Goal: Task Accomplishment & Management: Contribute content

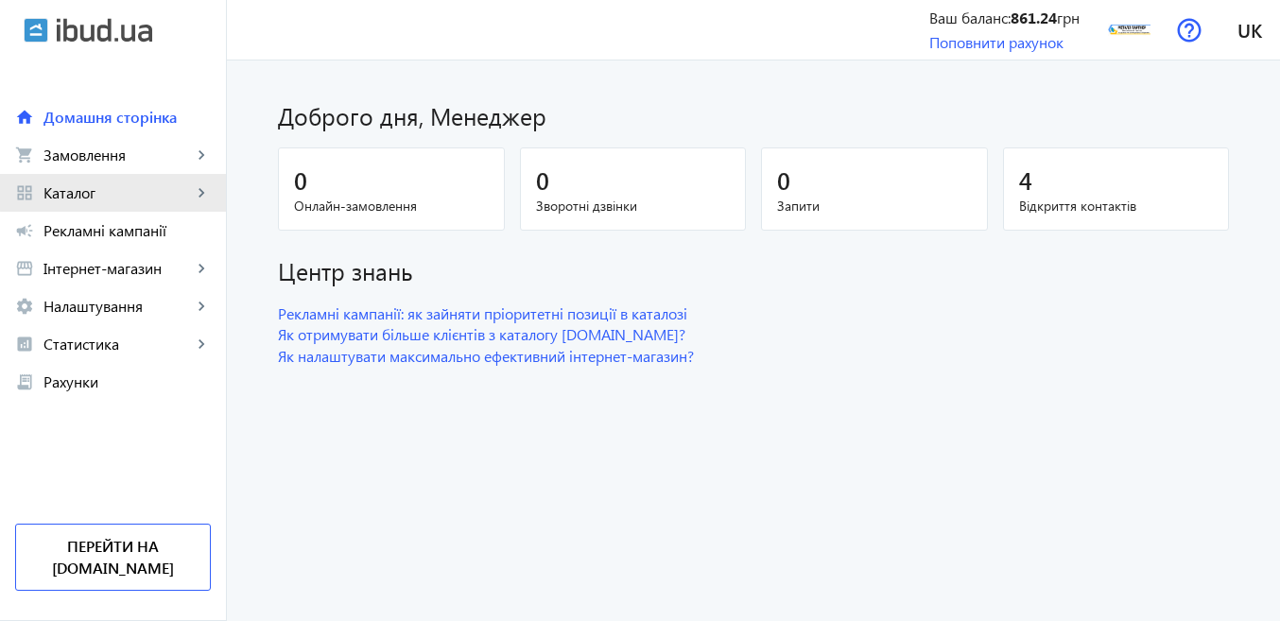
click at [185, 193] on span "Каталог" at bounding box center [117, 192] width 148 height 19
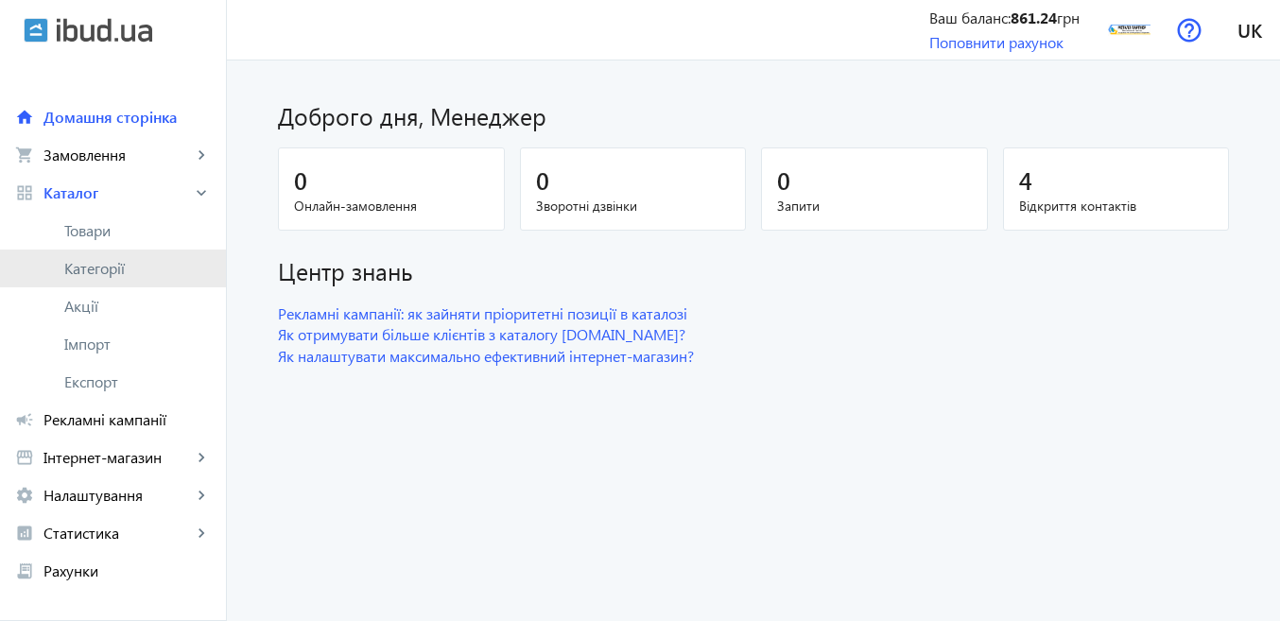
click at [134, 269] on span "Категорії" at bounding box center [137, 268] width 147 height 19
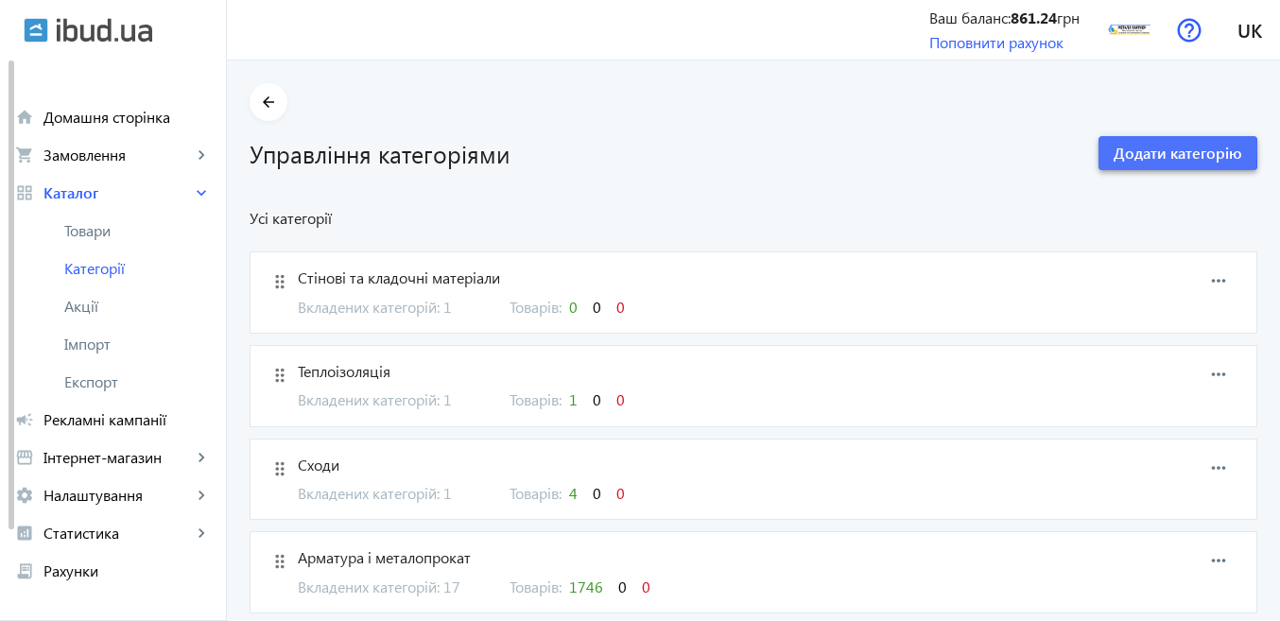
click at [1125, 148] on span "Додати категорію" at bounding box center [1178, 153] width 129 height 21
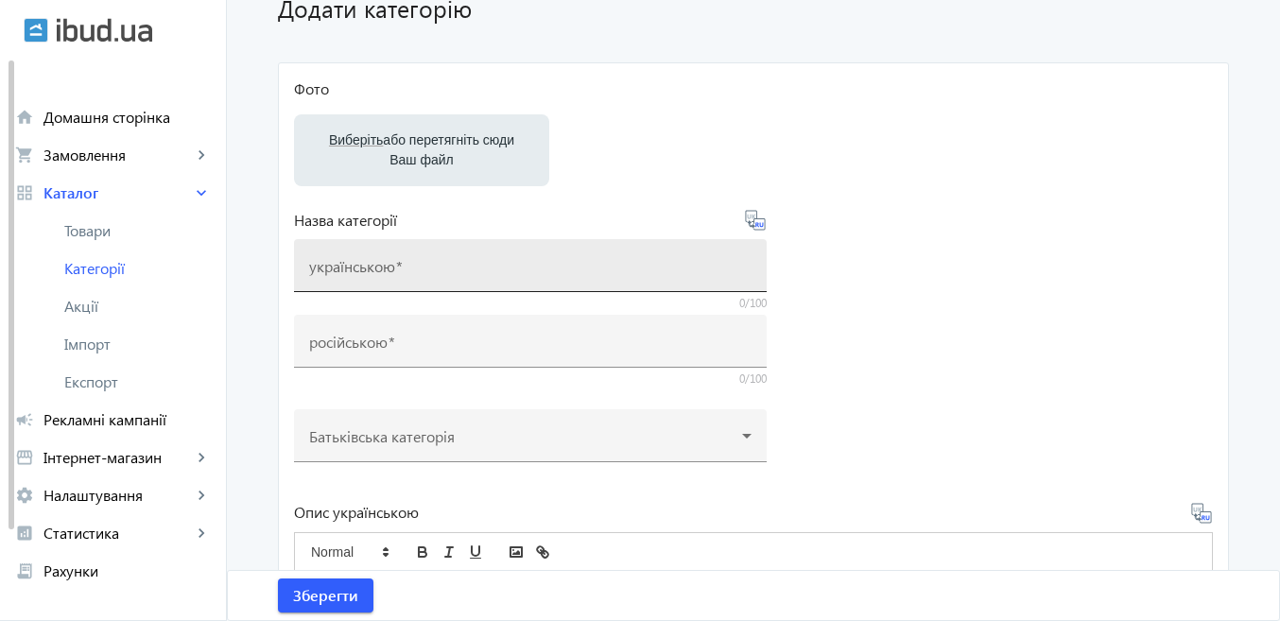
scroll to position [189, 0]
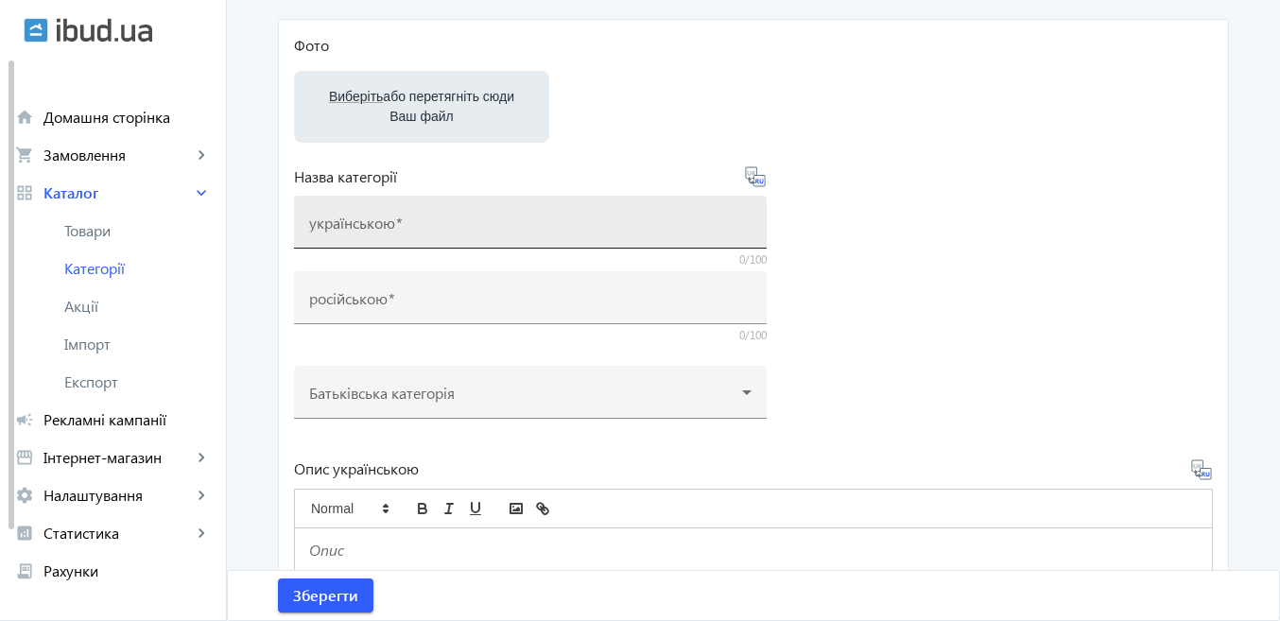
click at [380, 215] on mat-label "українською" at bounding box center [352, 223] width 86 height 20
click at [380, 218] on input "українською" at bounding box center [530, 228] width 442 height 20
type input "ы"
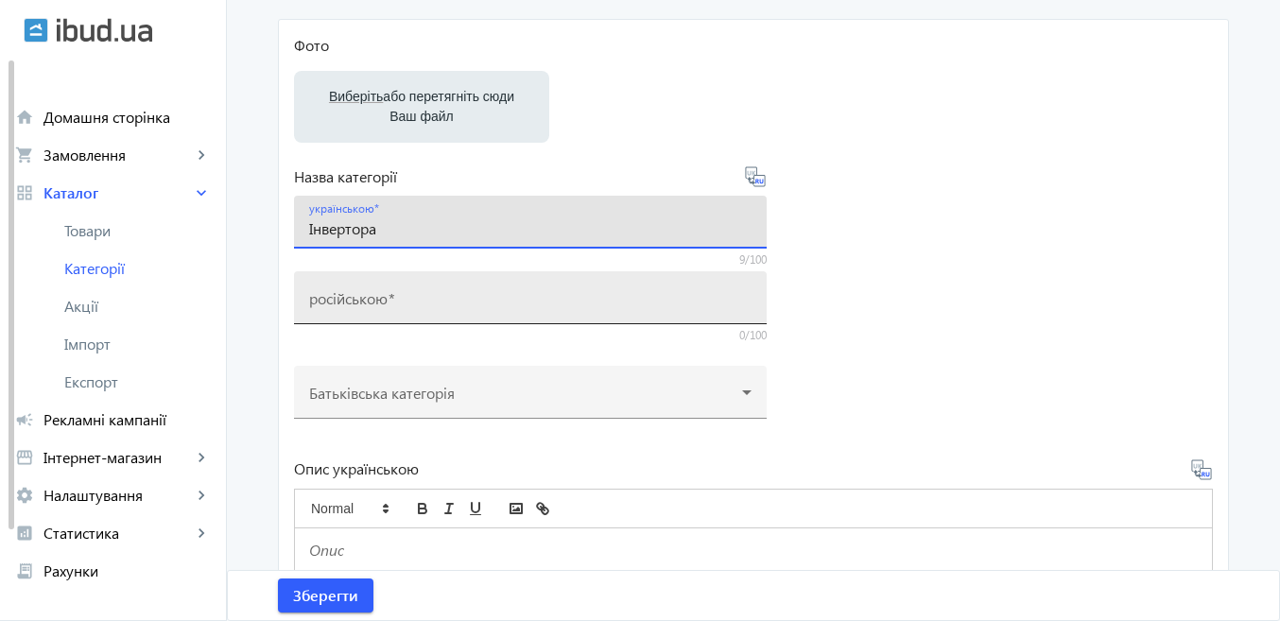
type input "Інвертора"
click at [383, 296] on mat-label "російською" at bounding box center [348, 298] width 78 height 20
click at [383, 296] on input "російською" at bounding box center [530, 304] width 442 height 20
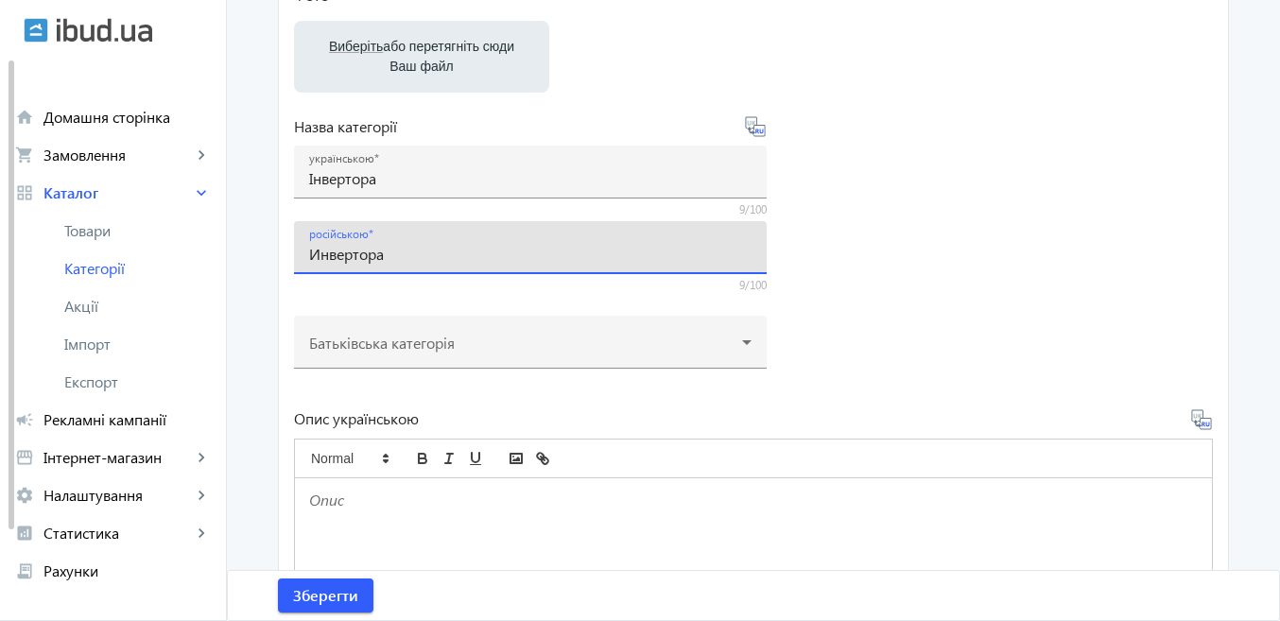
scroll to position [284, 0]
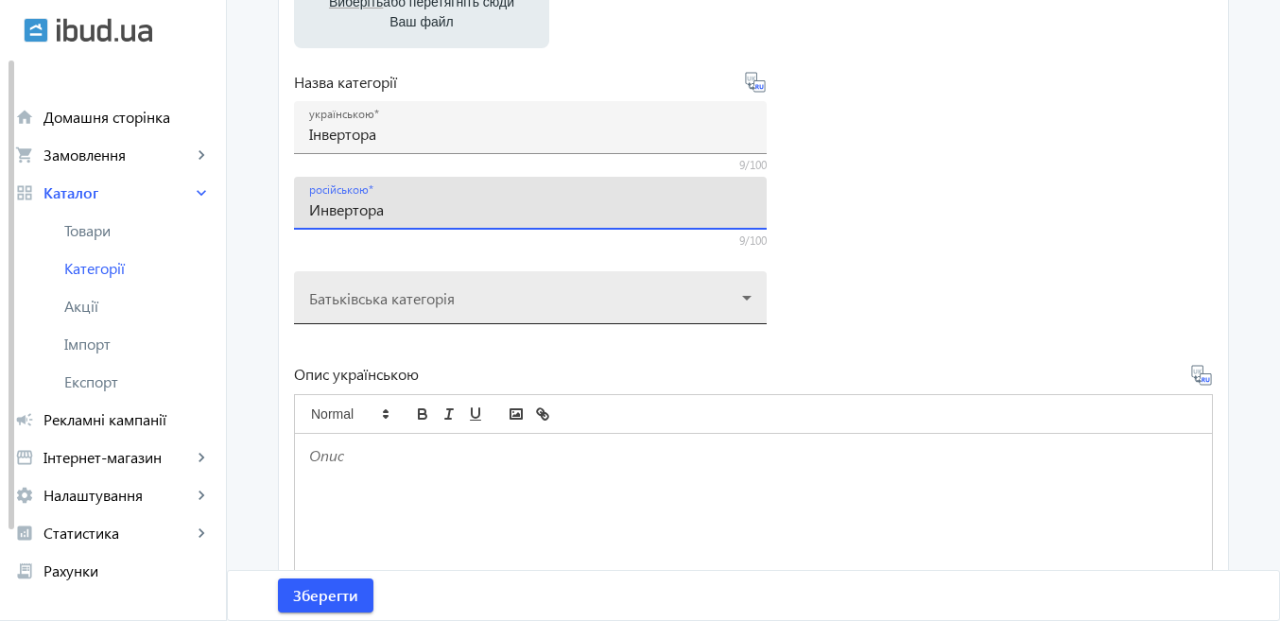
type input "Инвертора"
click at [449, 300] on div at bounding box center [530, 290] width 442 height 68
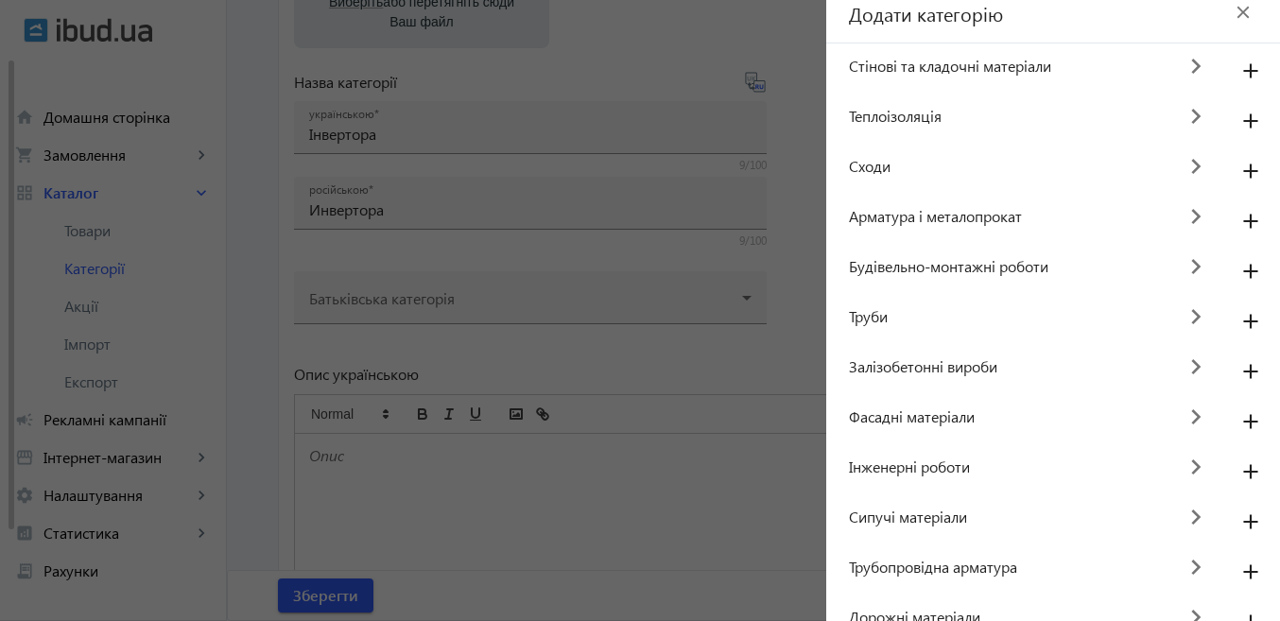
scroll to position [0, 0]
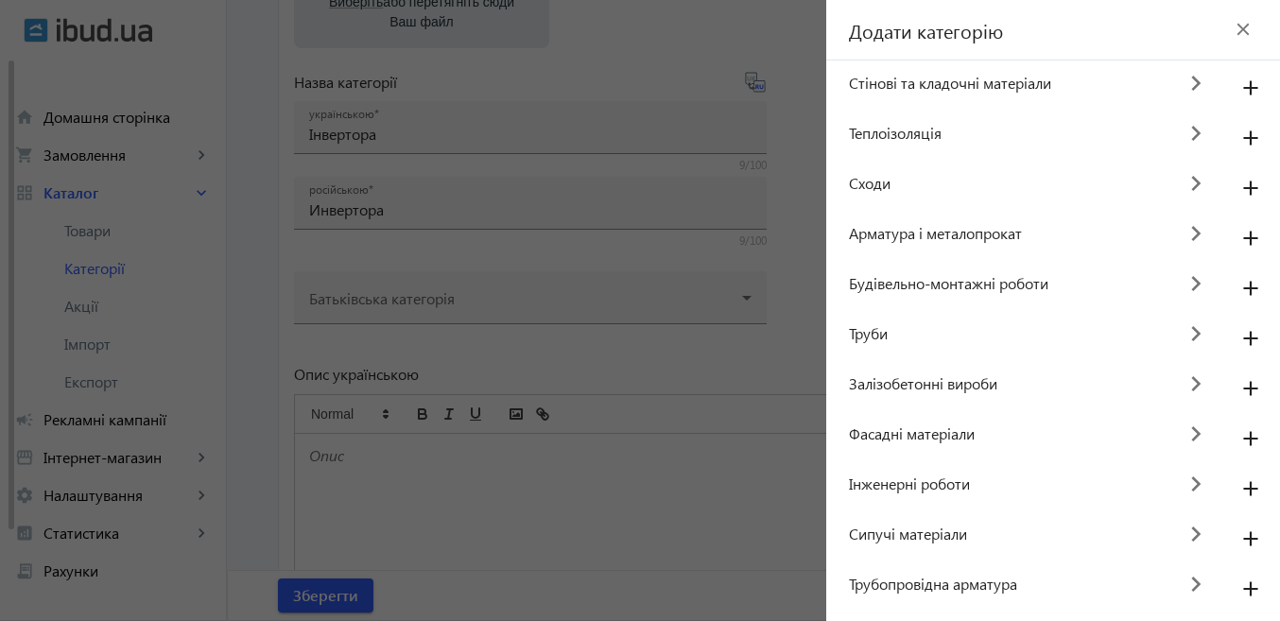
click at [708, 379] on div at bounding box center [640, 310] width 1280 height 621
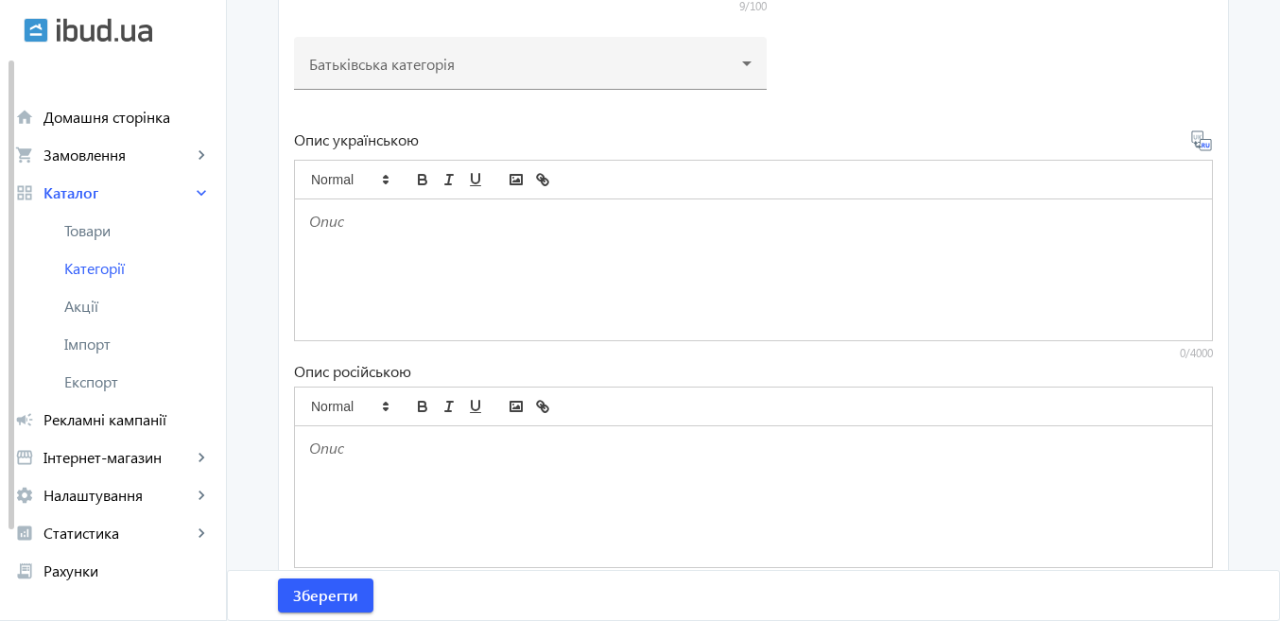
scroll to position [577, 0]
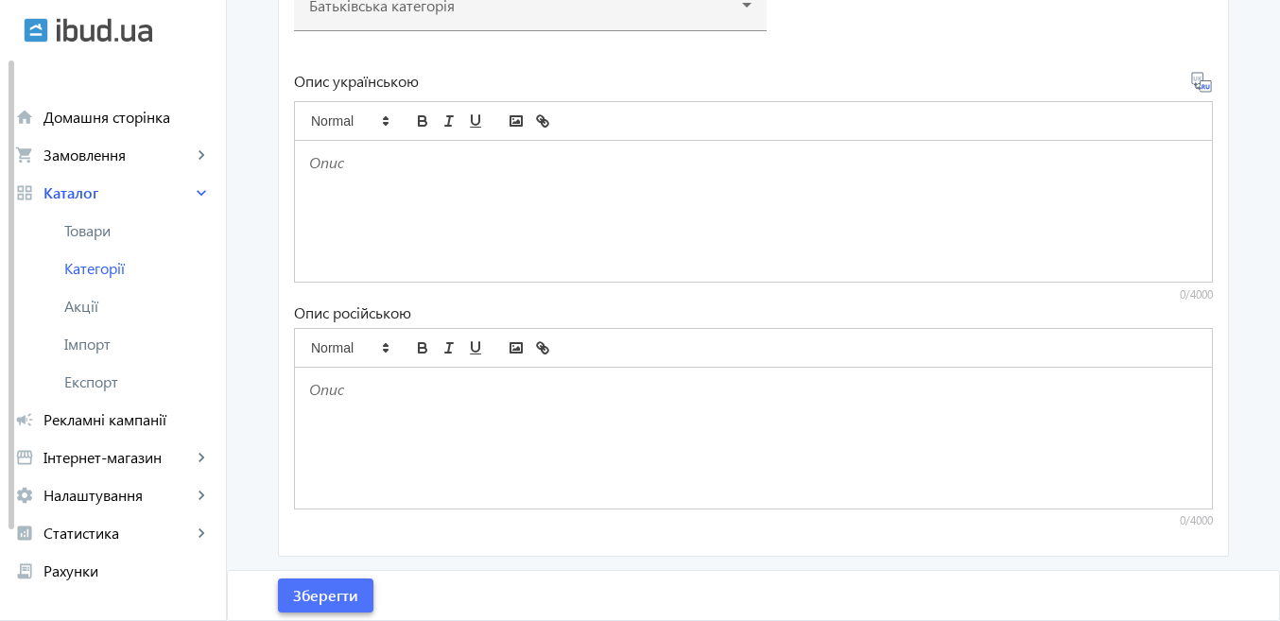
click at [293, 588] on span "Зберегти" at bounding box center [325, 595] width 65 height 21
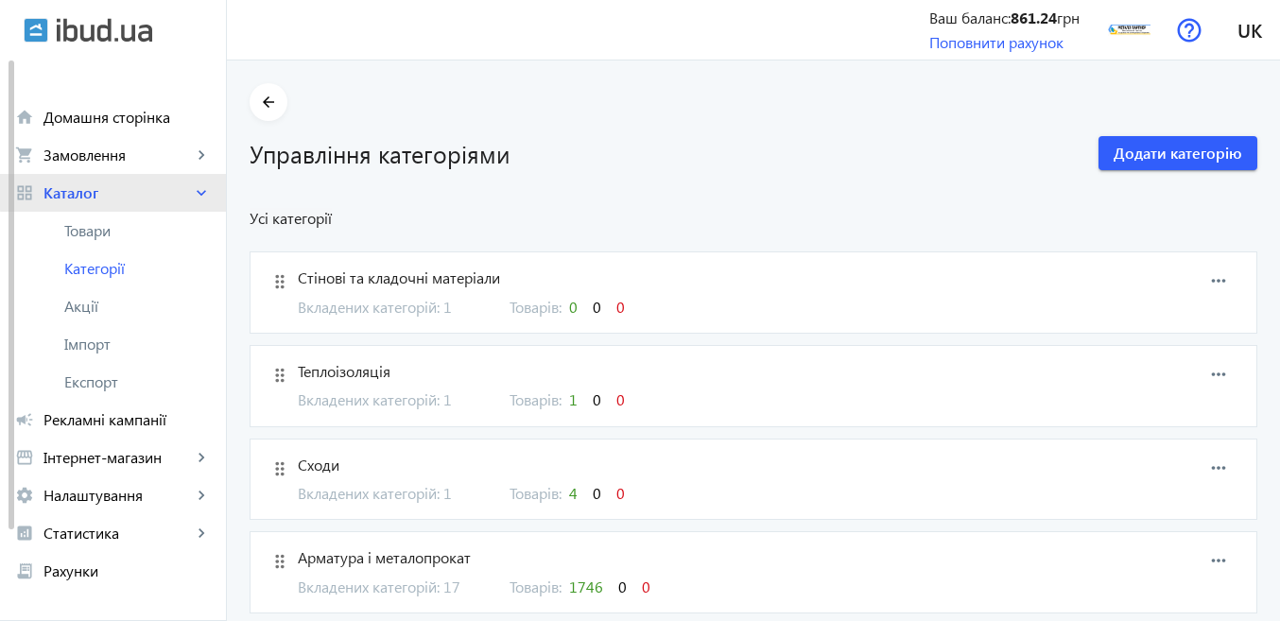
click at [122, 184] on span "Каталог" at bounding box center [117, 192] width 148 height 19
click at [121, 166] on link "shopping_cart Замовлення keyboard_arrow_right" at bounding box center [113, 155] width 226 height 38
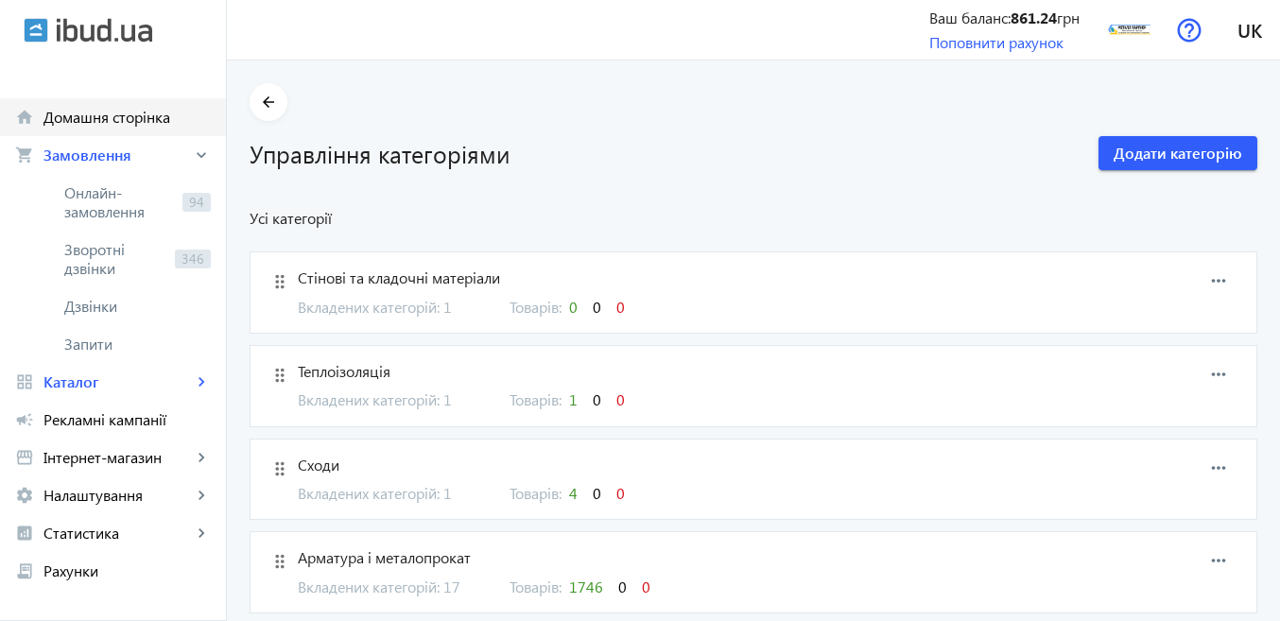
click at [102, 117] on span "Домашня сторінка" at bounding box center [126, 117] width 167 height 19
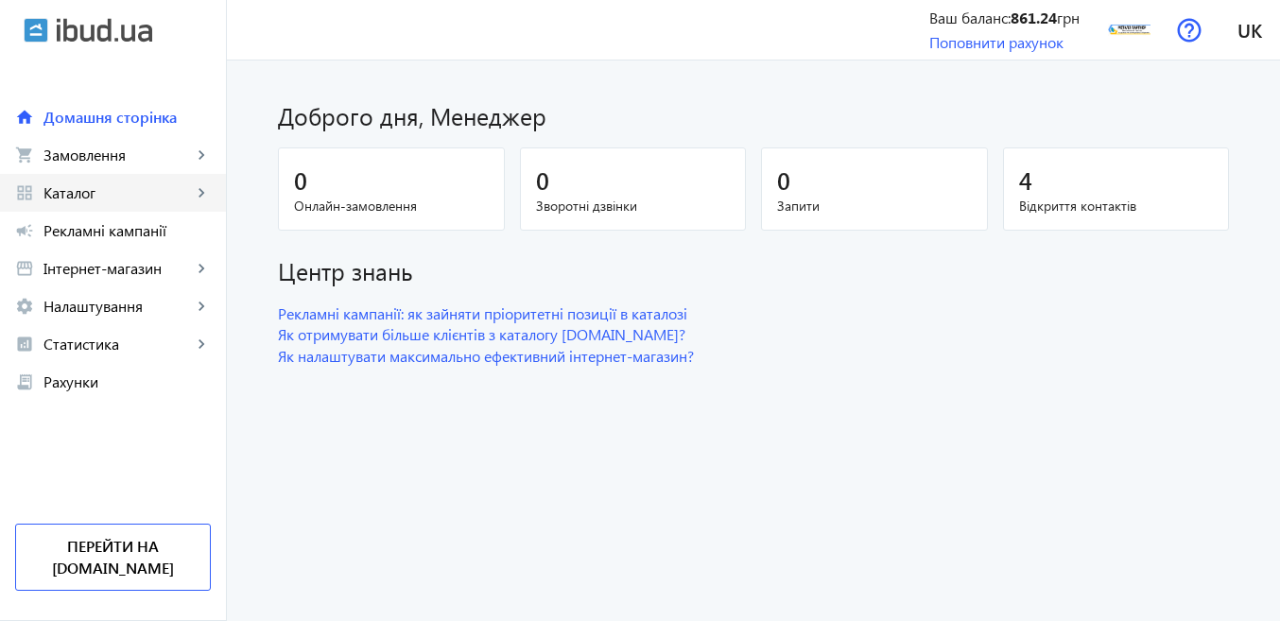
click at [149, 192] on span "Каталог" at bounding box center [117, 192] width 148 height 19
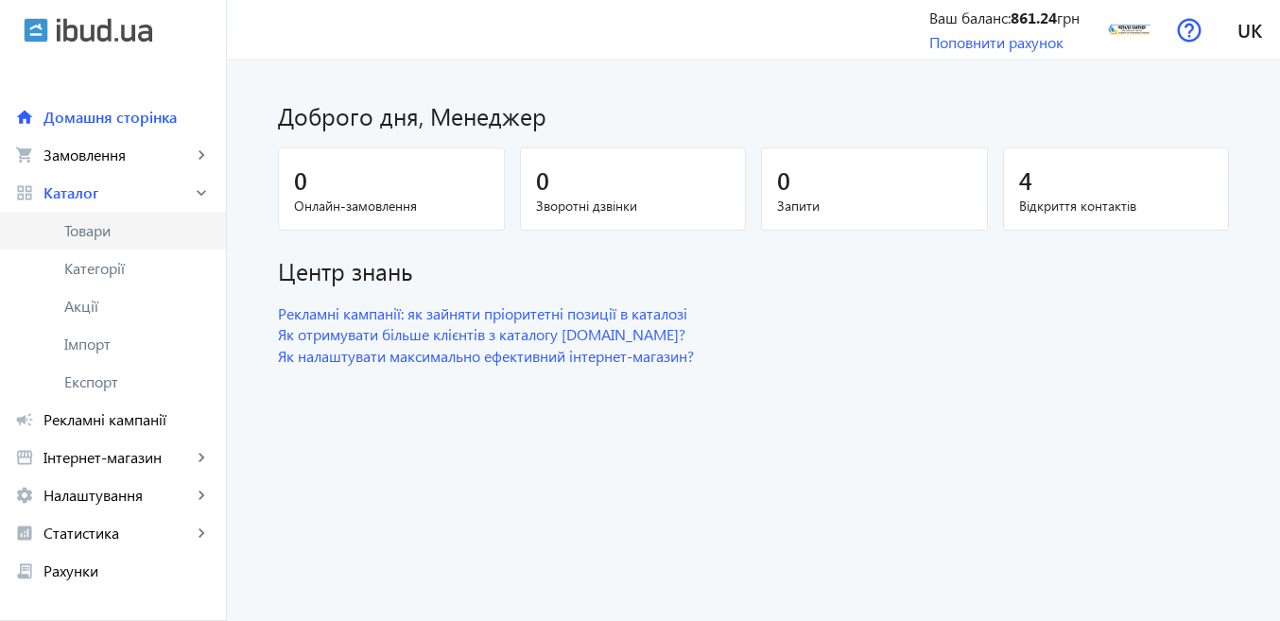
click at [163, 229] on span "Товари" at bounding box center [137, 230] width 147 height 19
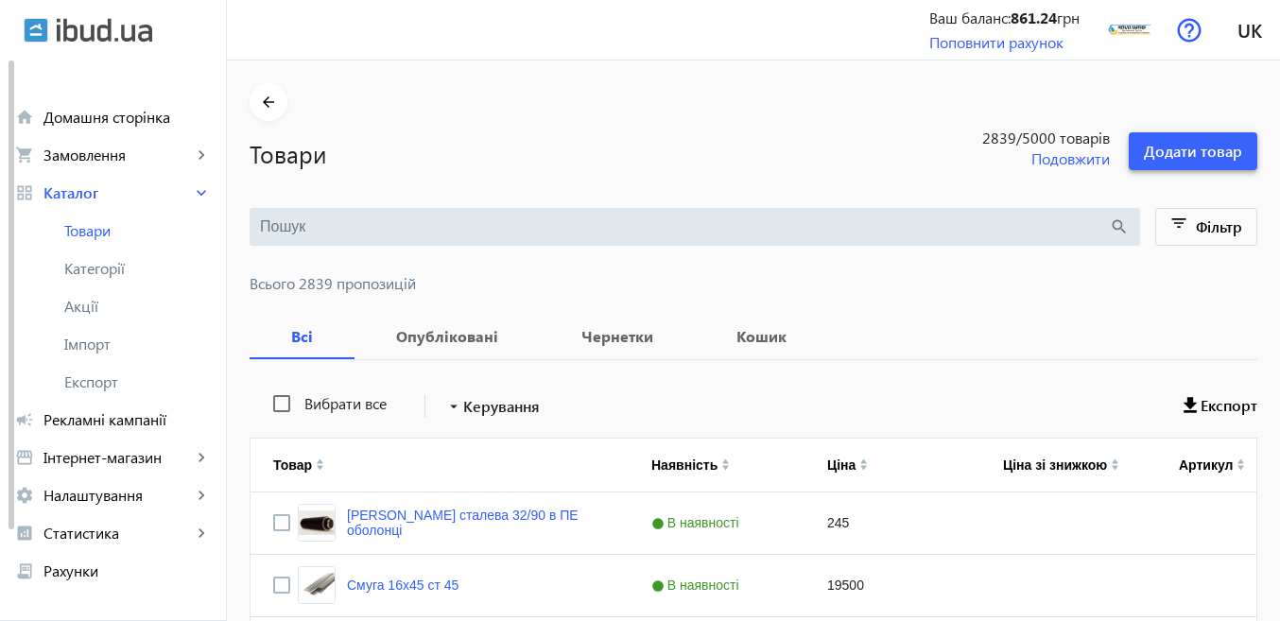
click at [1189, 161] on span "Додати товар" at bounding box center [1193, 151] width 98 height 21
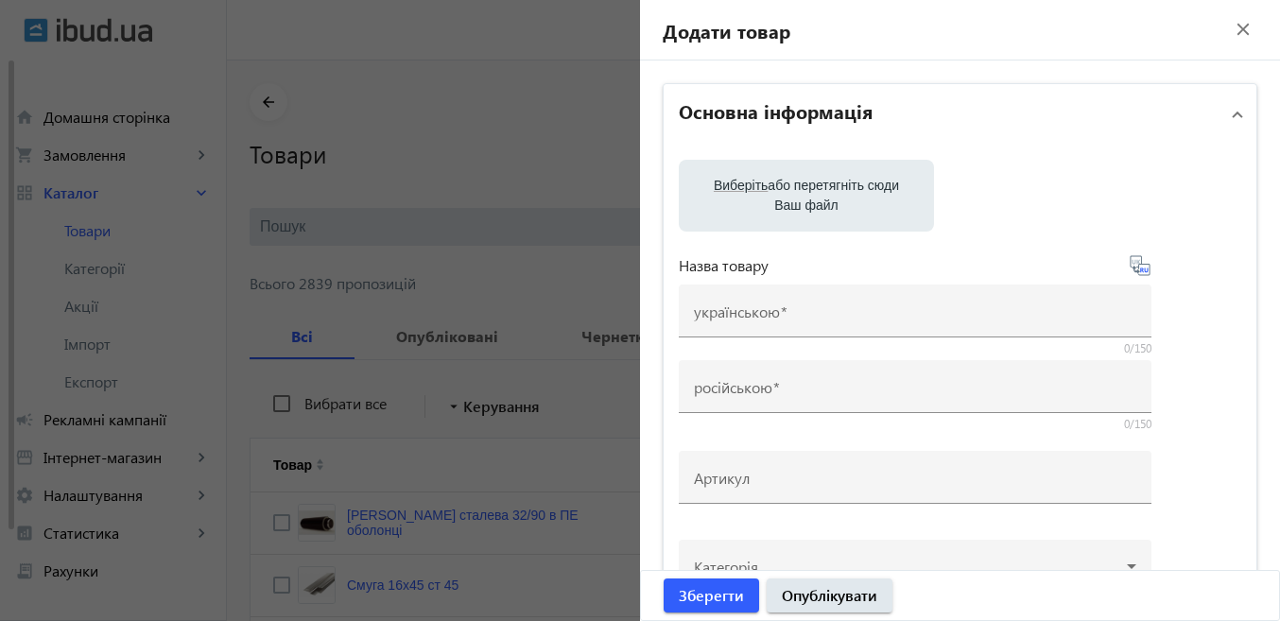
click at [742, 183] on span "Виберіть" at bounding box center [741, 185] width 54 height 15
click at [742, 186] on input "Виберіть або перетягніть сюди Ваш файл" at bounding box center [806, 197] width 225 height 23
drag, startPoint x: 839, startPoint y: 190, endPoint x: 1029, endPoint y: 138, distance: 197.0
click at [1029, 138] on mat-expansion-panel-header "Основна інформація" at bounding box center [960, 114] width 593 height 61
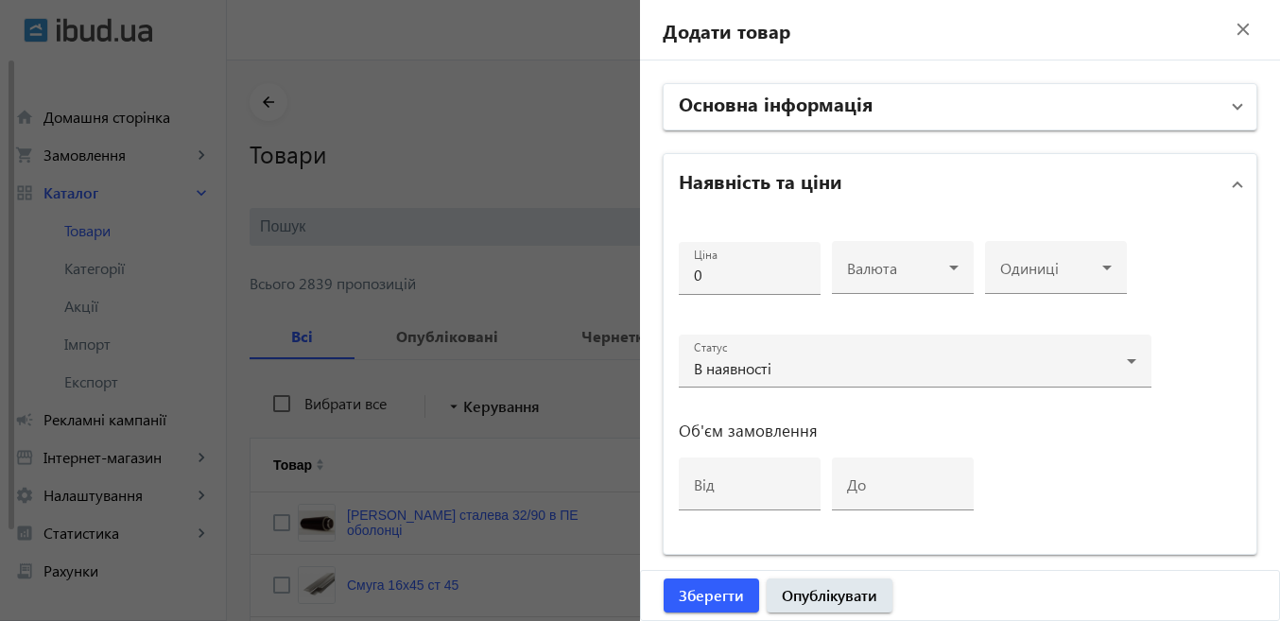
click at [1049, 89] on mat-expansion-panel-header "Основна інформація" at bounding box center [960, 106] width 593 height 45
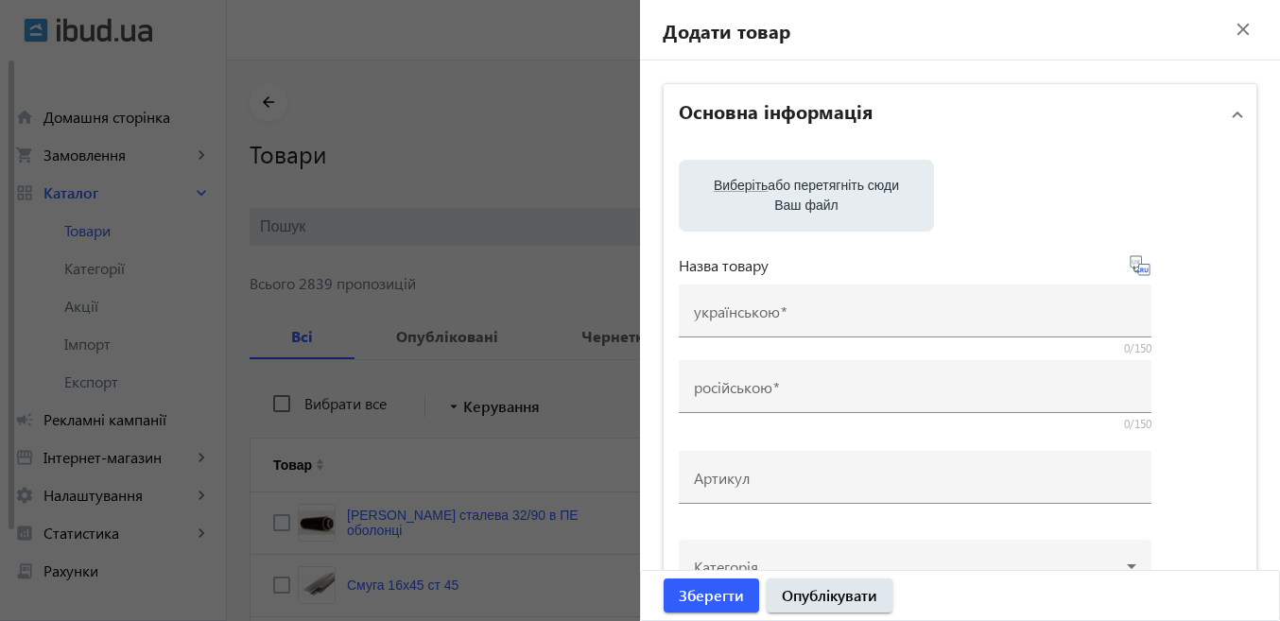
drag, startPoint x: 947, startPoint y: 182, endPoint x: 1057, endPoint y: 133, distance: 120.2
click at [1057, 133] on mat-expansion-panel-header "Основна інформація" at bounding box center [960, 114] width 593 height 61
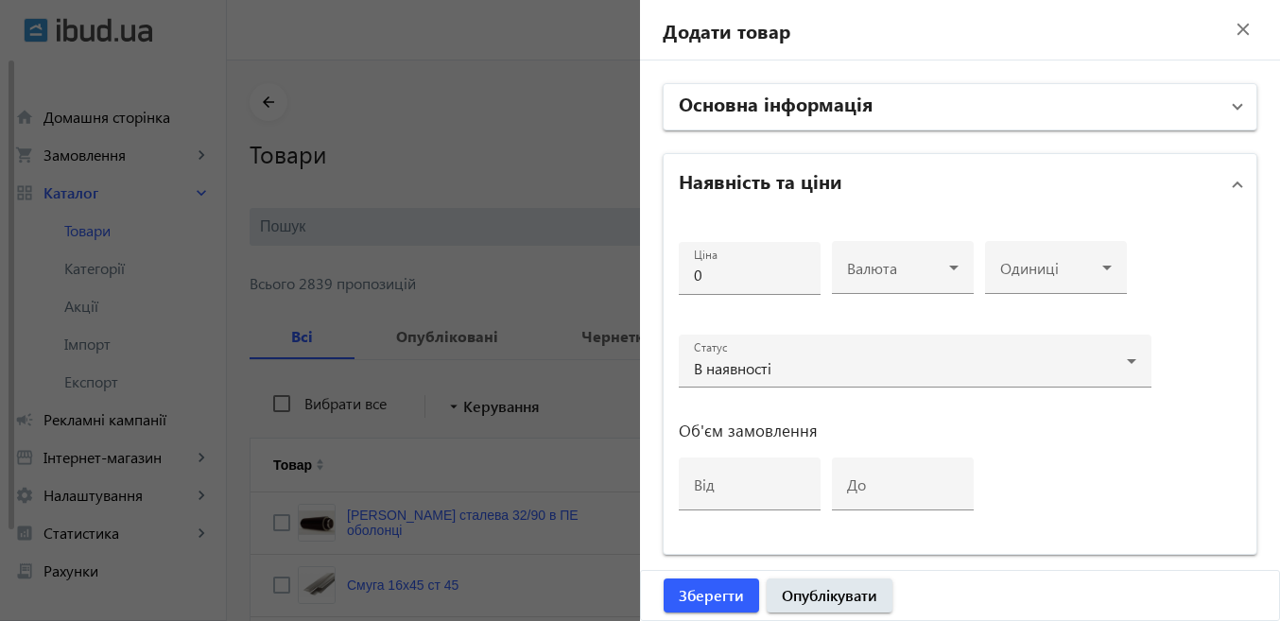
click at [970, 117] on mat-panel-title "Основна інформація" at bounding box center [949, 107] width 540 height 34
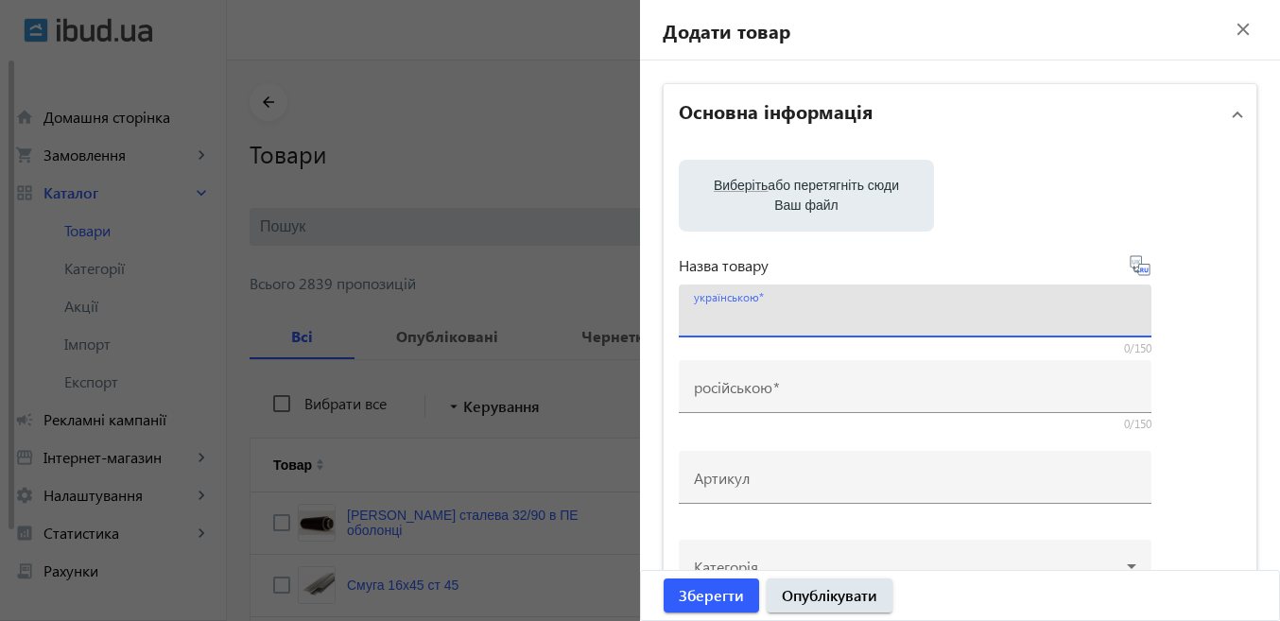
click at [824, 313] on input "українською" at bounding box center [915, 317] width 442 height 20
paste input "Мережевий інвертор Solis потужністю 30 кВт"
type input "Мережевий інвертор Solis потужністю 30 кВт"
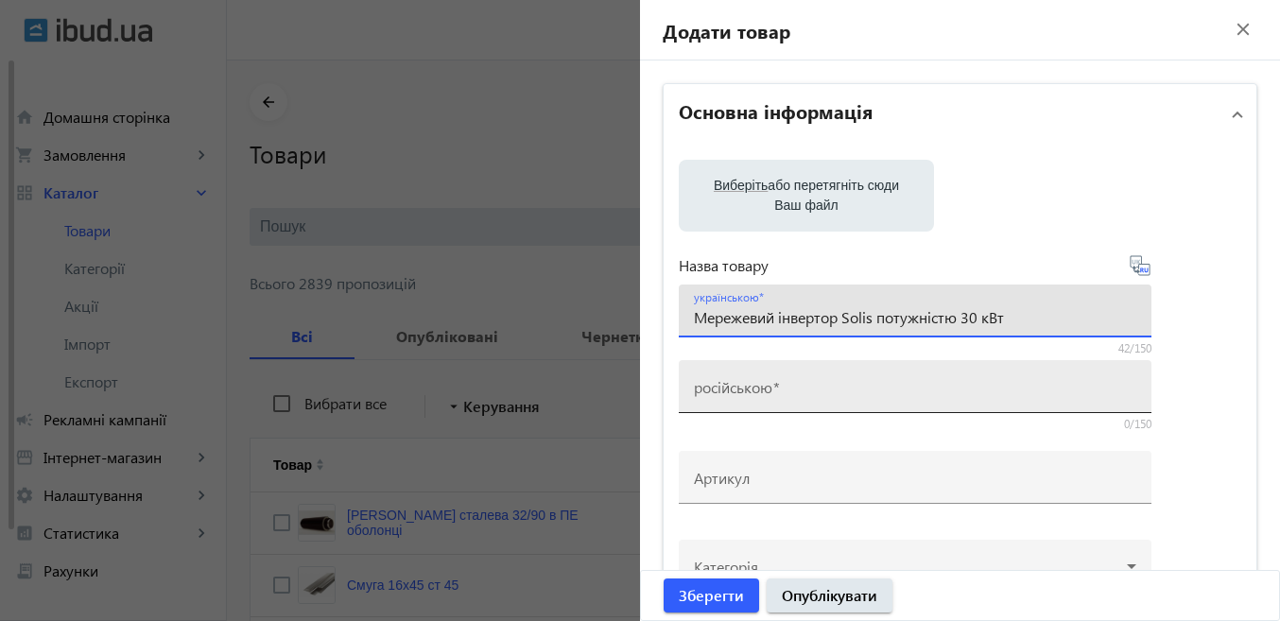
click at [755, 394] on mat-label "російською" at bounding box center [733, 387] width 78 height 20
click at [755, 394] on input "російською" at bounding box center [915, 393] width 442 height 20
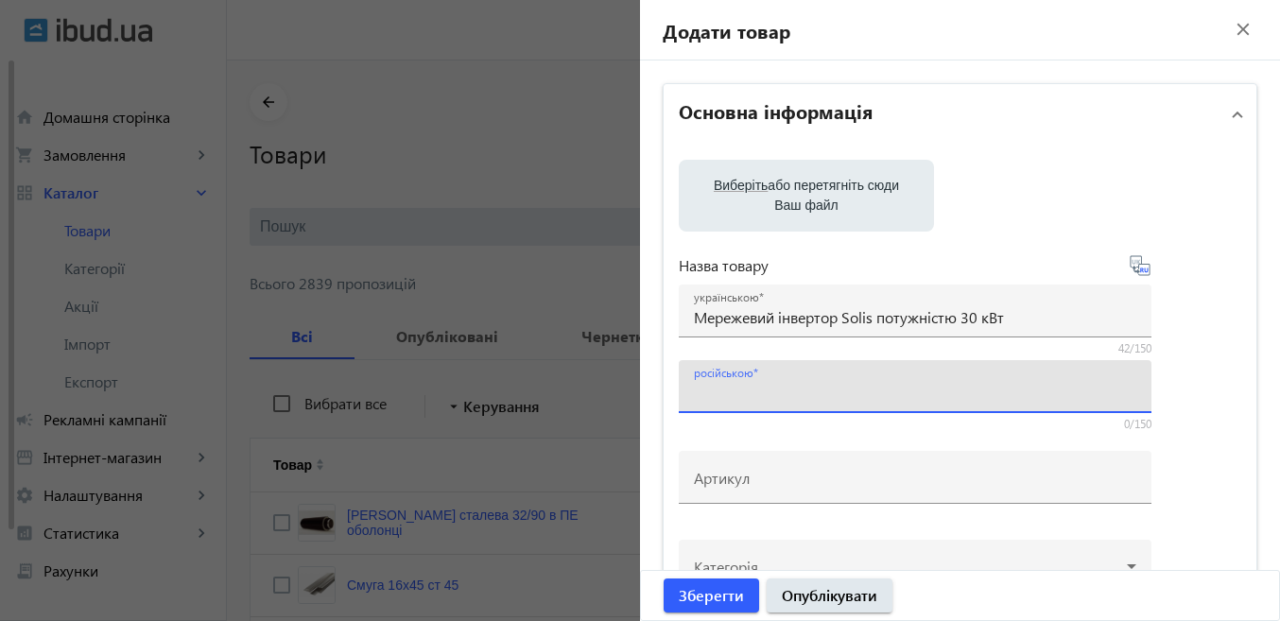
paste input "Мережевий инвертор Solis мощностью 30 кВт"
drag, startPoint x: 770, startPoint y: 397, endPoint x: 659, endPoint y: 399, distance: 110.6
click at [664, 399] on div "Виберіть або перетягніть сюди Ваш файл Назва товару українською Мережевий інвер…" at bounding box center [960, 430] width 593 height 571
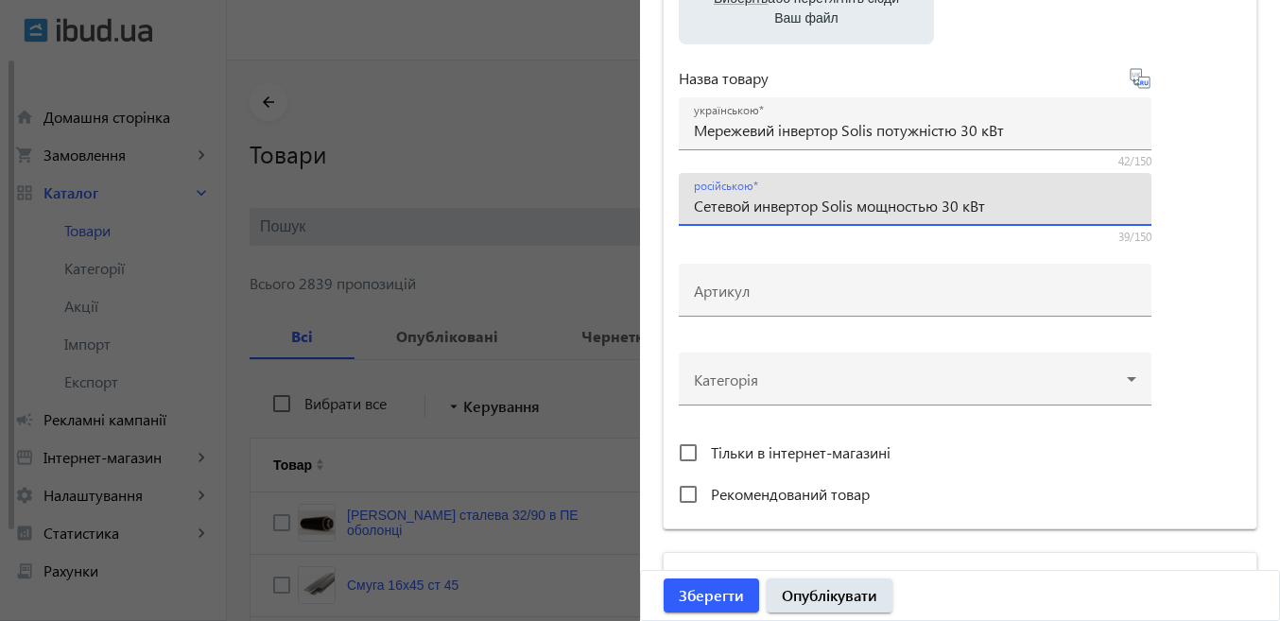
scroll to position [189, 0]
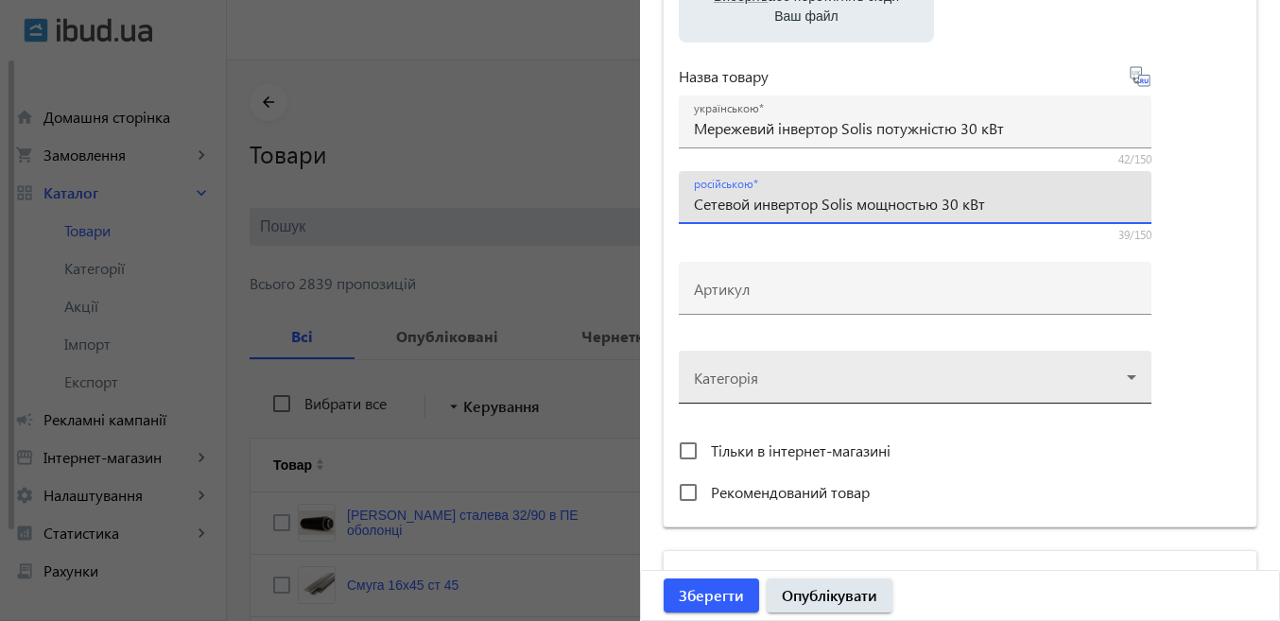
type input "Сетевой инвертор Solis мощностью 30 кВт"
click at [778, 385] on div at bounding box center [915, 370] width 442 height 68
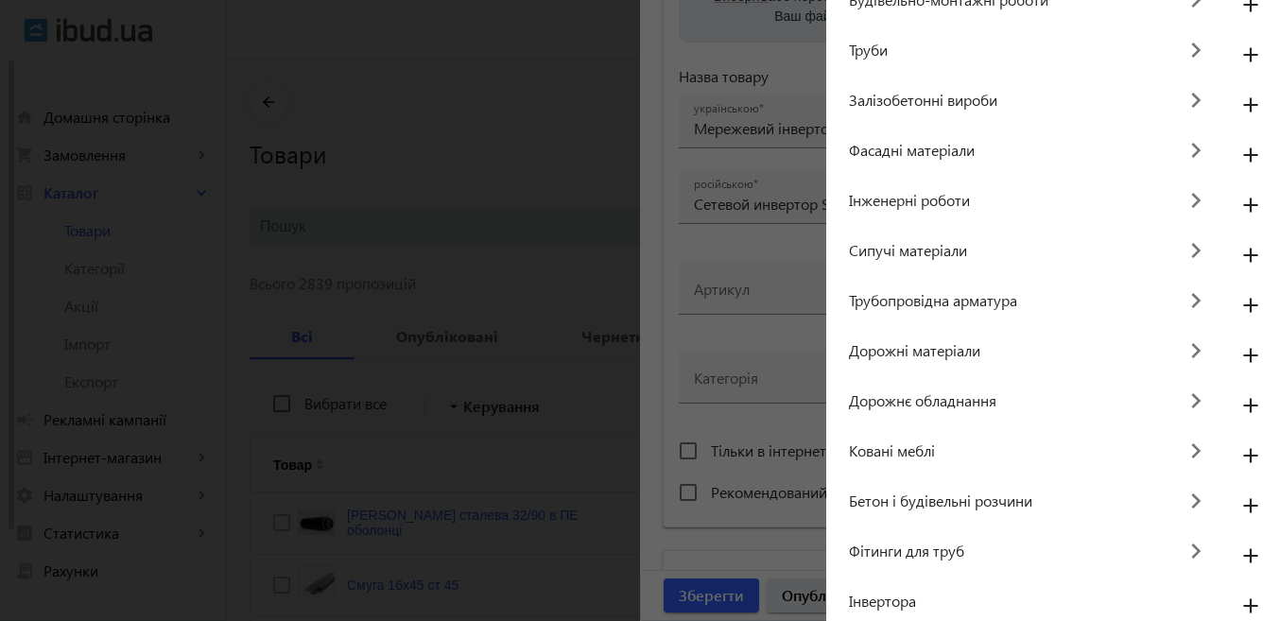
scroll to position [293, 0]
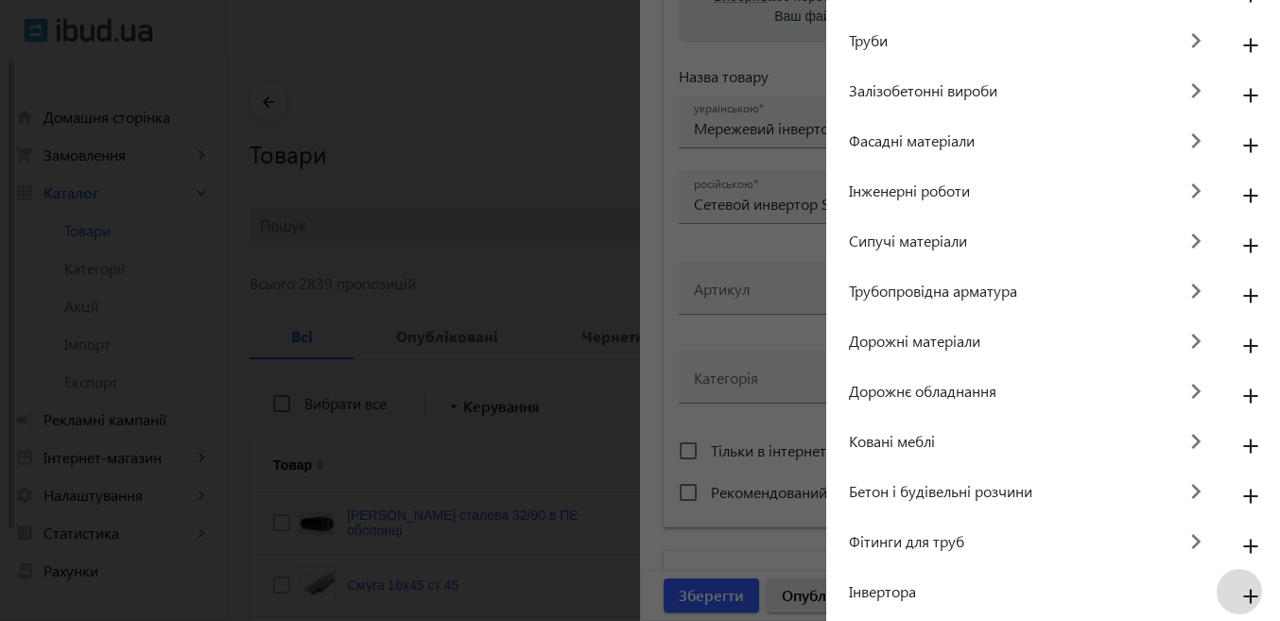
click at [1234, 594] on mat-icon "add" at bounding box center [1250, 598] width 45 height 34
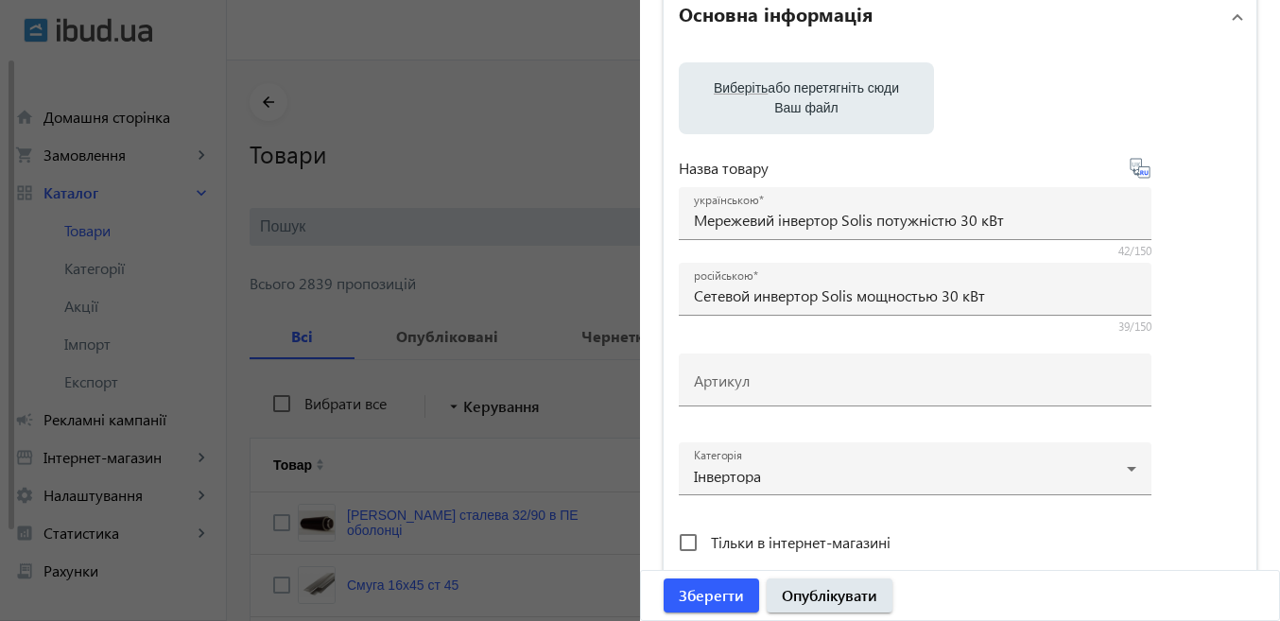
scroll to position [95, 0]
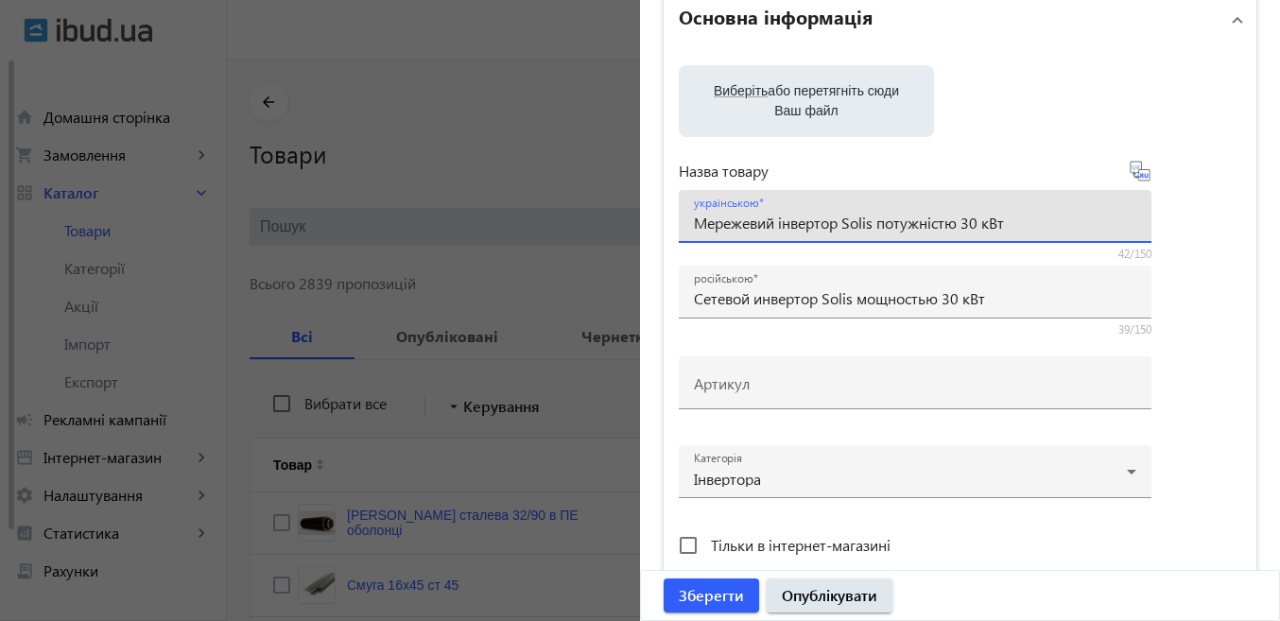
drag, startPoint x: 973, startPoint y: 217, endPoint x: 958, endPoint y: 217, distance: 15.2
click at [958, 217] on input "Мережевий інвертор Solis потужністю 30 кВт" at bounding box center [915, 223] width 442 height 20
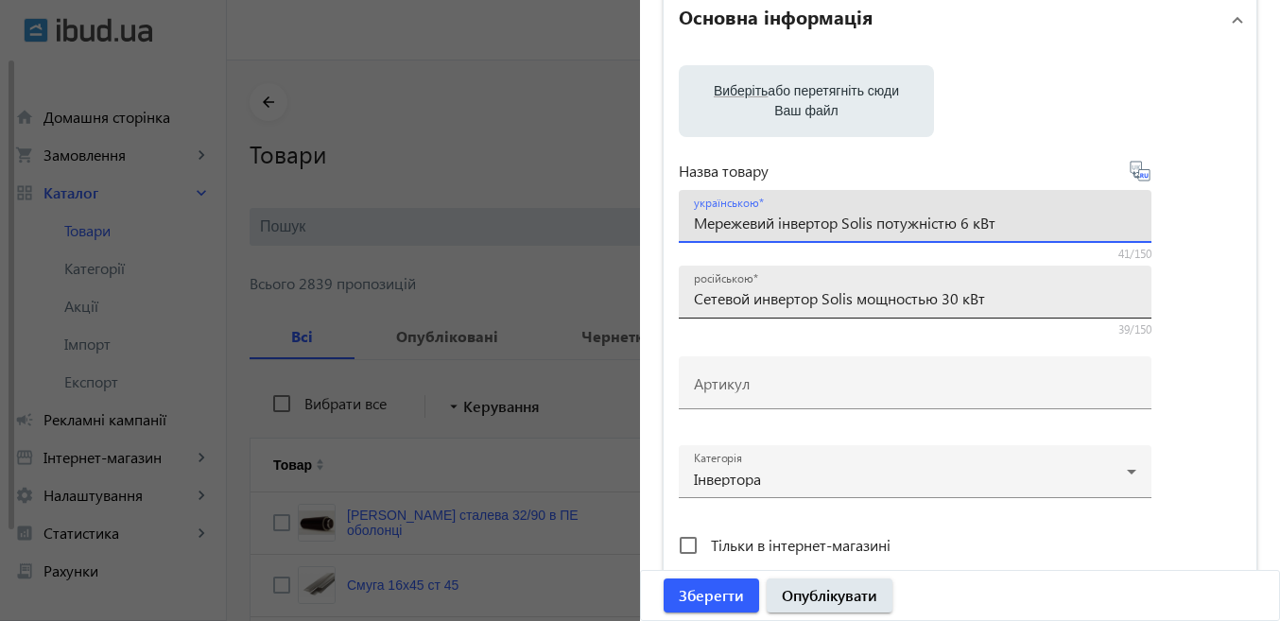
type input "Мережевий інвертор Solis потужністю 6 кВт"
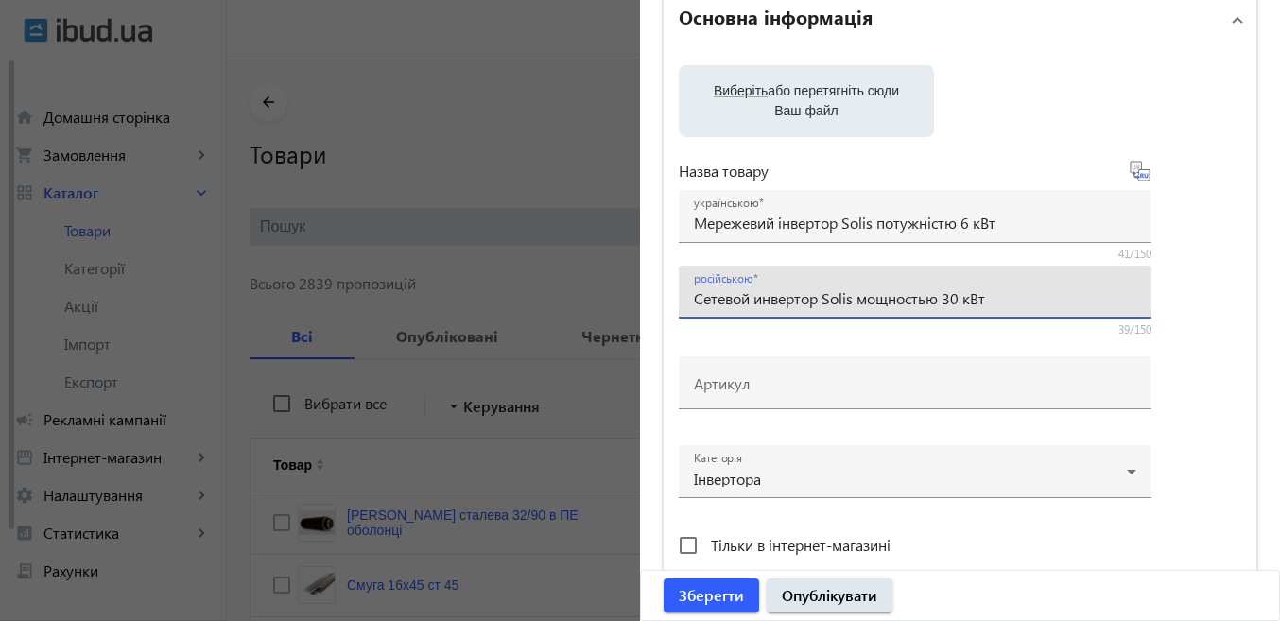
drag, startPoint x: 954, startPoint y: 301, endPoint x: 939, endPoint y: 304, distance: 15.6
click at [939, 304] on input "Сетевой инвертор Solis мощностью 30 кВт" at bounding box center [915, 298] width 442 height 20
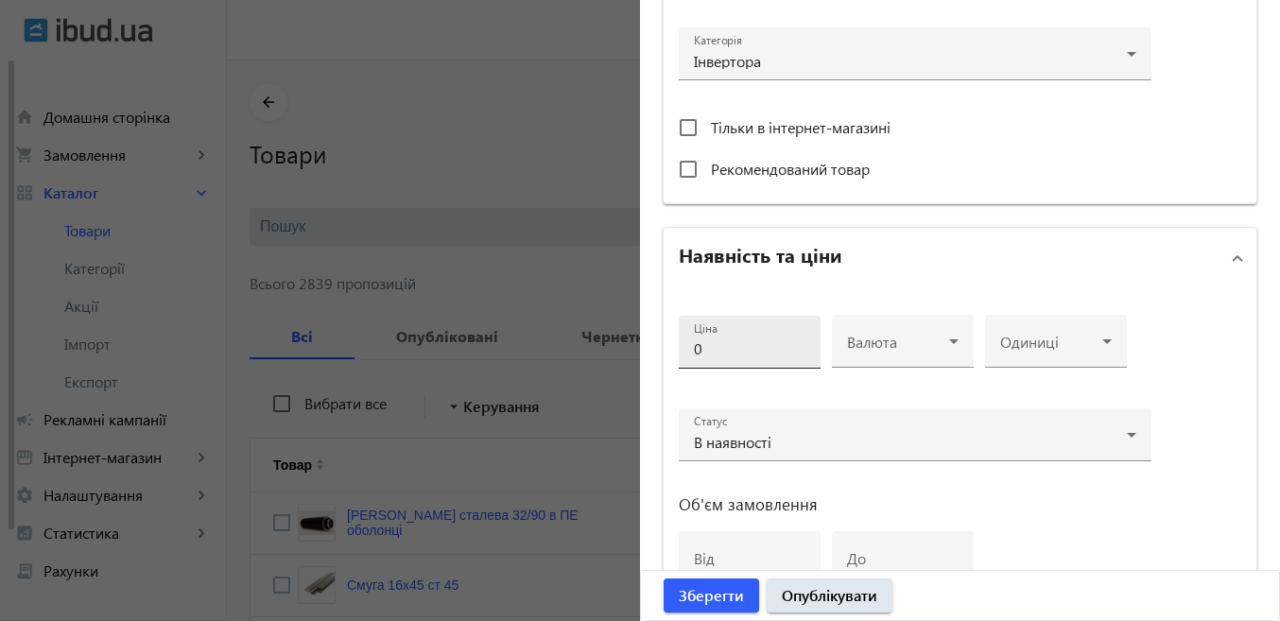
scroll to position [567, 0]
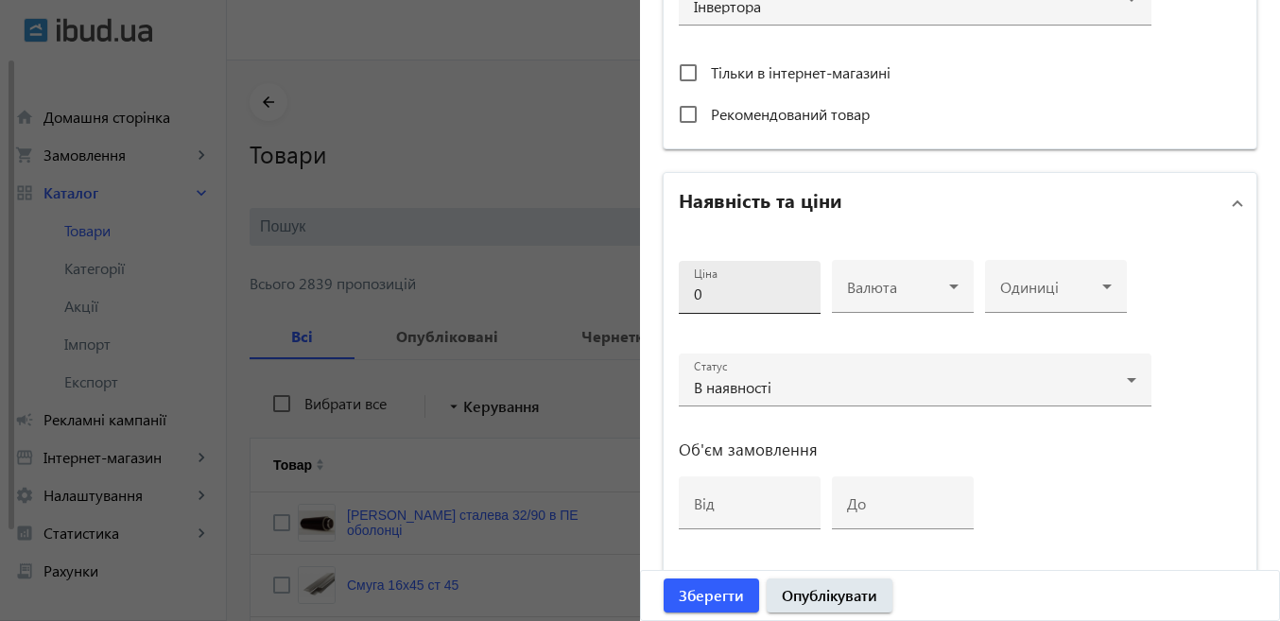
type input "Сетевой инвертор Solis мощностью 6 кВт"
click at [716, 293] on input "0" at bounding box center [750, 294] width 112 height 20
drag, startPoint x: 697, startPoint y: 295, endPoint x: 677, endPoint y: 299, distance: 20.2
click at [679, 299] on div "Ціна 0" at bounding box center [750, 287] width 142 height 53
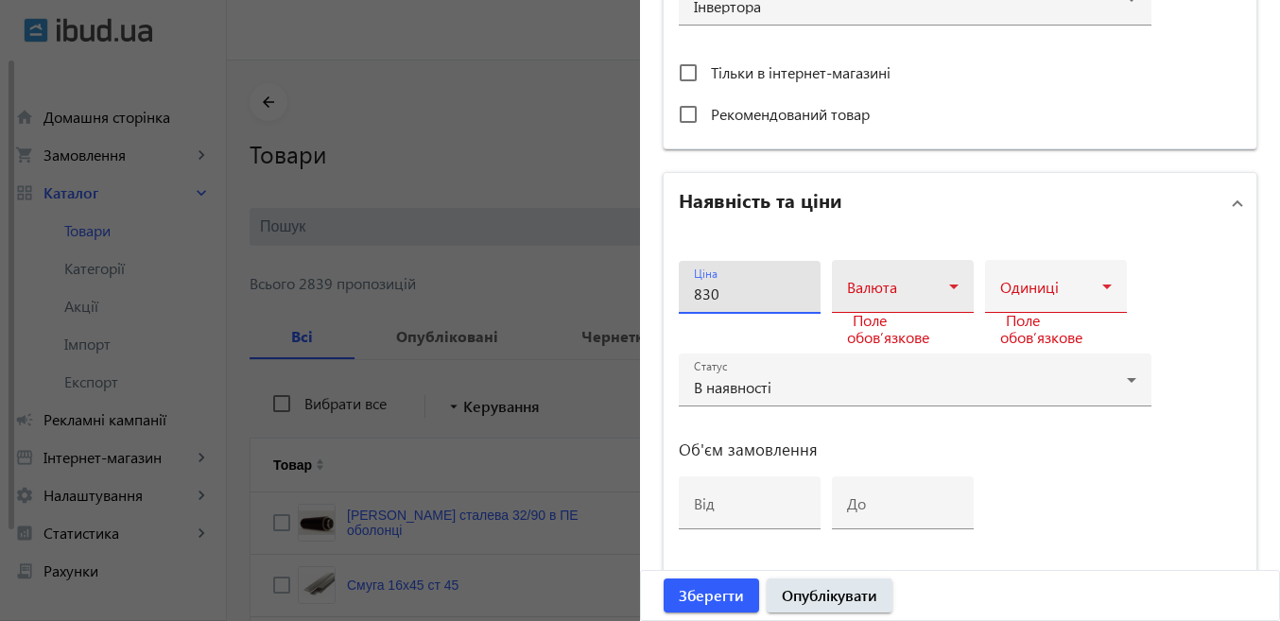
type input "830"
click at [944, 286] on icon at bounding box center [954, 286] width 23 height 23
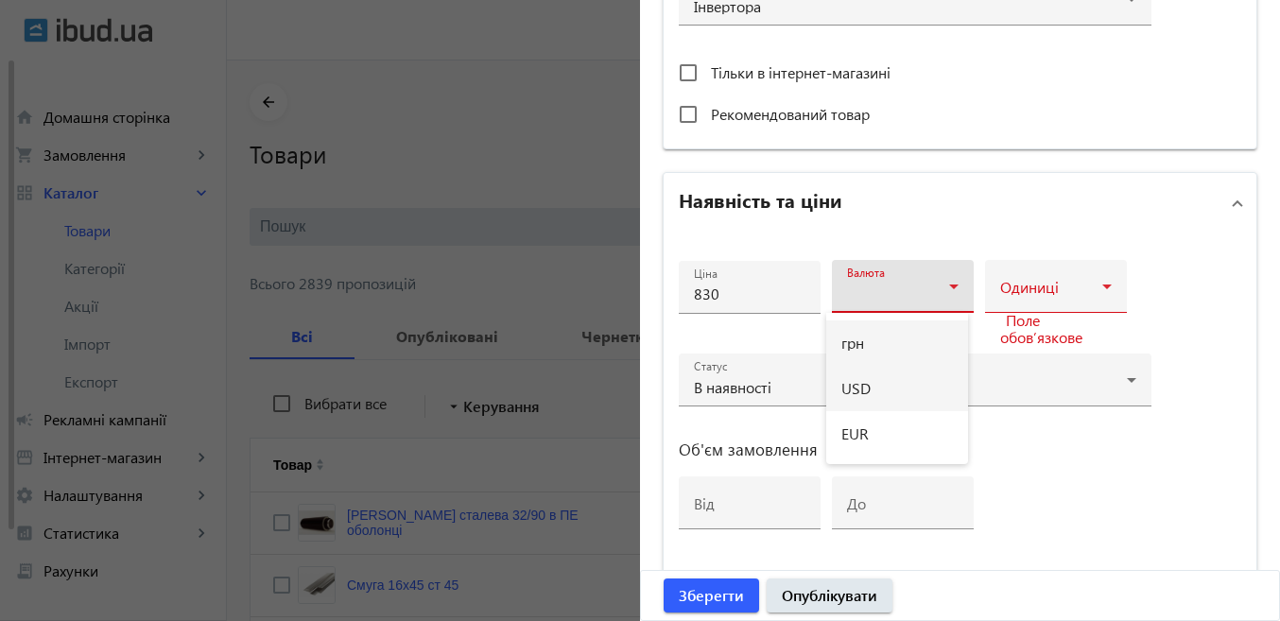
click at [873, 399] on mat-option "USD" at bounding box center [897, 388] width 142 height 45
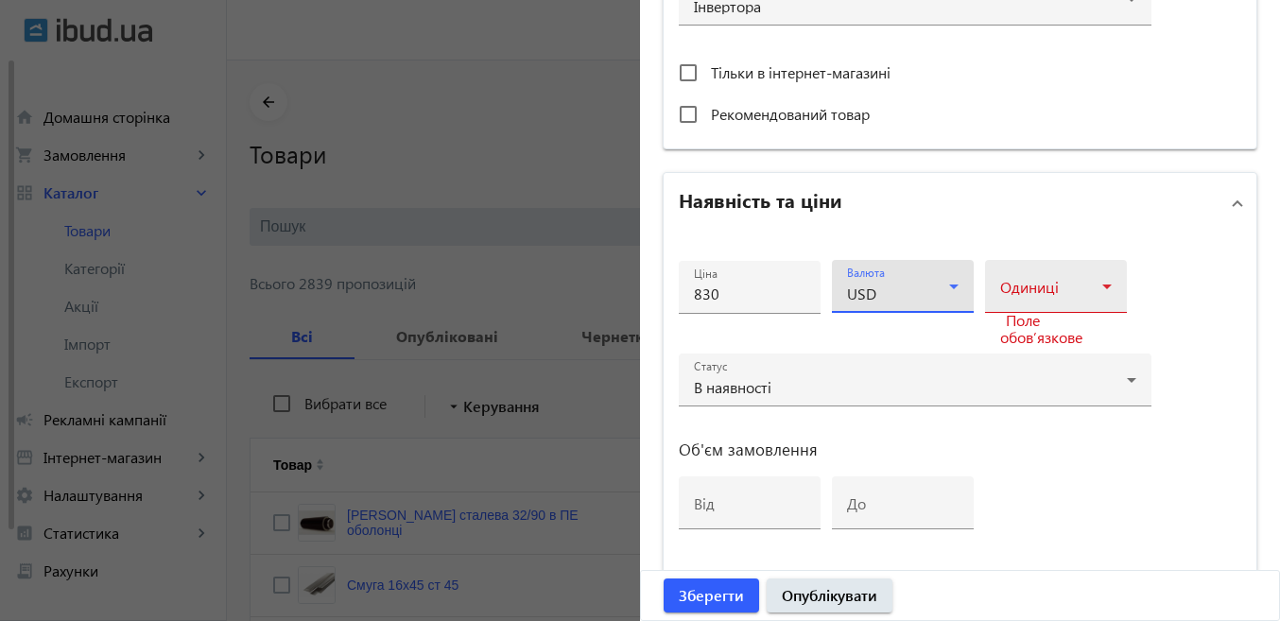
click at [1077, 286] on div at bounding box center [1056, 294] width 112 height 23
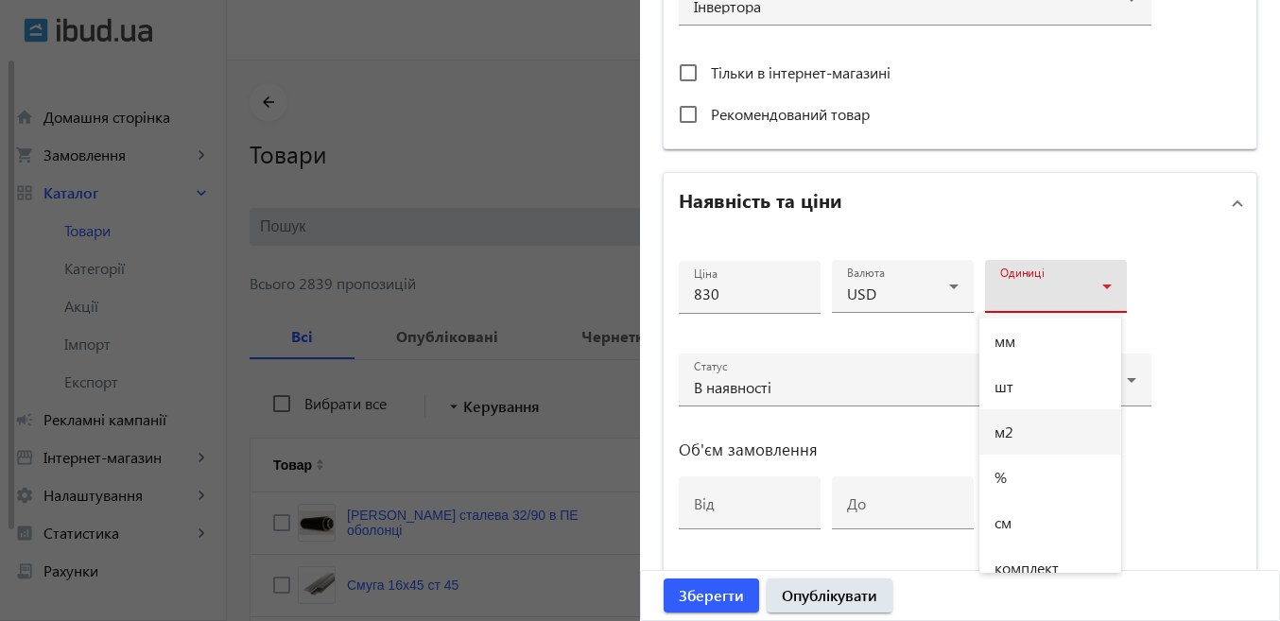
scroll to position [95, 0]
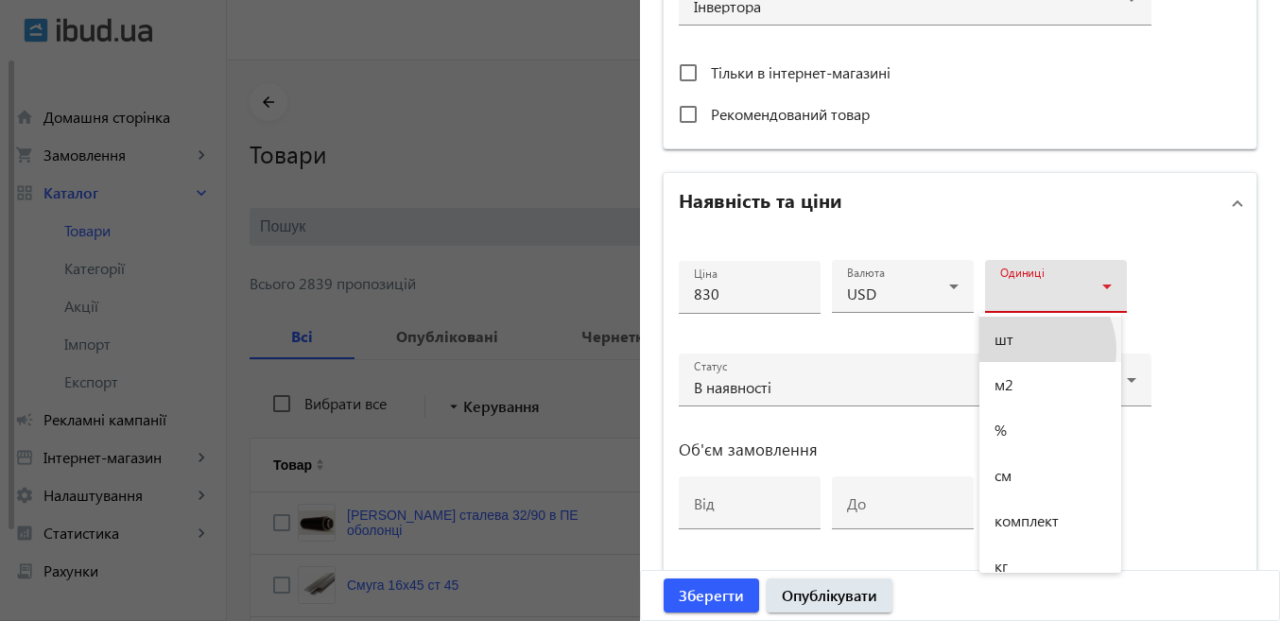
click at [1030, 350] on mat-option "шт" at bounding box center [1051, 339] width 142 height 45
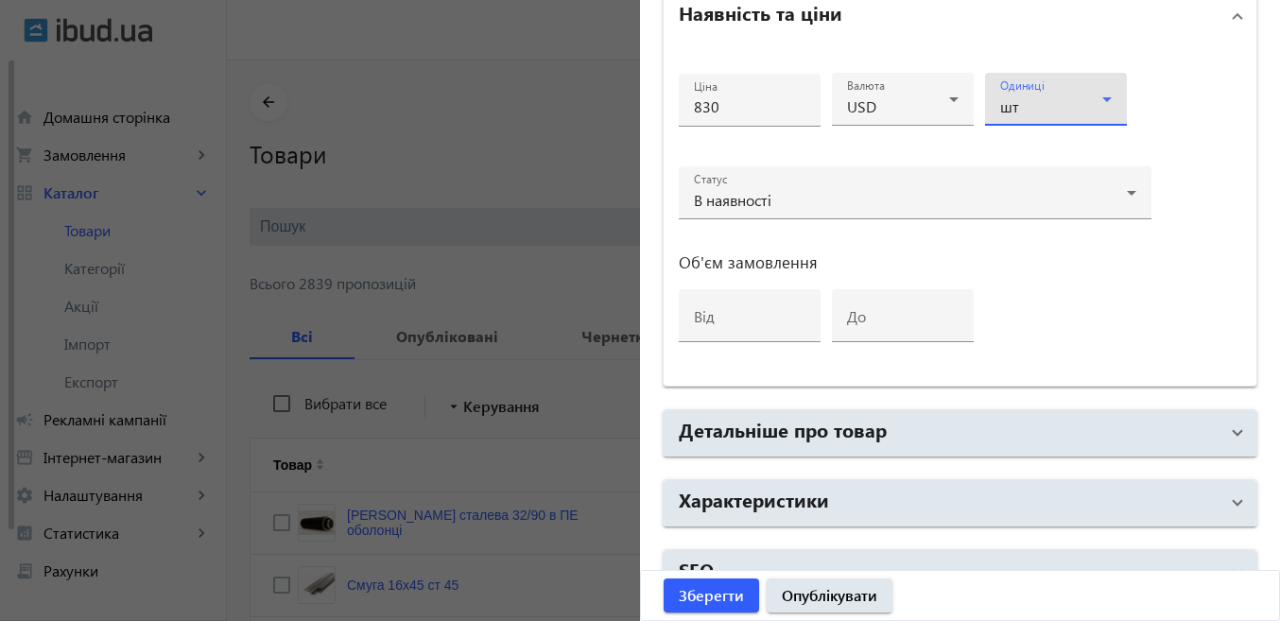
scroll to position [756, 0]
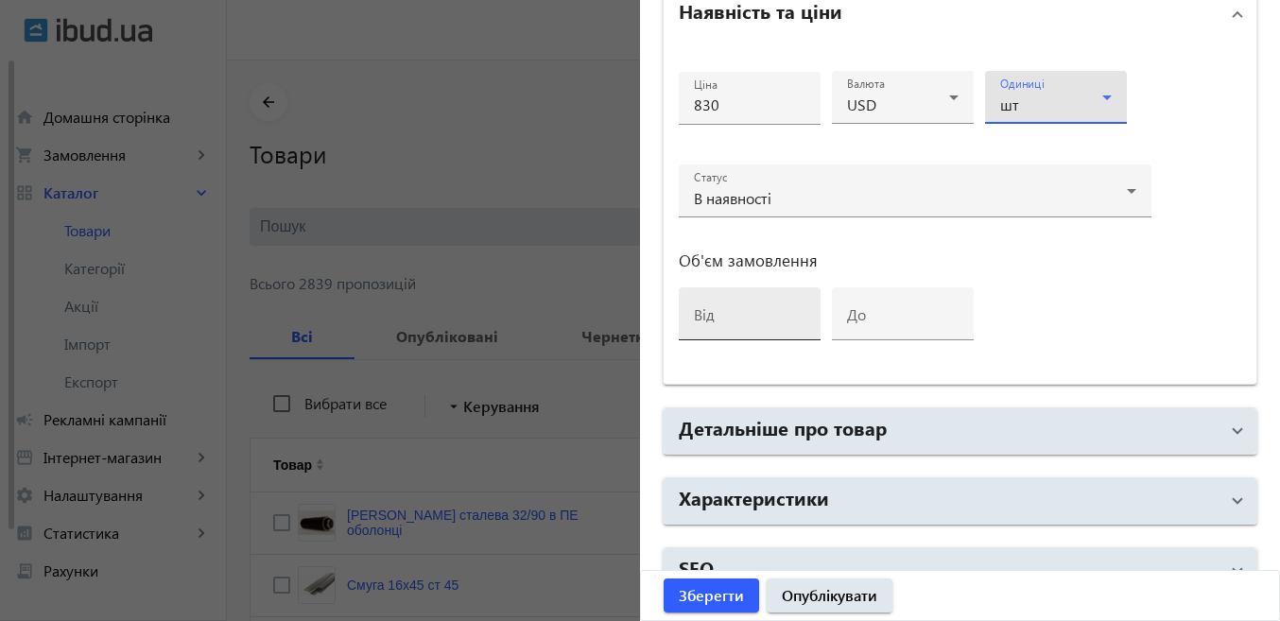
click at [721, 310] on input "від" at bounding box center [750, 320] width 112 height 20
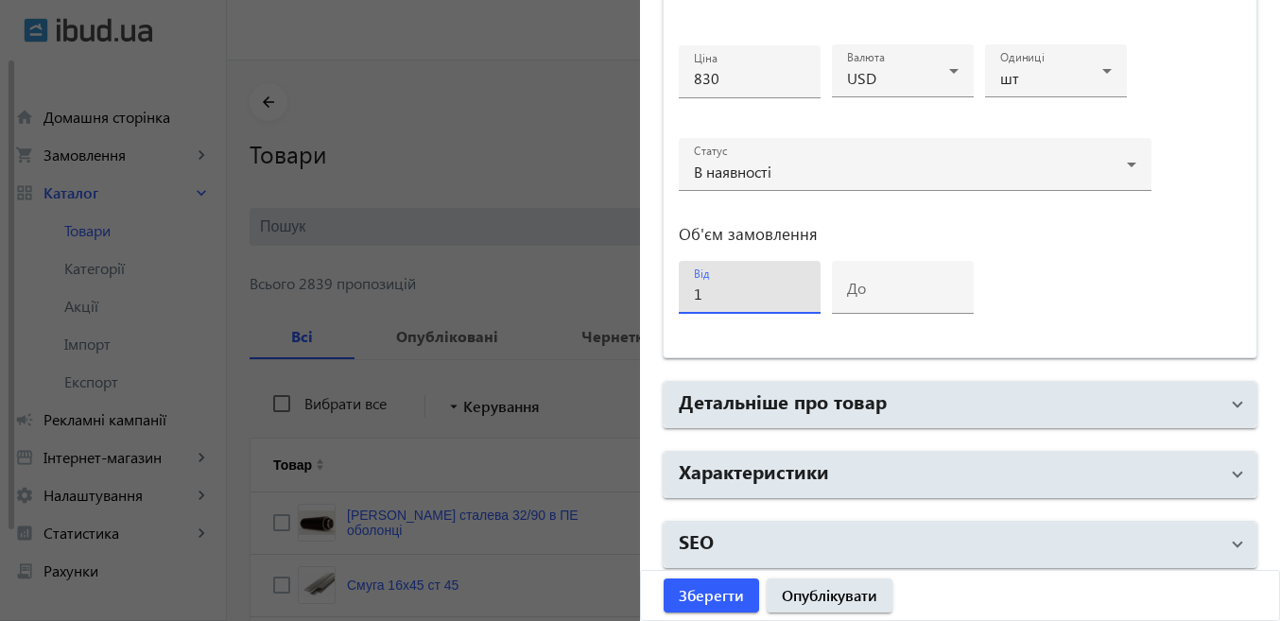
scroll to position [790, 0]
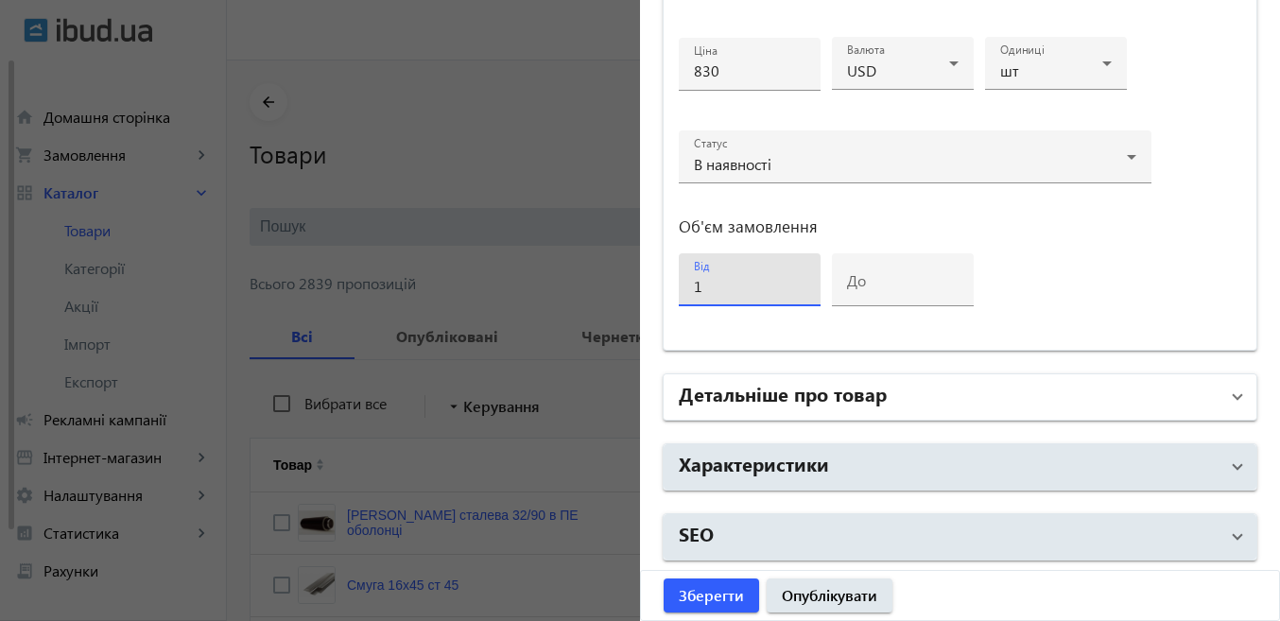
type input "1"
click at [841, 399] on h2 "Детальніше про товар" at bounding box center [783, 393] width 208 height 26
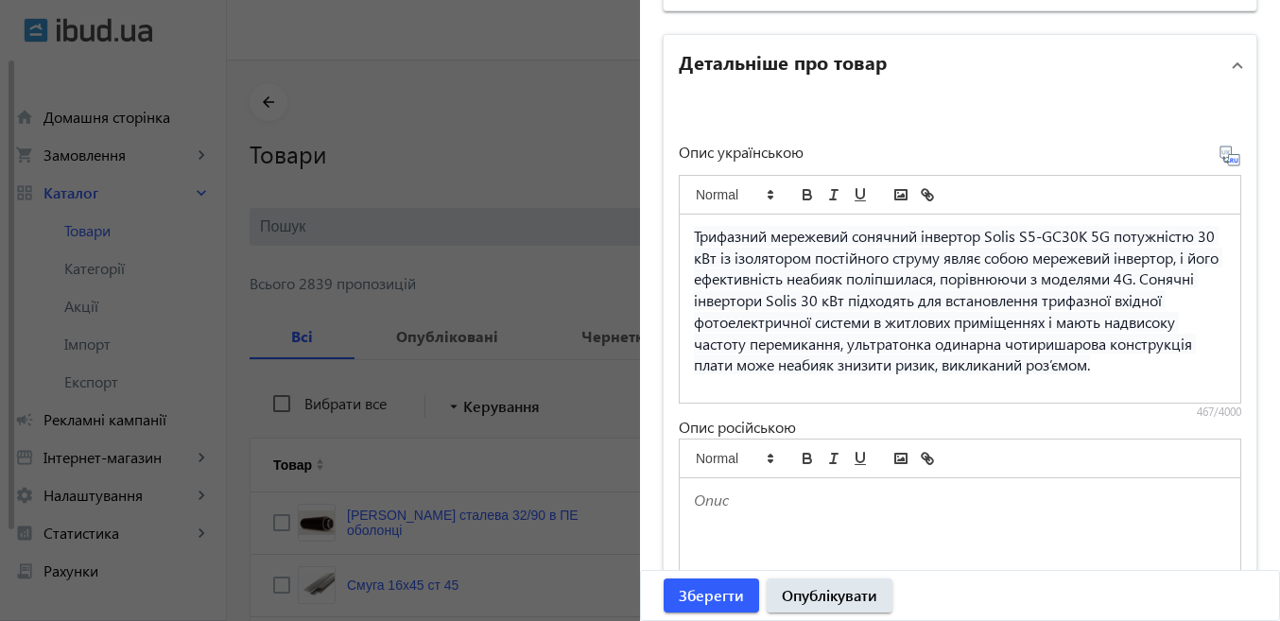
scroll to position [1358, 0]
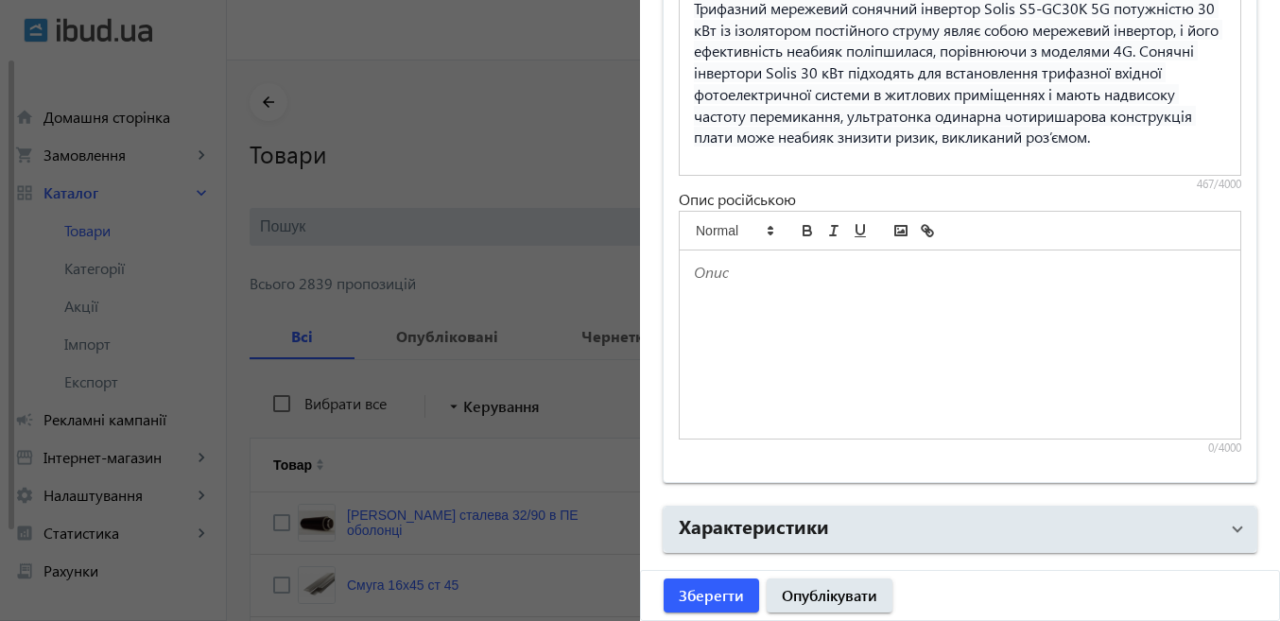
paste div
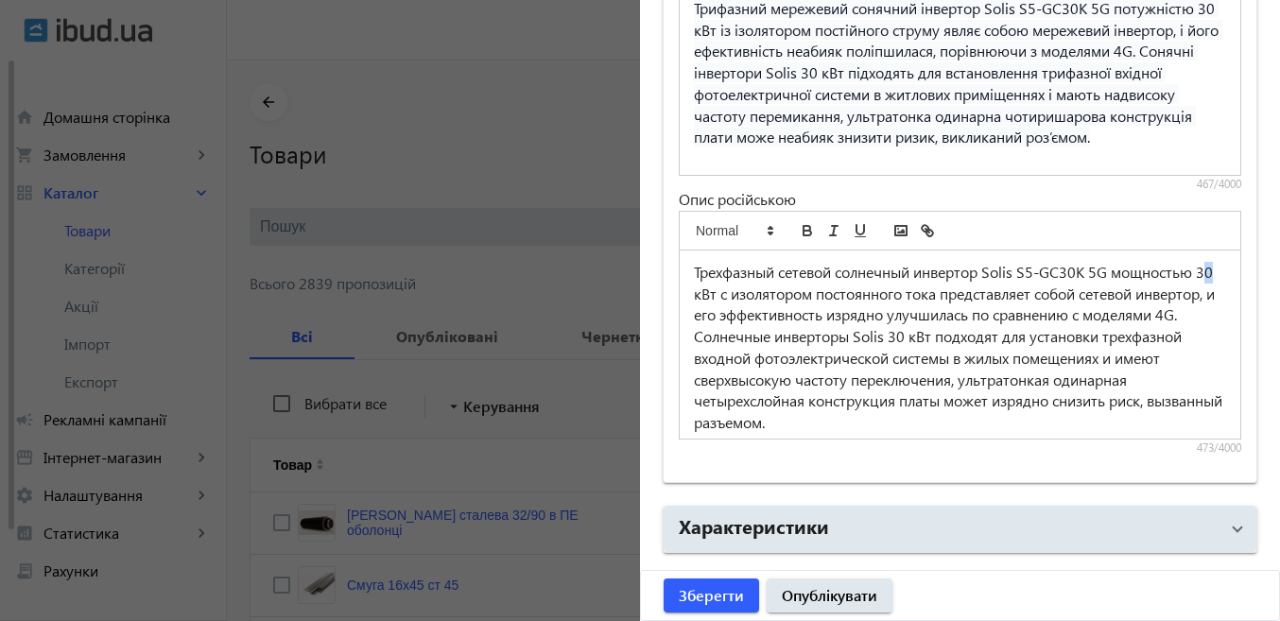
drag, startPoint x: 706, startPoint y: 294, endPoint x: 693, endPoint y: 295, distance: 13.3
click at [694, 295] on p "Трехфазный сетевой солнечный инвертор Solis S5-GC30K 5G мощностью 30 кВт с изол…" at bounding box center [960, 348] width 532 height 172
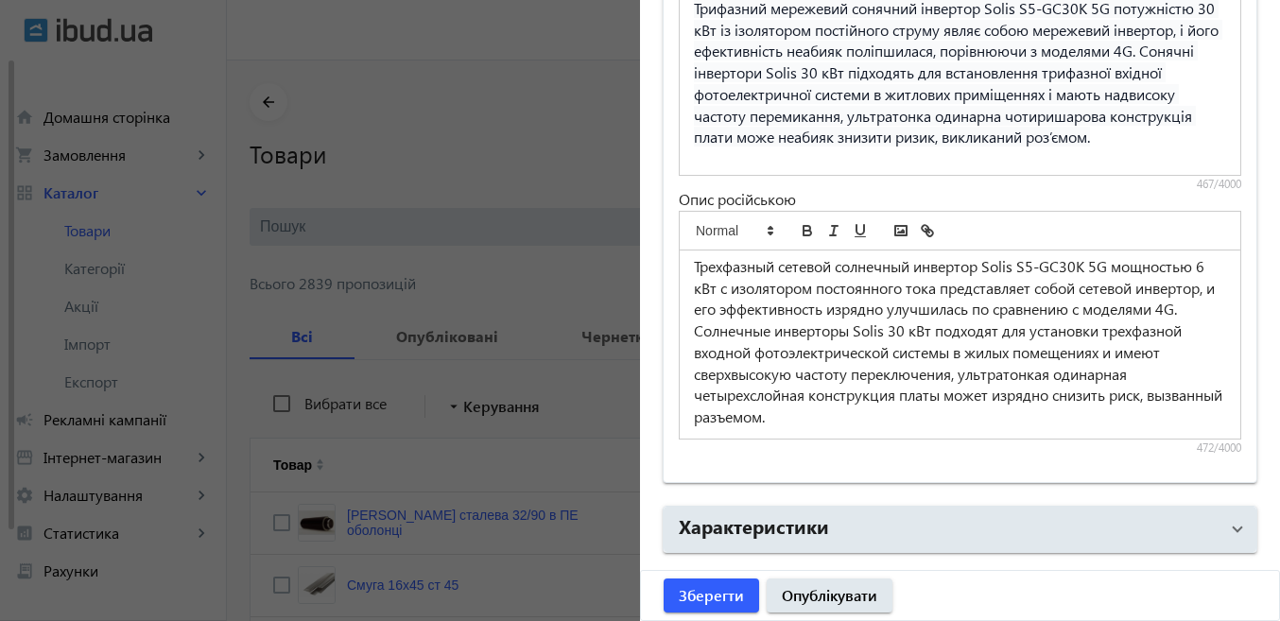
scroll to position [7, 0]
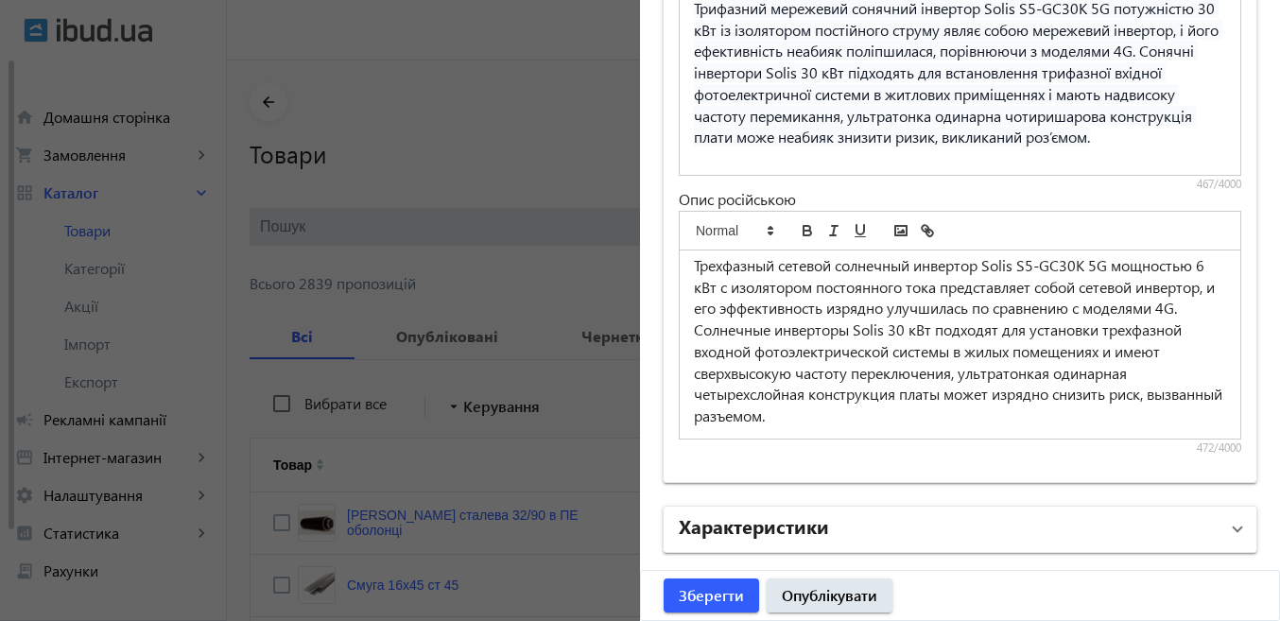
click at [790, 539] on mat-panel-title "Характеристики" at bounding box center [949, 529] width 540 height 34
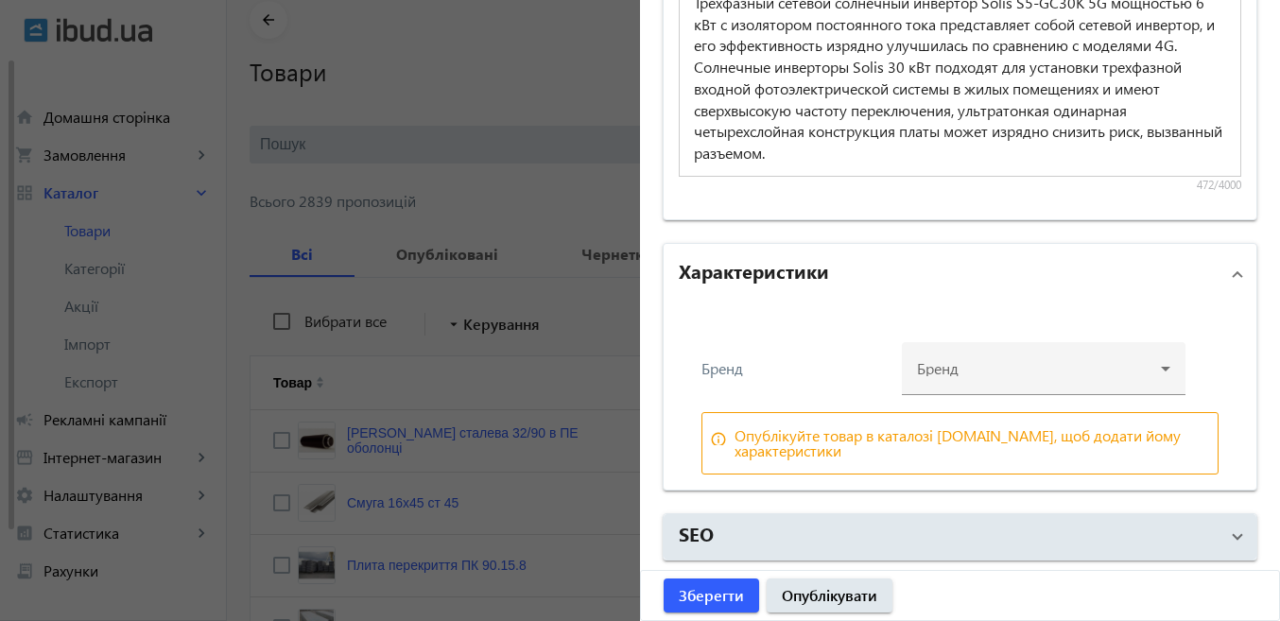
scroll to position [95, 0]
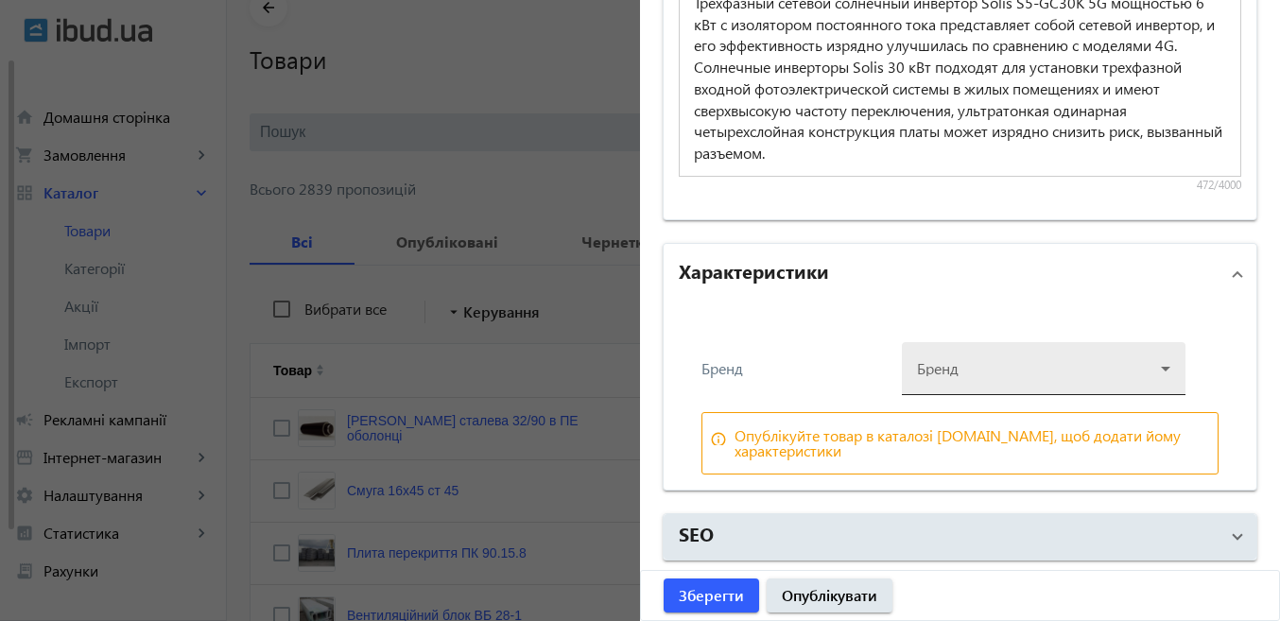
click at [1026, 381] on div at bounding box center [1043, 361] width 253 height 68
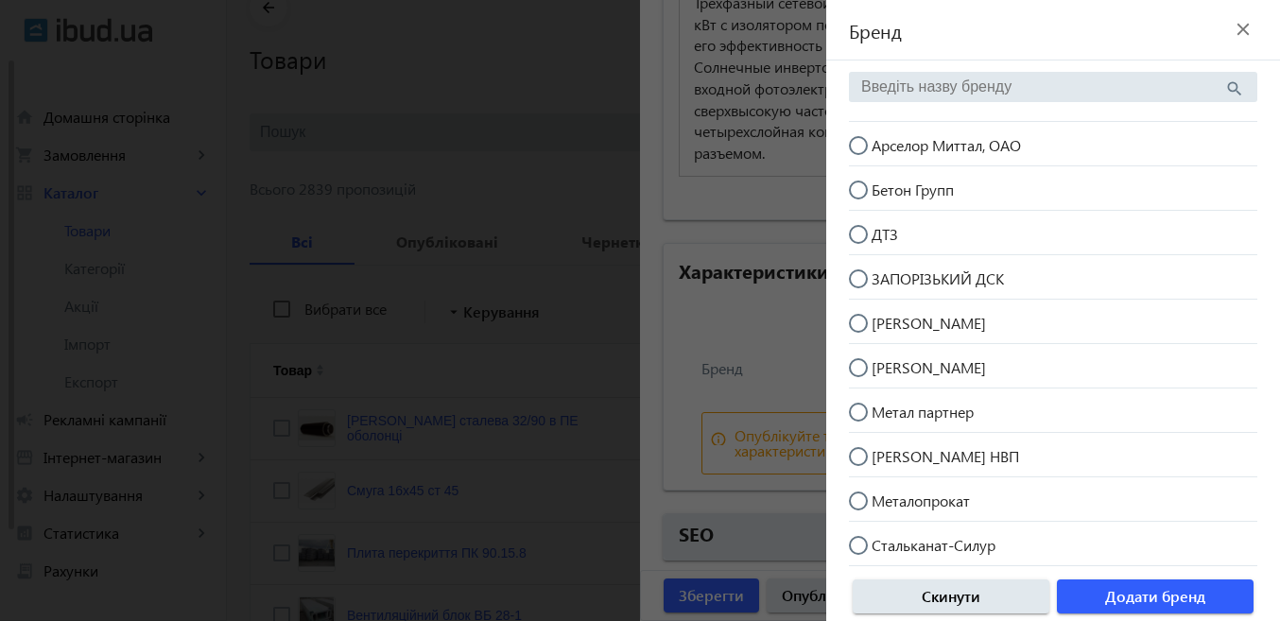
click at [906, 86] on input "search" at bounding box center [1042, 86] width 363 height 17
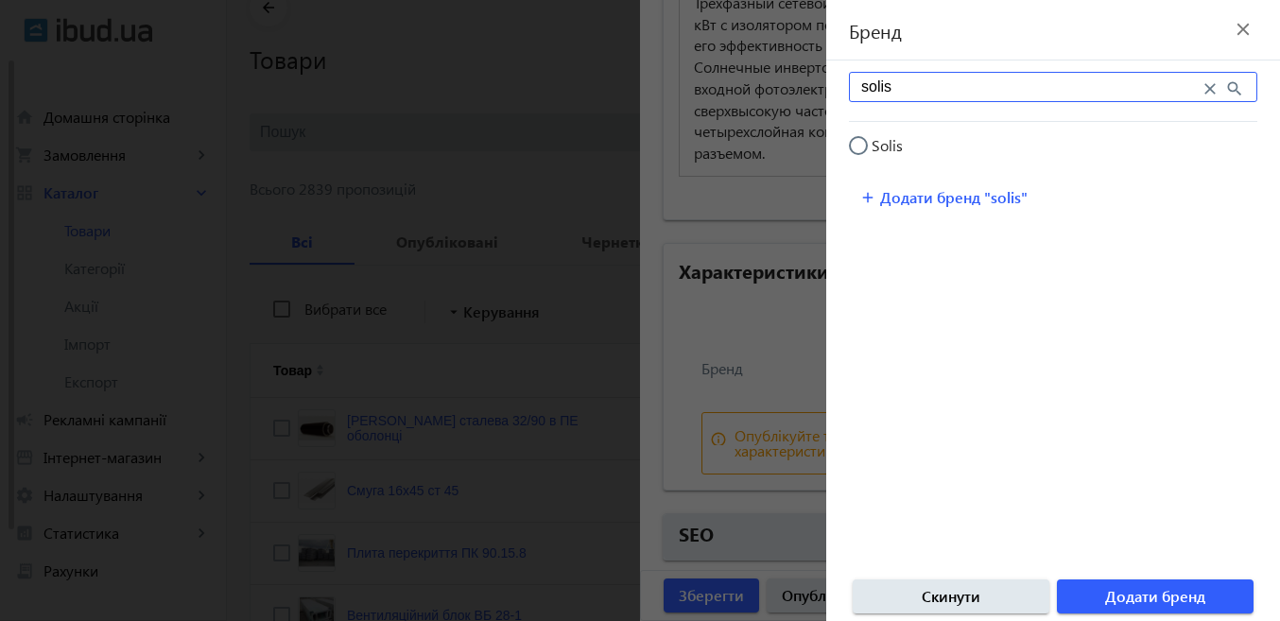
type input "solis"
click at [908, 136] on mat-radio-button "Solis" at bounding box center [1053, 144] width 408 height 36
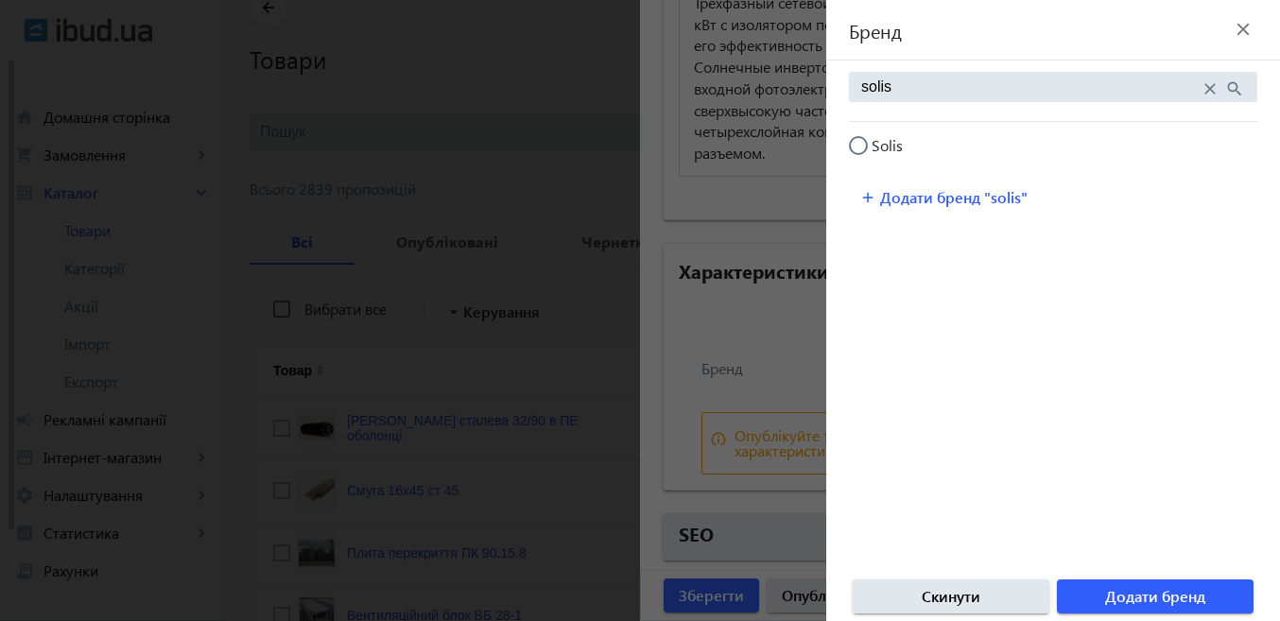
radio input "true"
click at [1131, 599] on span "Додати бренд" at bounding box center [1155, 596] width 100 height 21
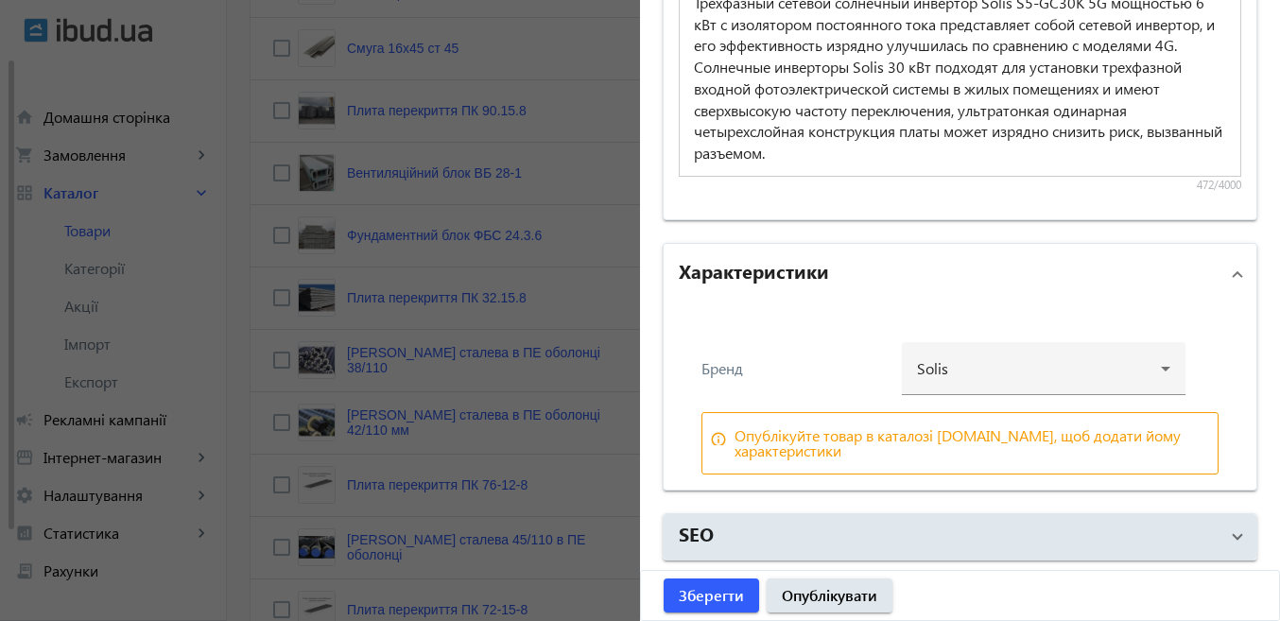
scroll to position [567, 0]
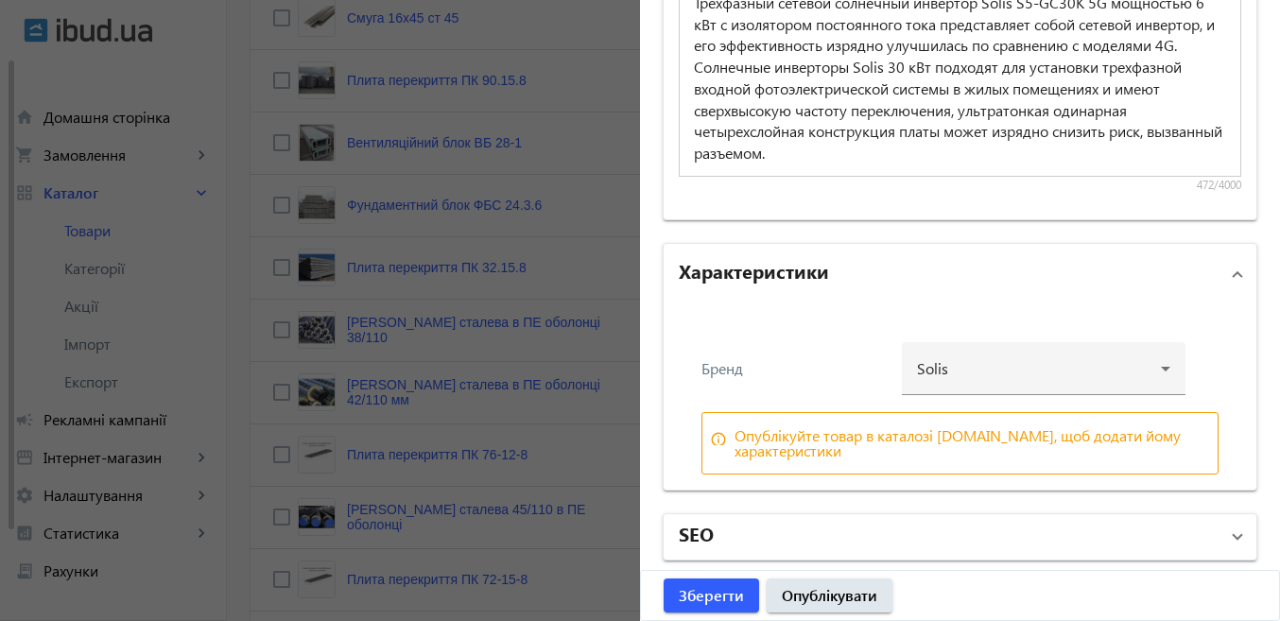
click at [845, 545] on mat-panel-title "SEO" at bounding box center [949, 537] width 540 height 34
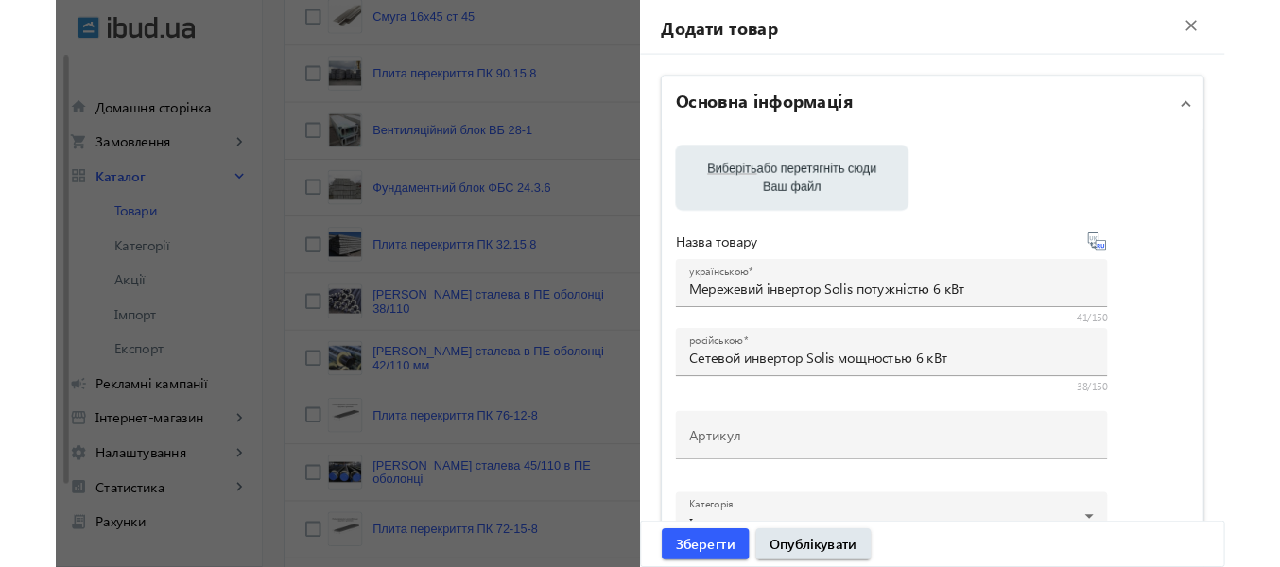
scroll to position [0, 0]
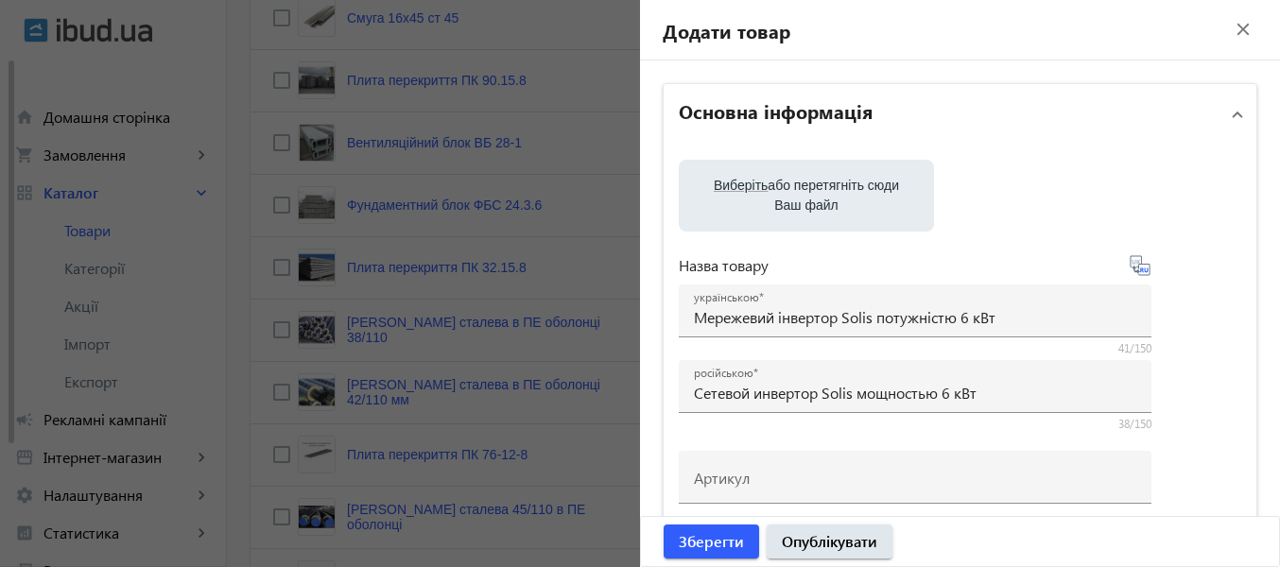
click at [743, 179] on span "Виберіть" at bounding box center [741, 185] width 54 height 15
click at [743, 186] on input "Виберіть або перетягніть сюди Ваш файл" at bounding box center [806, 197] width 225 height 23
type input "C:\fakepath\solis30.png"
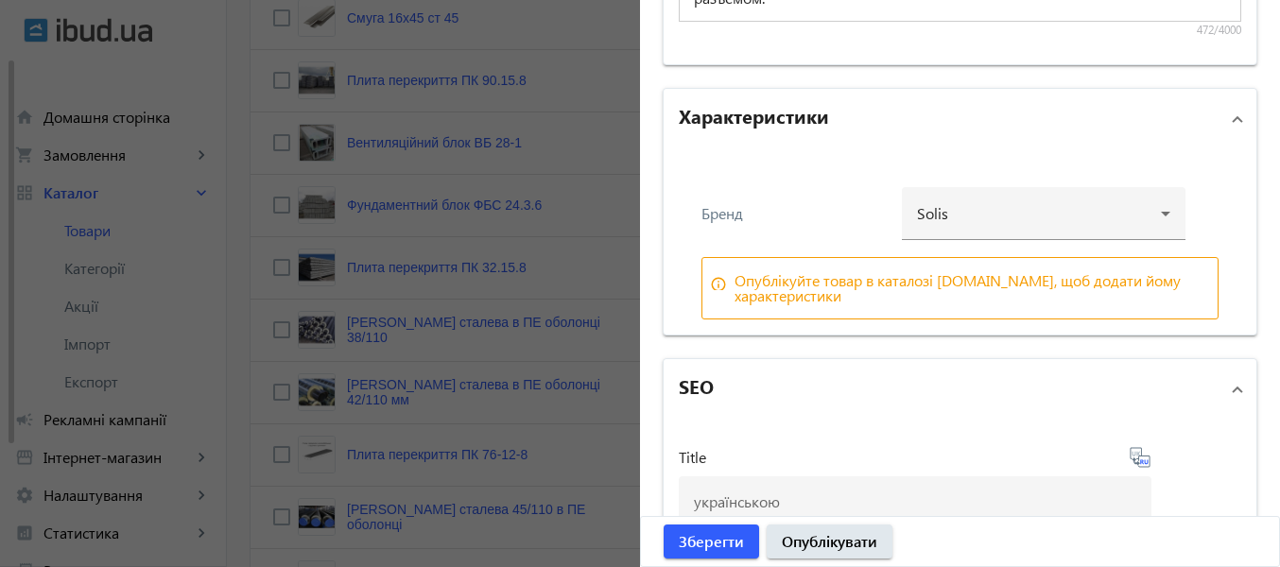
scroll to position [2269, 0]
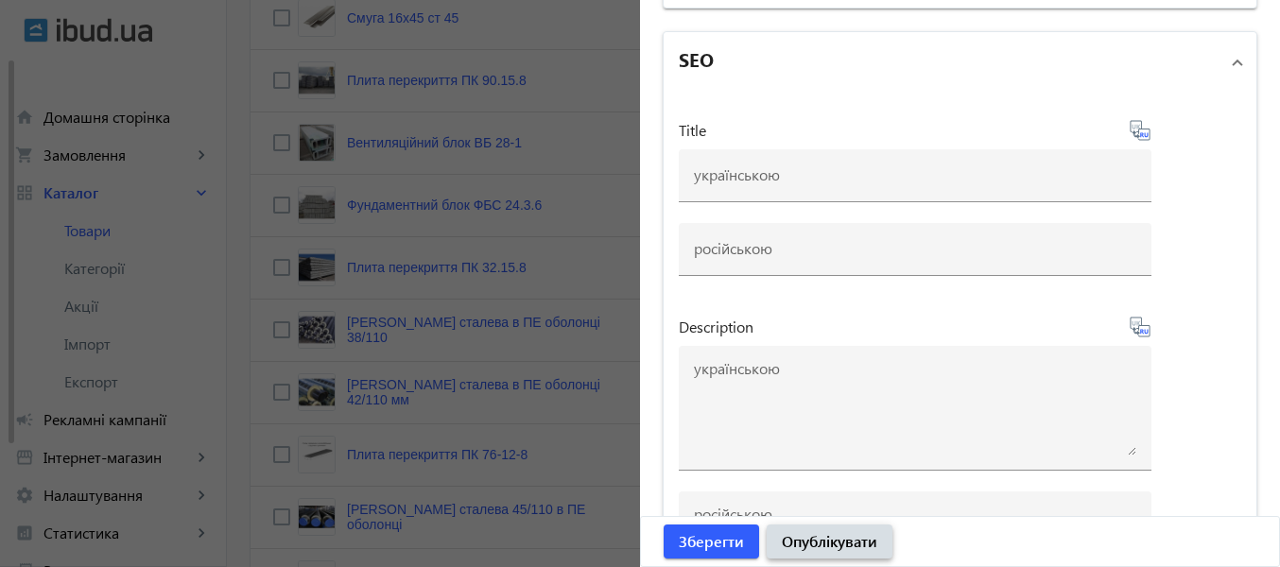
click at [844, 549] on span "Опублікувати" at bounding box center [829, 541] width 95 height 21
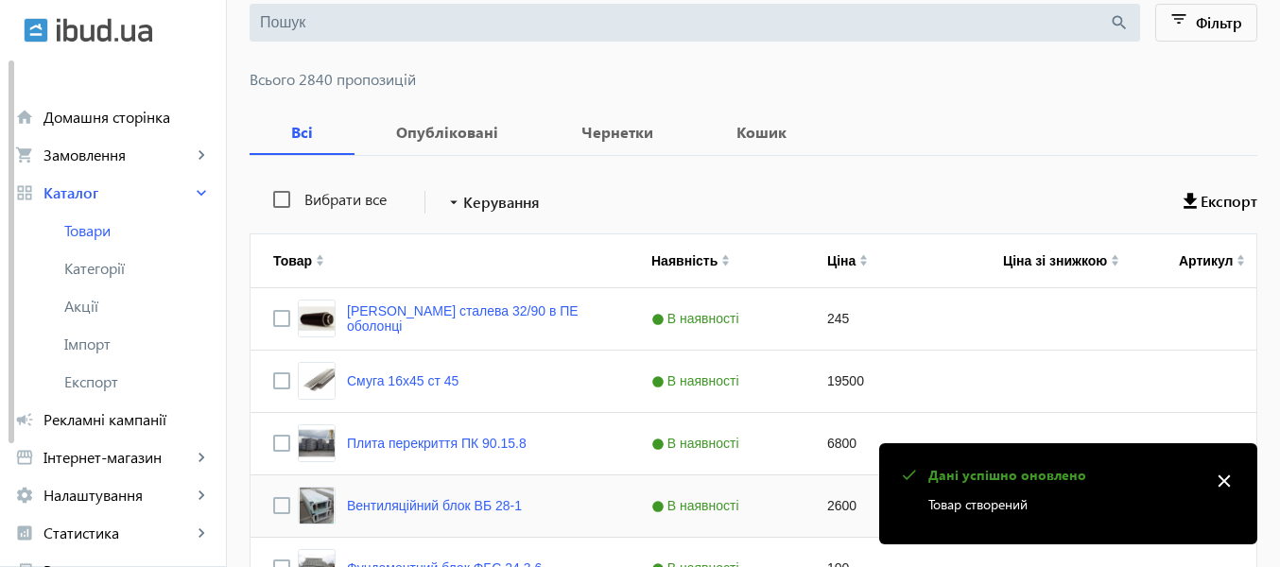
scroll to position [189, 0]
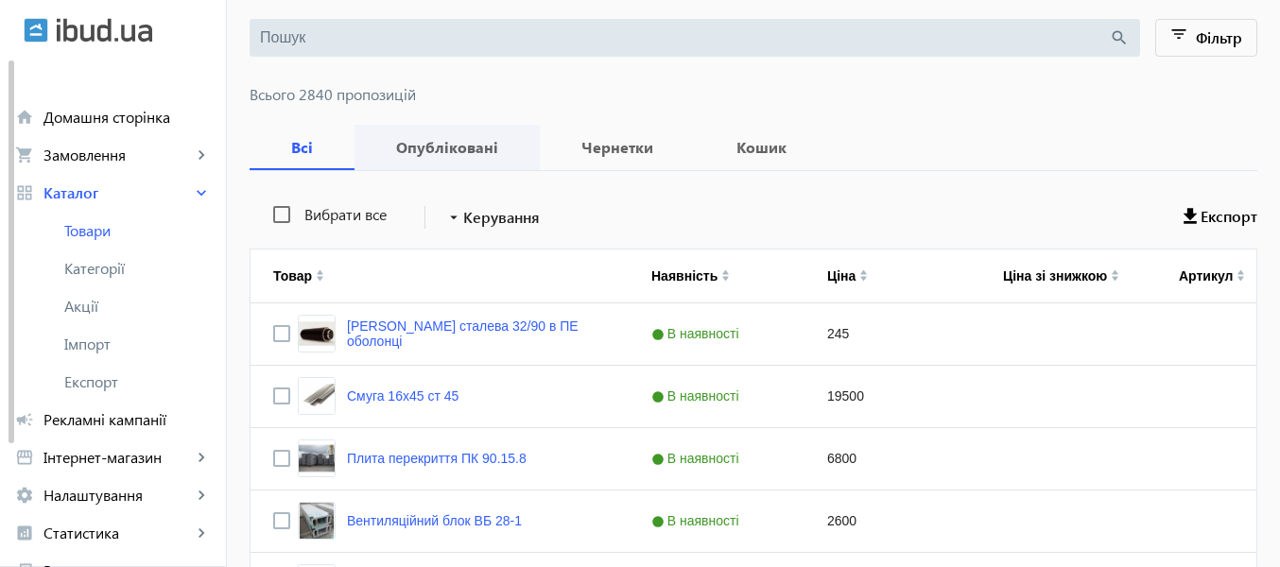
click at [441, 142] on b "Опубліковані" at bounding box center [447, 147] width 140 height 15
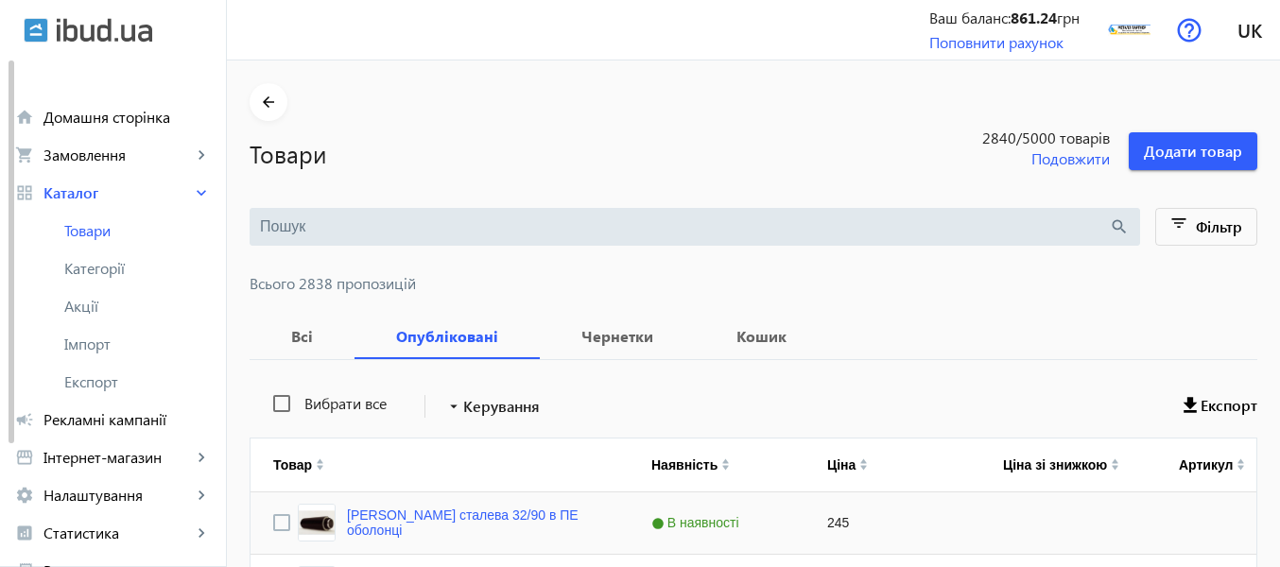
scroll to position [284, 0]
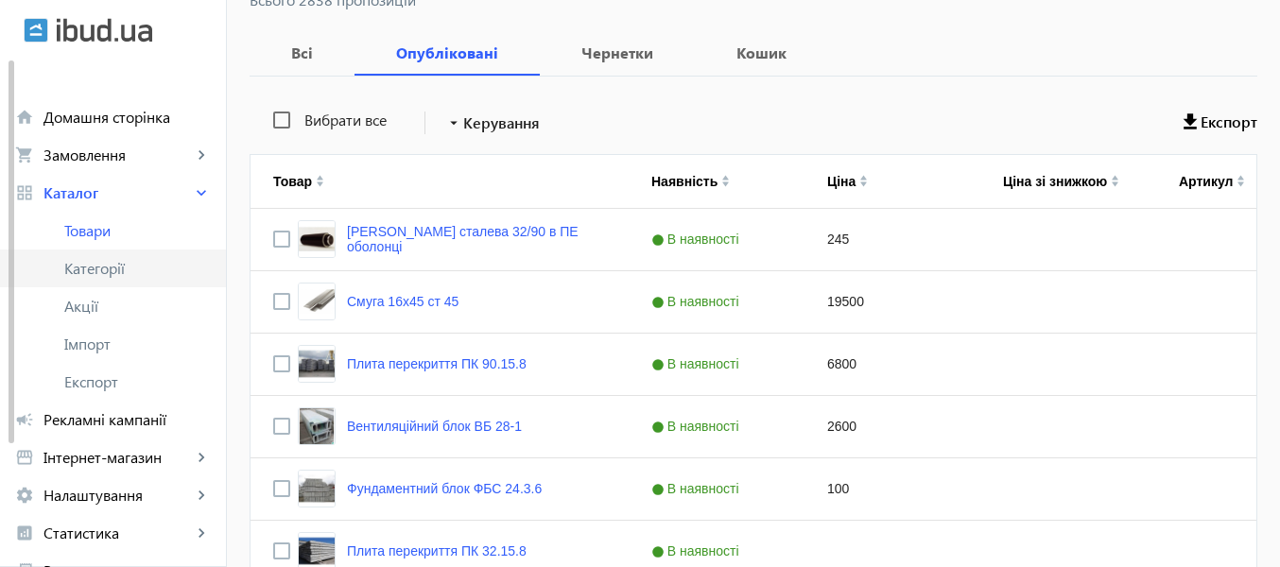
click at [120, 257] on link "Категорії" at bounding box center [113, 269] width 226 height 38
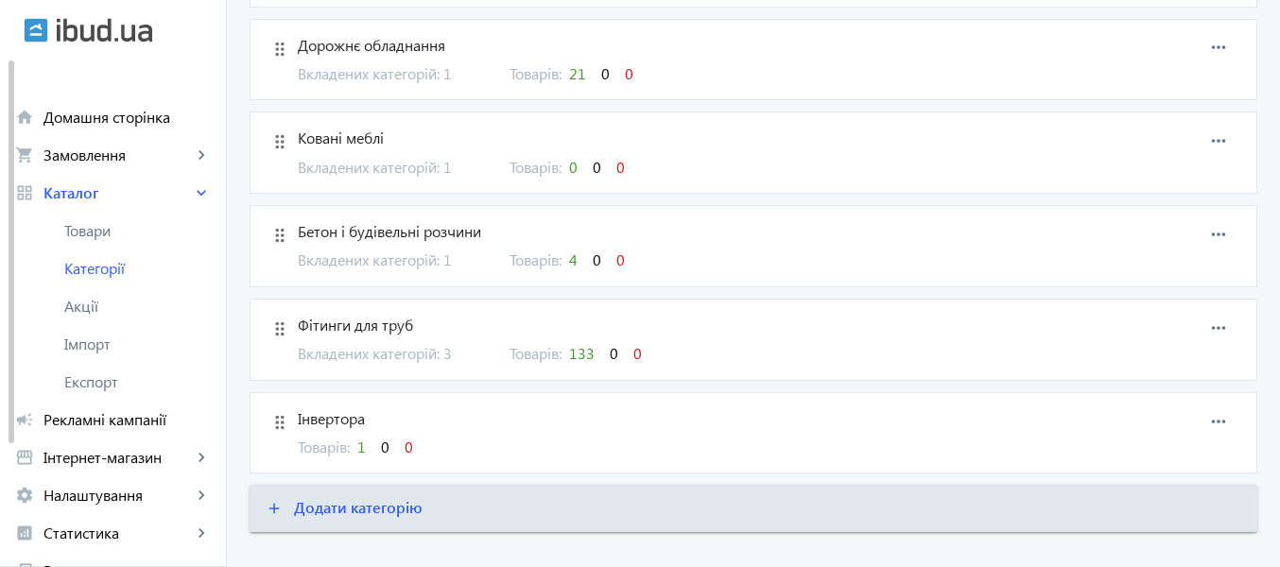
scroll to position [1383, 0]
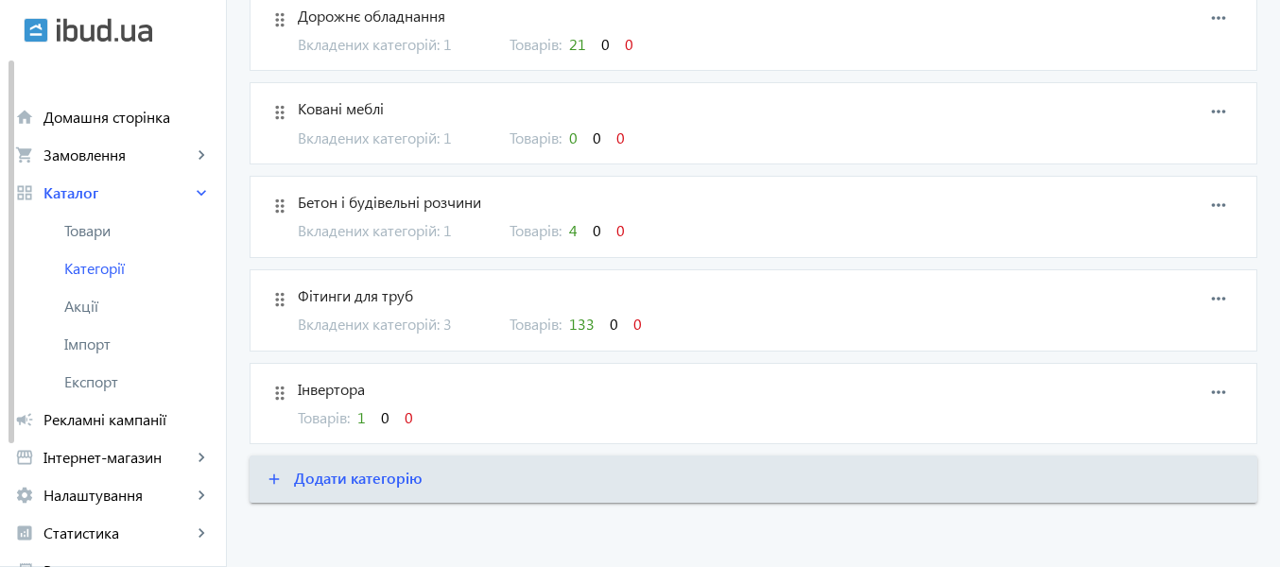
click at [303, 388] on span "Інвертора" at bounding box center [686, 389] width 777 height 21
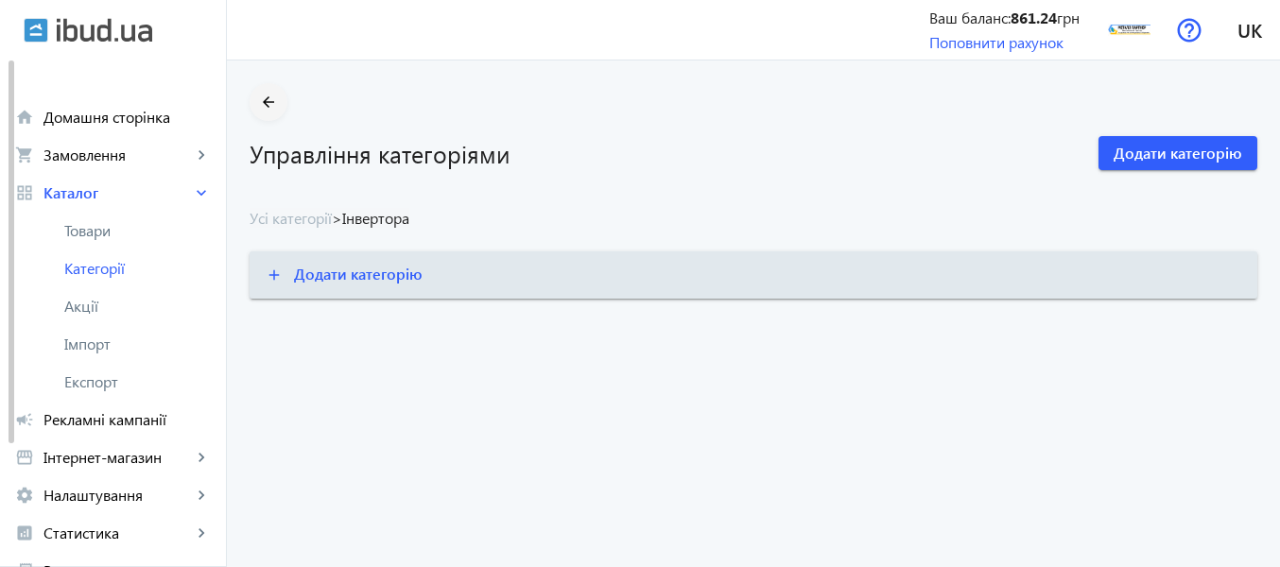
click at [266, 109] on mat-icon "arrow_back" at bounding box center [269, 103] width 24 height 24
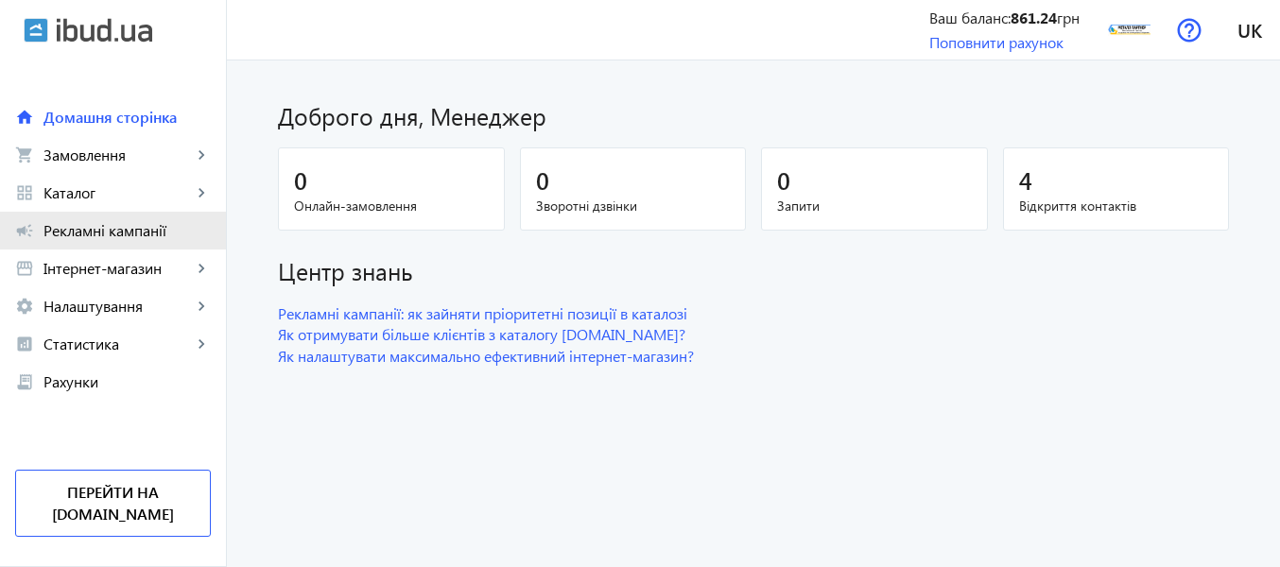
click at [94, 234] on span "Рекламні кампанії" at bounding box center [126, 230] width 167 height 19
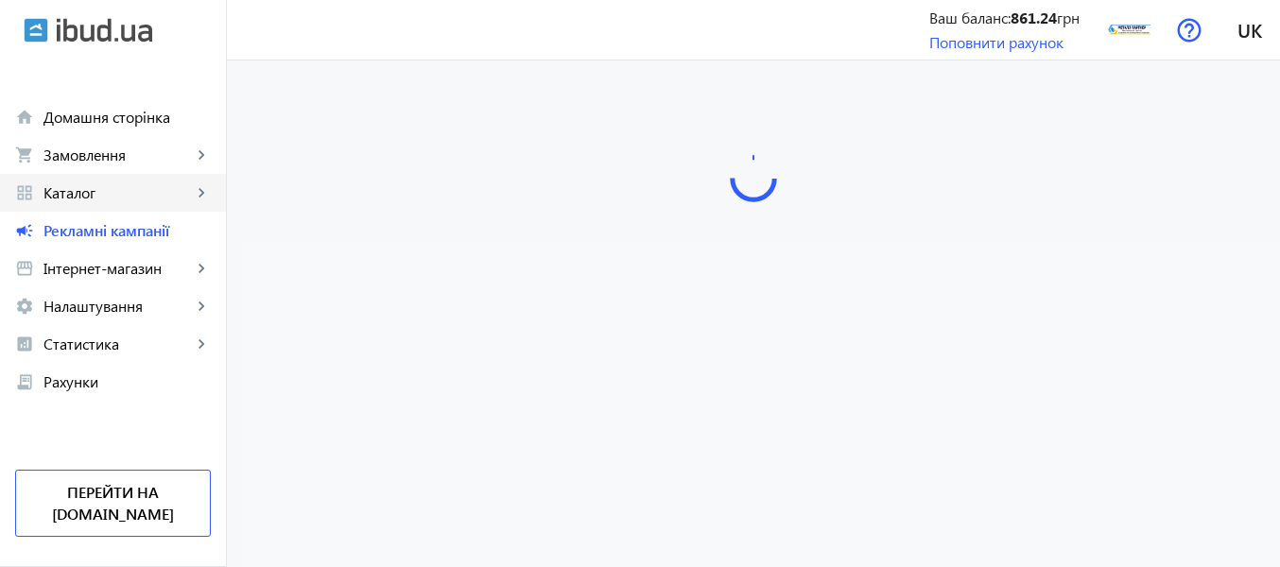
click at [105, 202] on link "grid_view Каталог keyboard_arrow_right" at bounding box center [113, 193] width 226 height 38
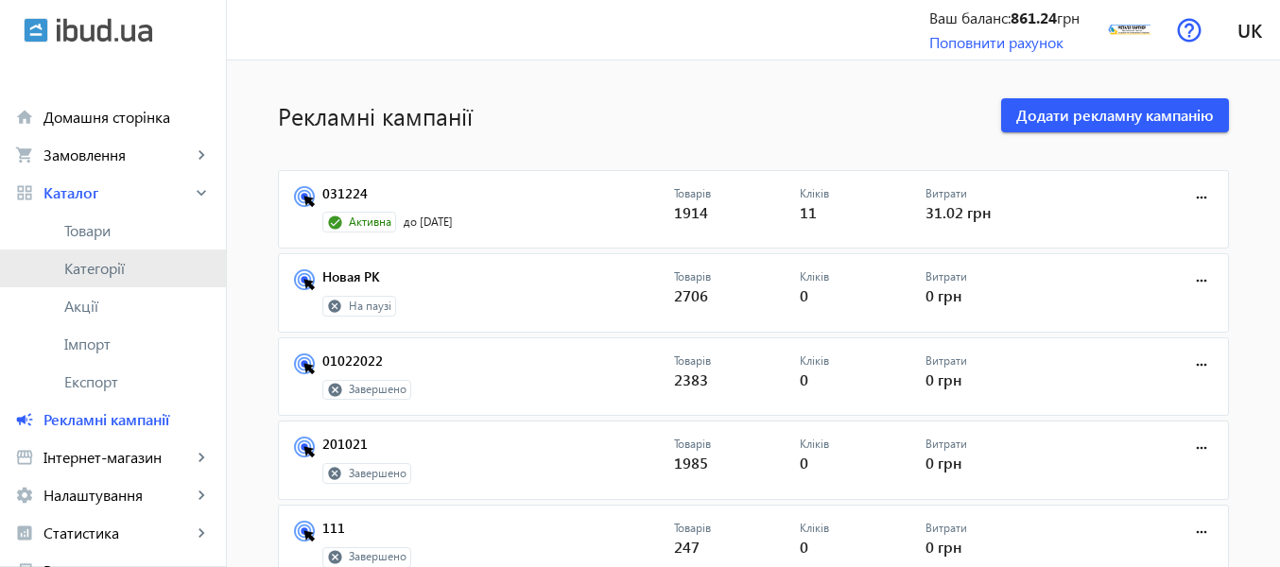
click at [139, 271] on span "Категорії" at bounding box center [137, 268] width 147 height 19
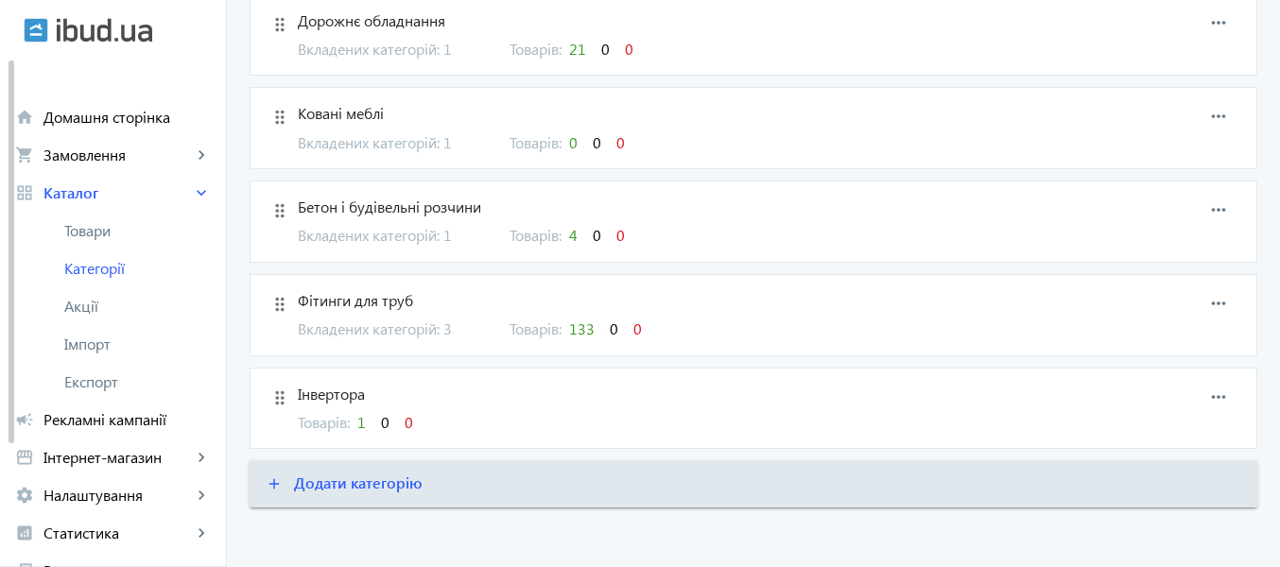
scroll to position [1383, 0]
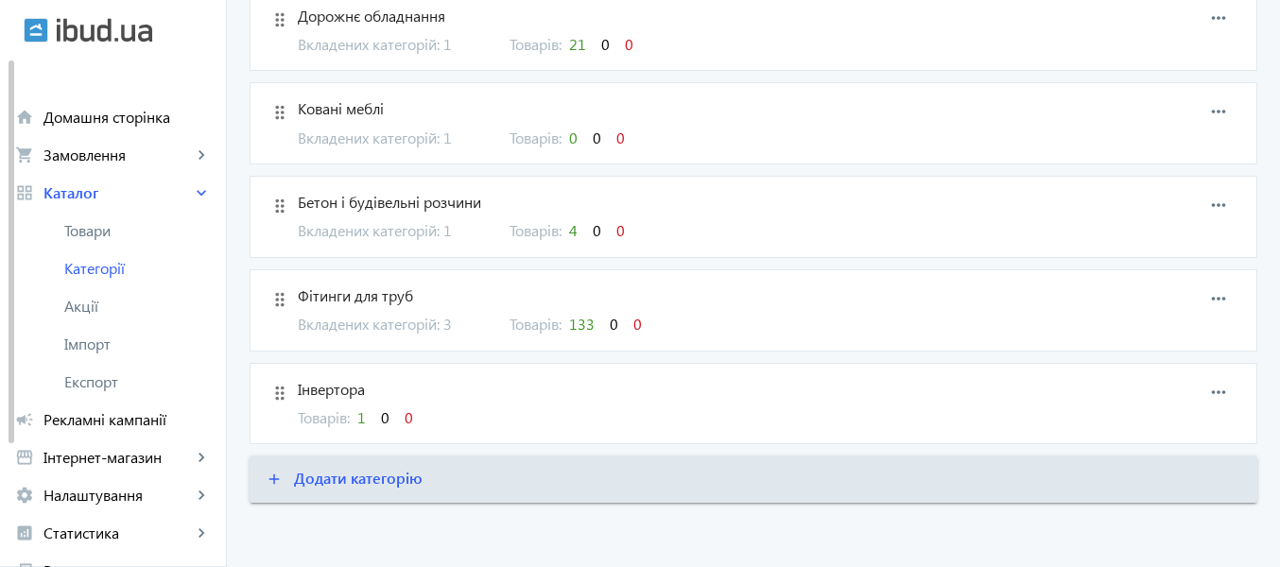
click at [304, 388] on span "Інвертора" at bounding box center [686, 389] width 777 height 21
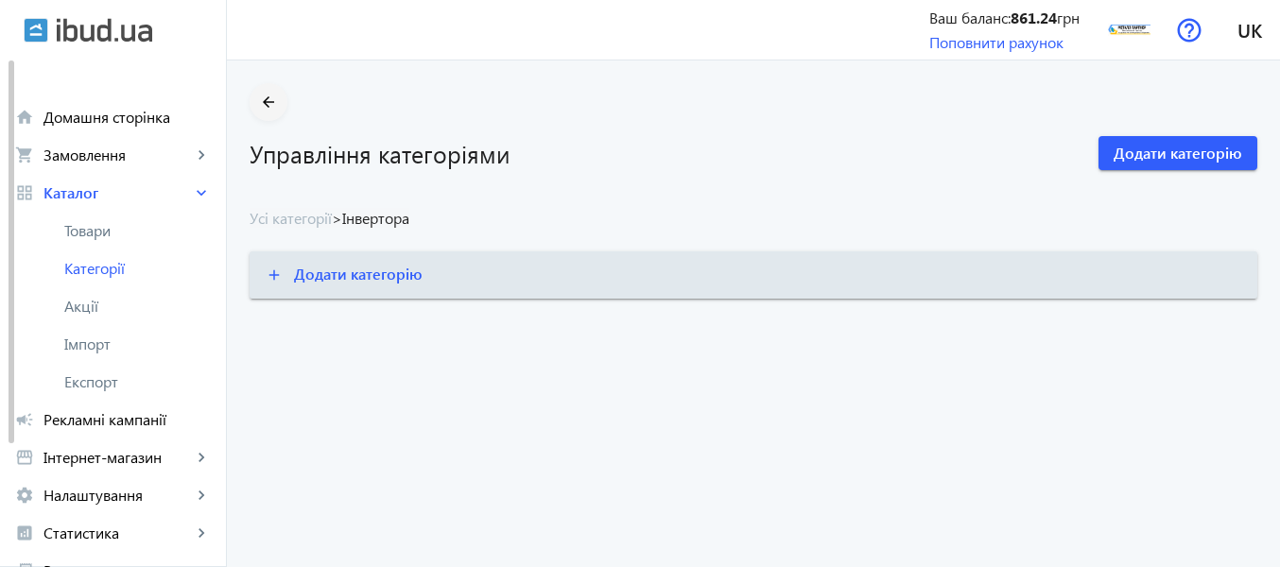
click at [257, 98] on mat-icon "arrow_back" at bounding box center [269, 103] width 24 height 24
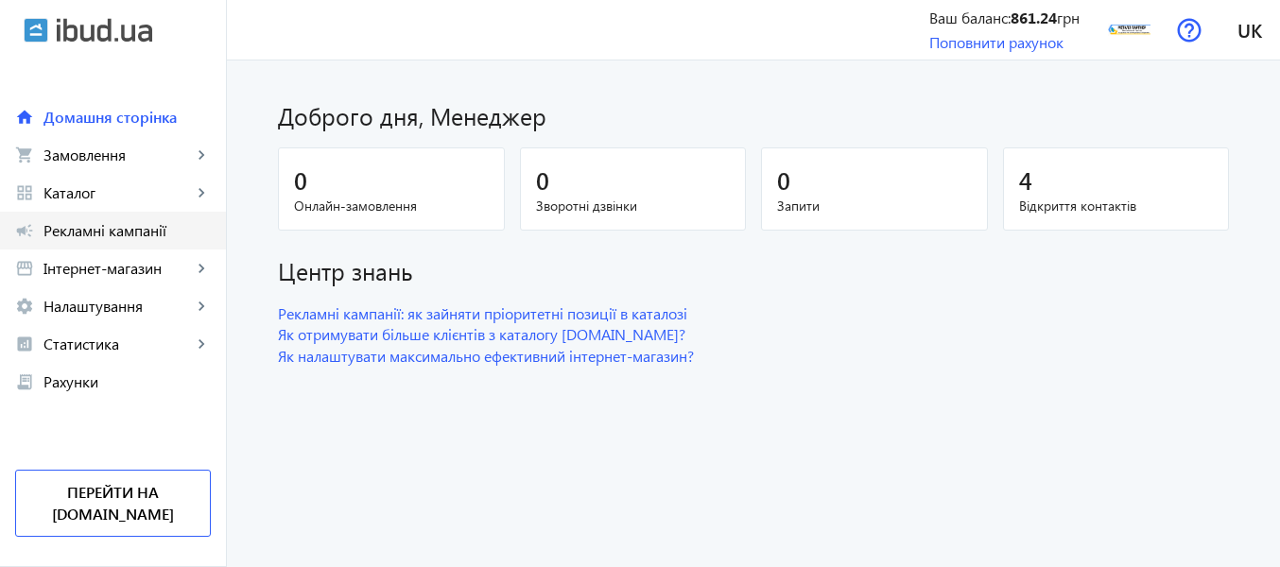
click at [154, 223] on span "Рекламні кампанії" at bounding box center [126, 230] width 167 height 19
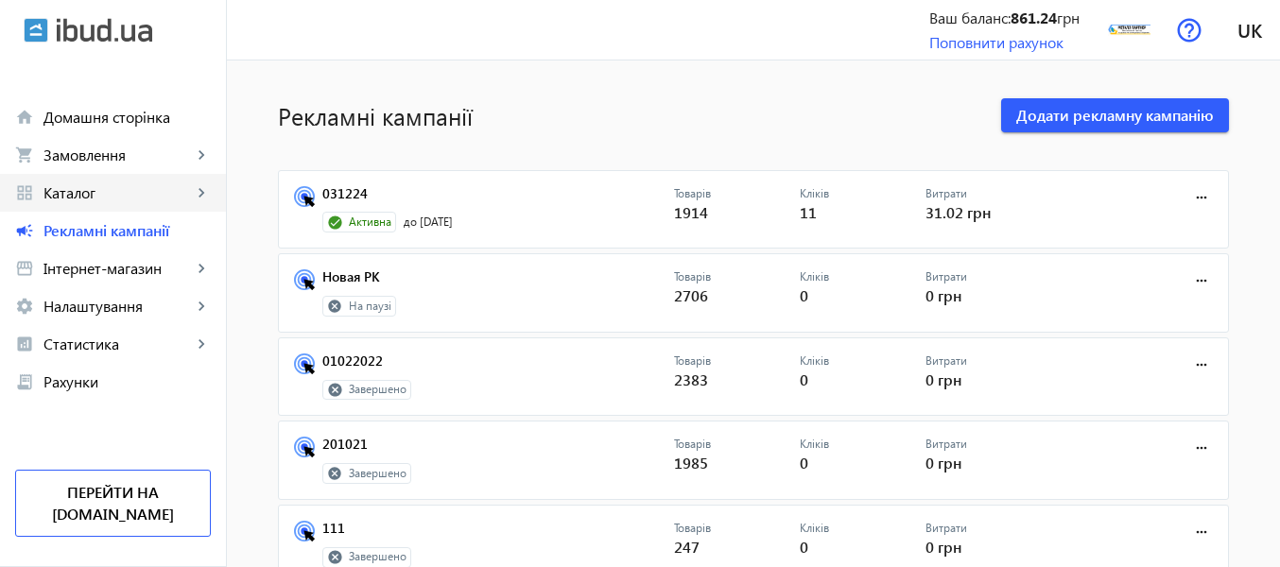
click at [144, 185] on span "Каталог" at bounding box center [117, 192] width 148 height 19
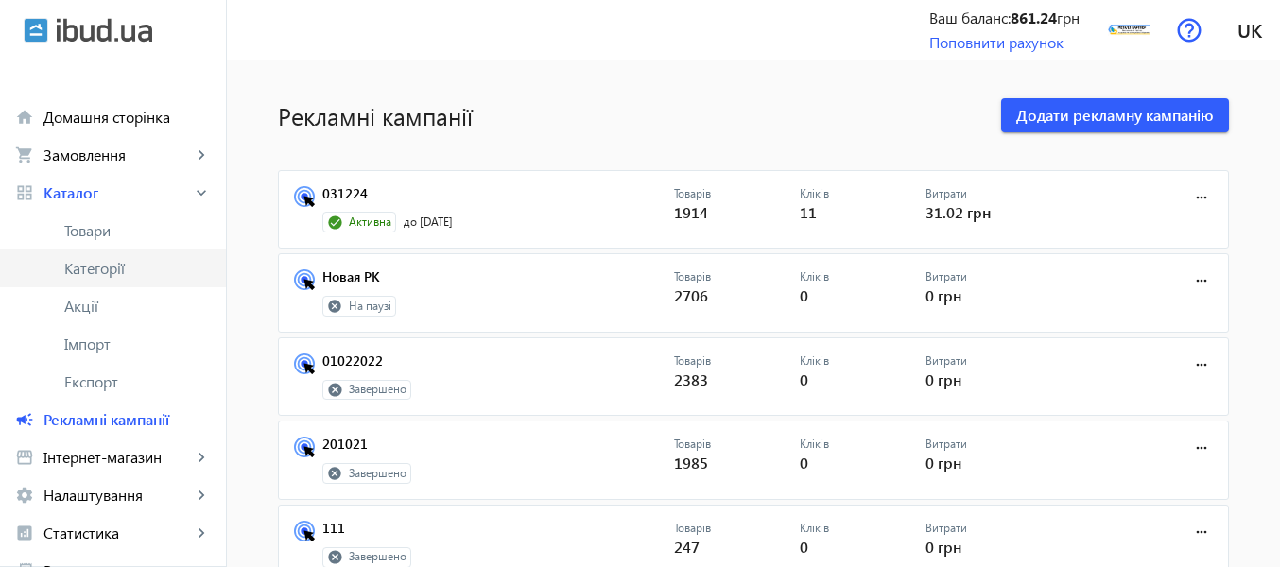
click at [145, 261] on span "Категорії" at bounding box center [137, 268] width 147 height 19
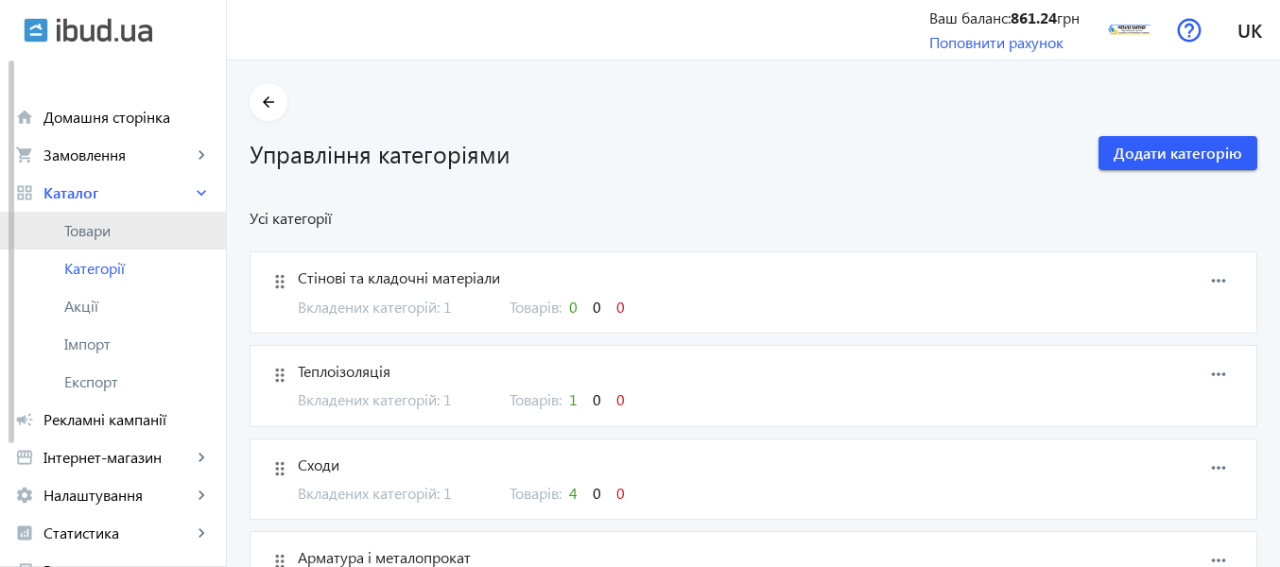
click at [177, 246] on link "Товари" at bounding box center [113, 231] width 226 height 38
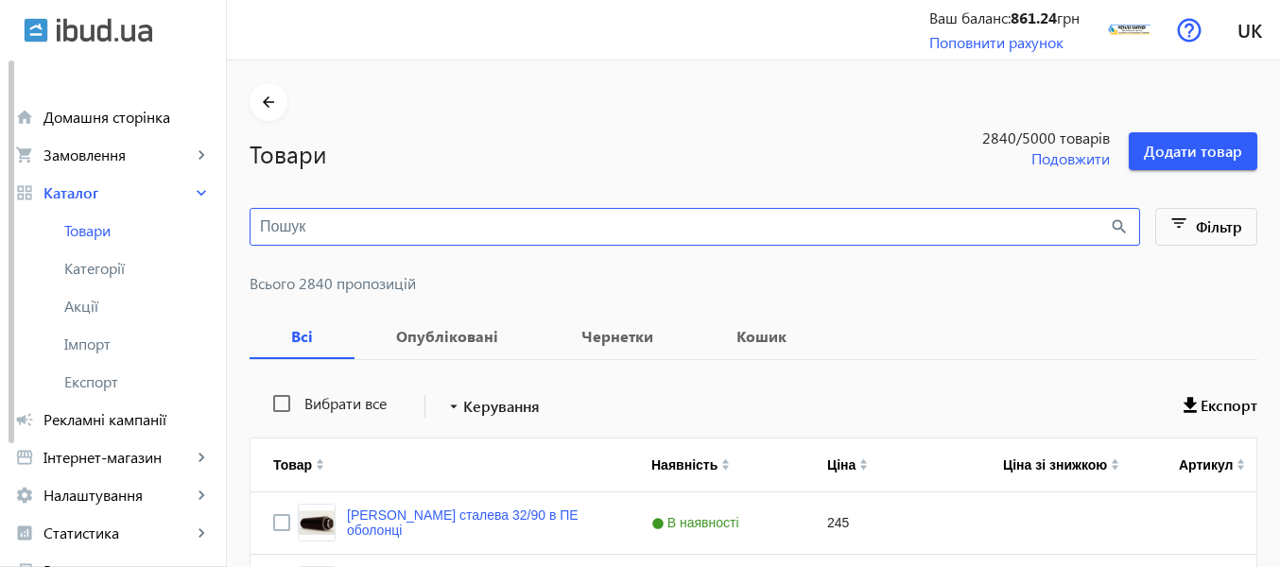
click at [331, 231] on input "search" at bounding box center [684, 227] width 849 height 21
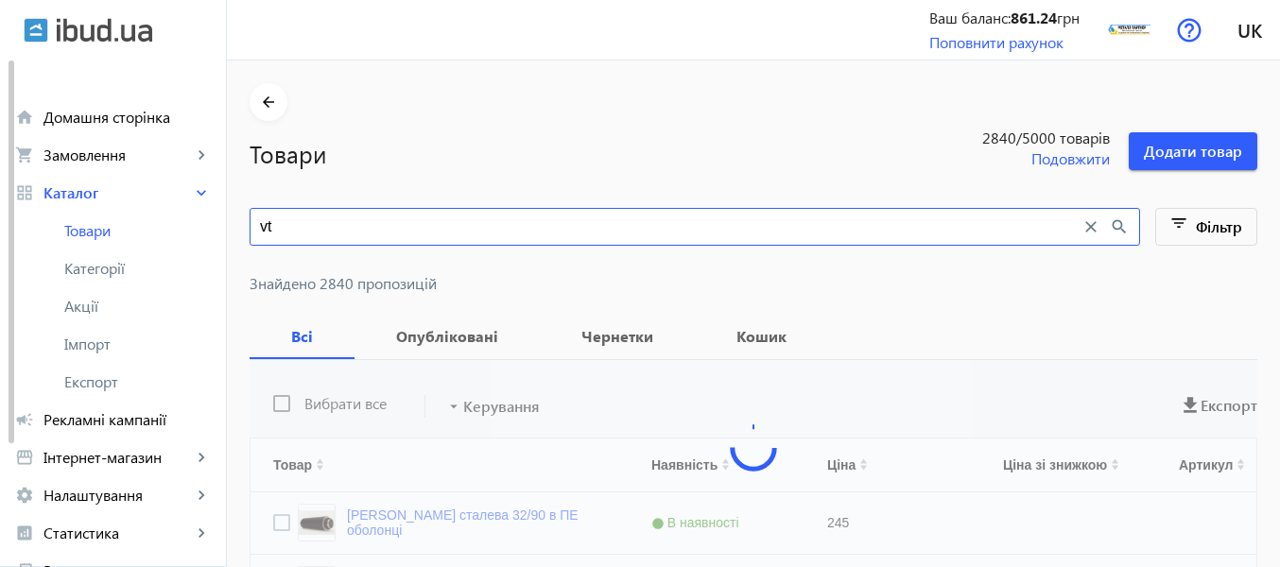
type input "v"
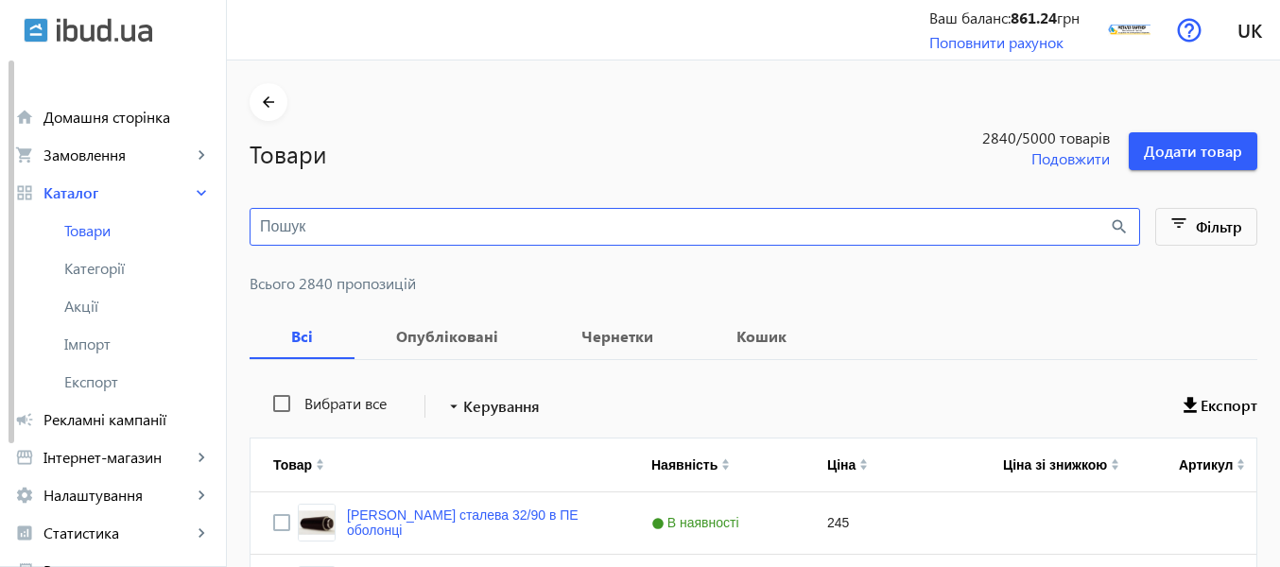
type input "[PERSON_NAME]"
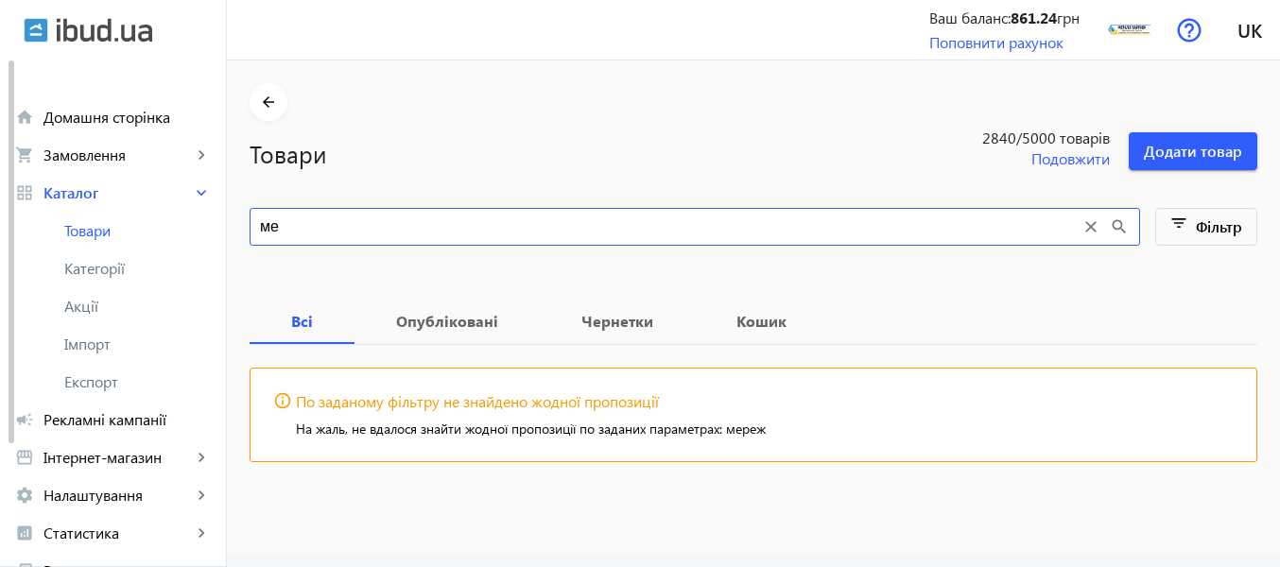
type input "м"
type input "інверт"
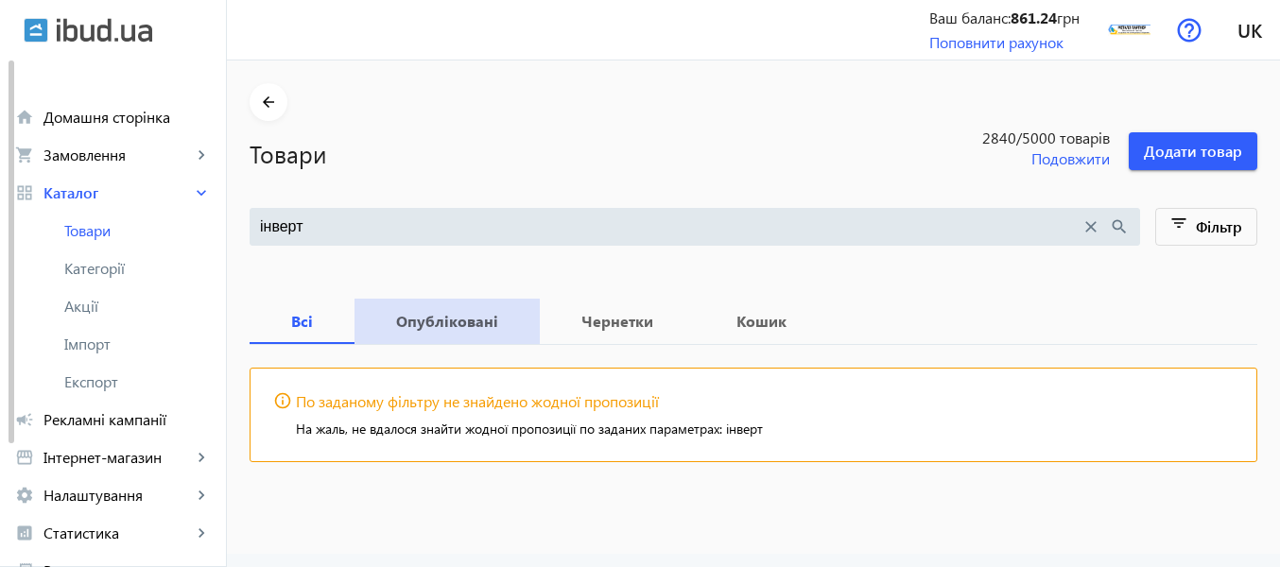
click at [462, 316] on b "Опубліковані" at bounding box center [447, 321] width 140 height 15
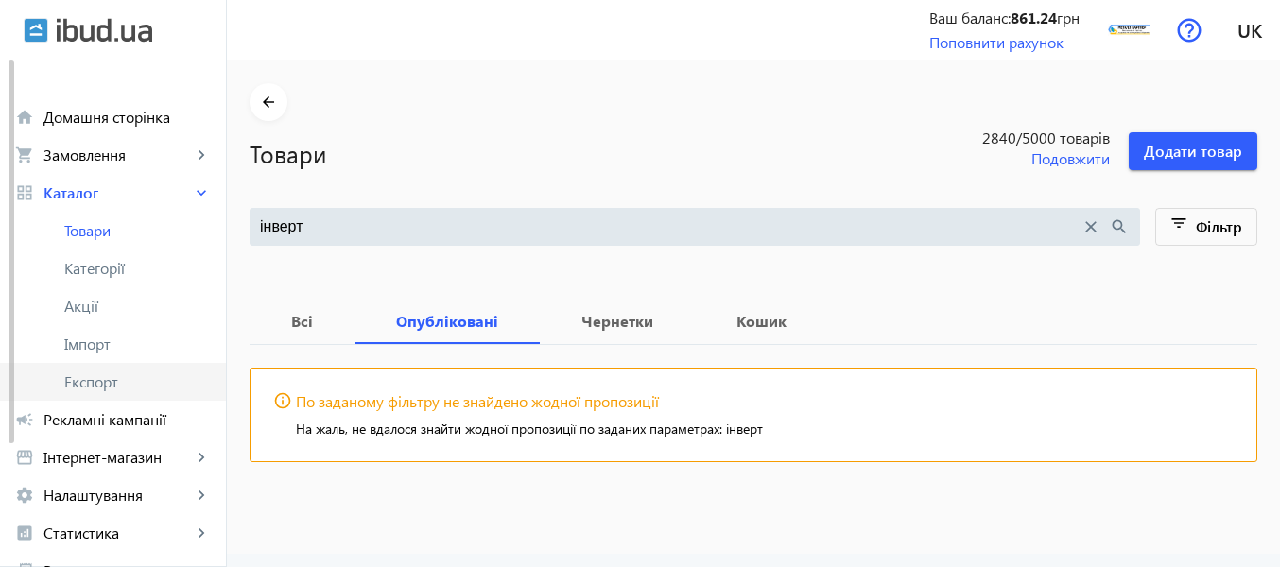
click at [143, 378] on span "Експорт" at bounding box center [137, 382] width 147 height 19
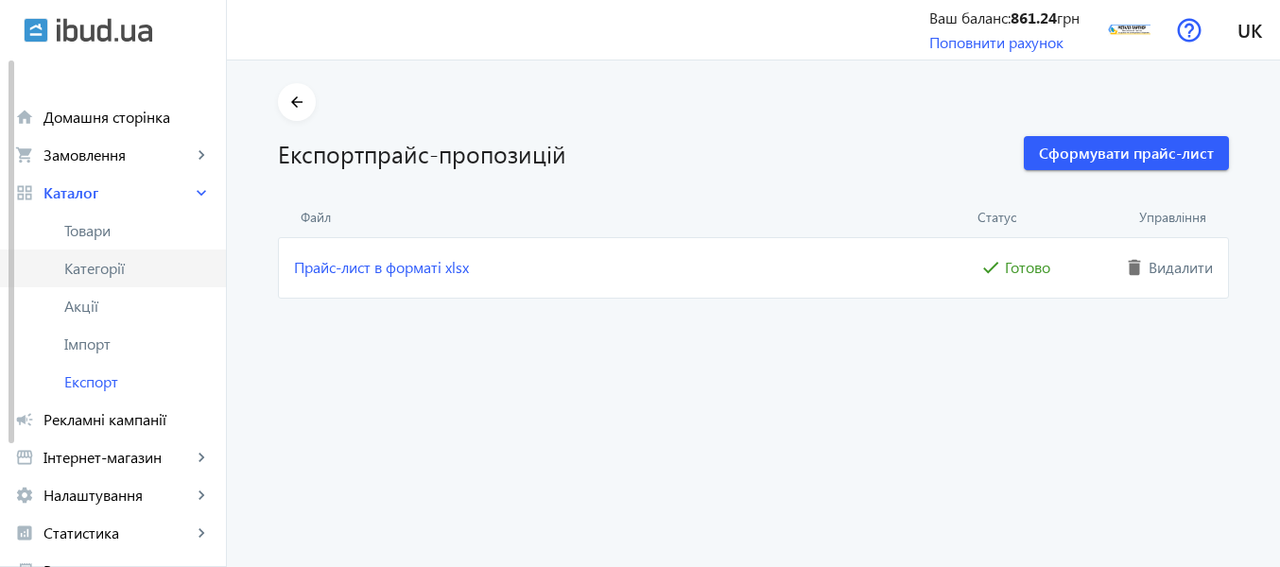
click at [140, 275] on span "Категорії" at bounding box center [137, 268] width 147 height 19
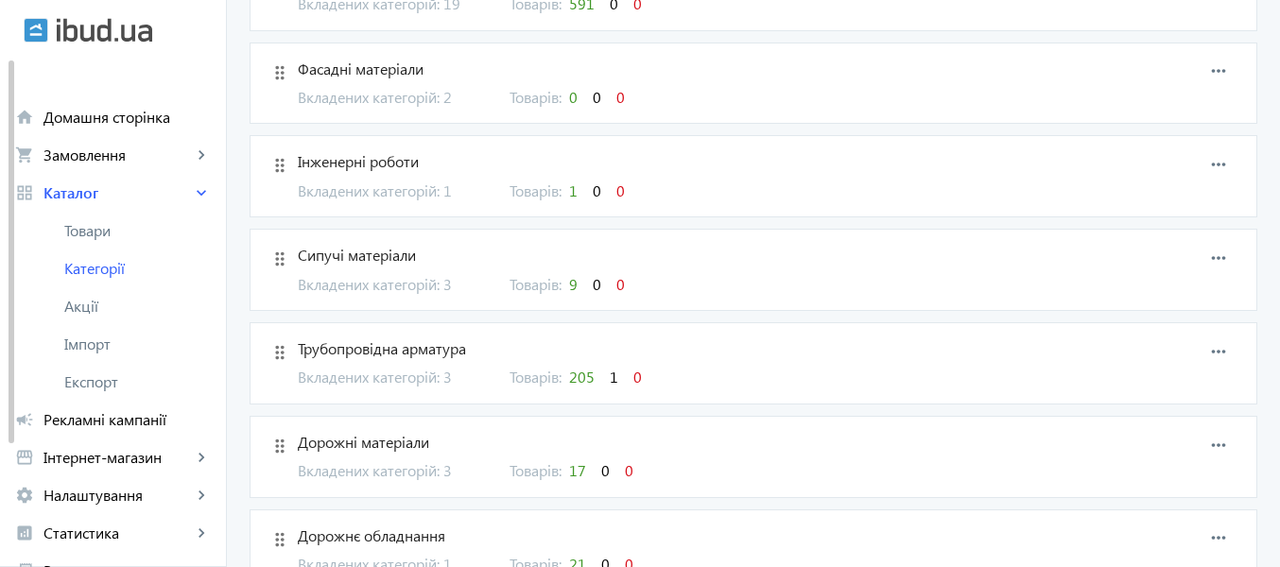
scroll to position [1229, 0]
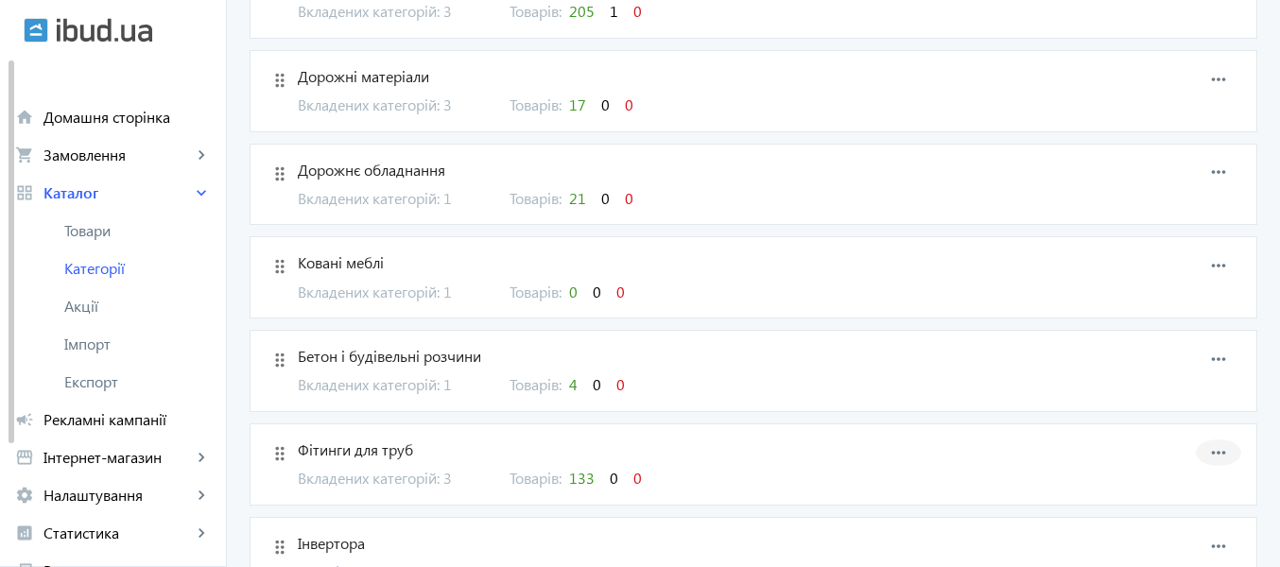
click at [1215, 457] on mat-icon "more_horiz" at bounding box center [1219, 453] width 28 height 28
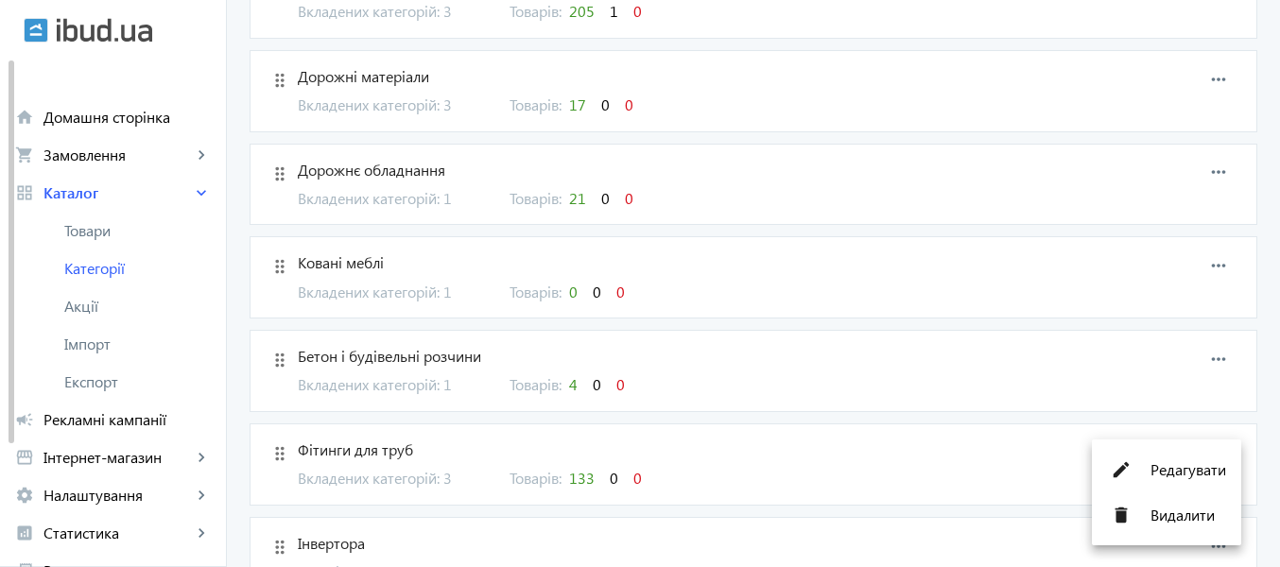
click at [337, 440] on div at bounding box center [640, 283] width 1280 height 567
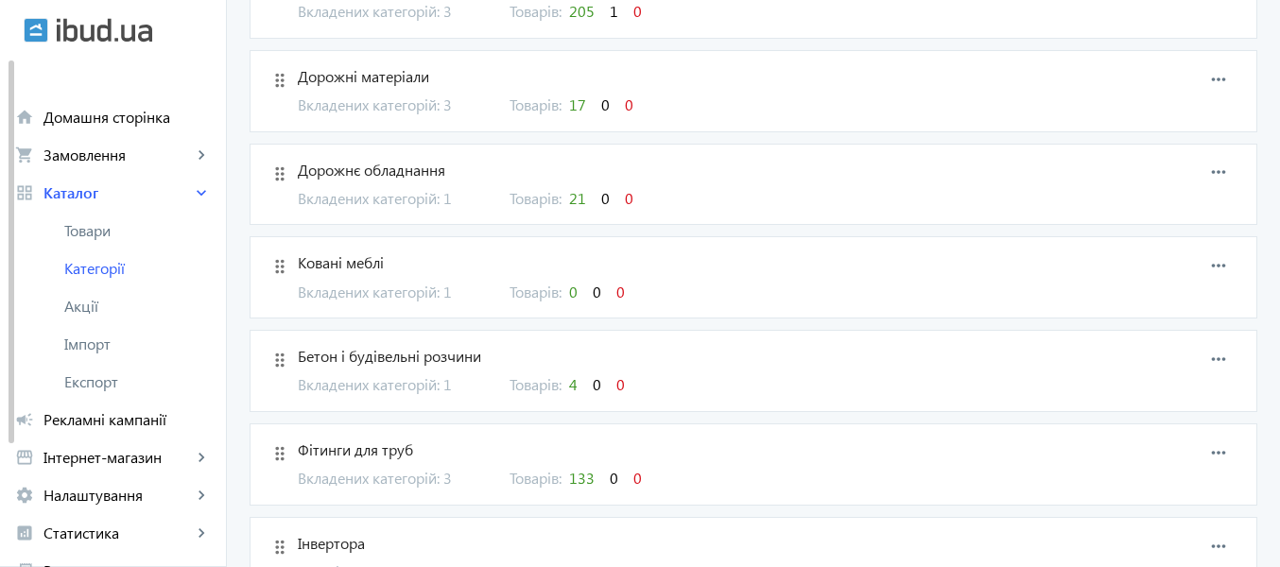
click at [353, 457] on span "Фітинги для труб" at bounding box center [686, 450] width 777 height 21
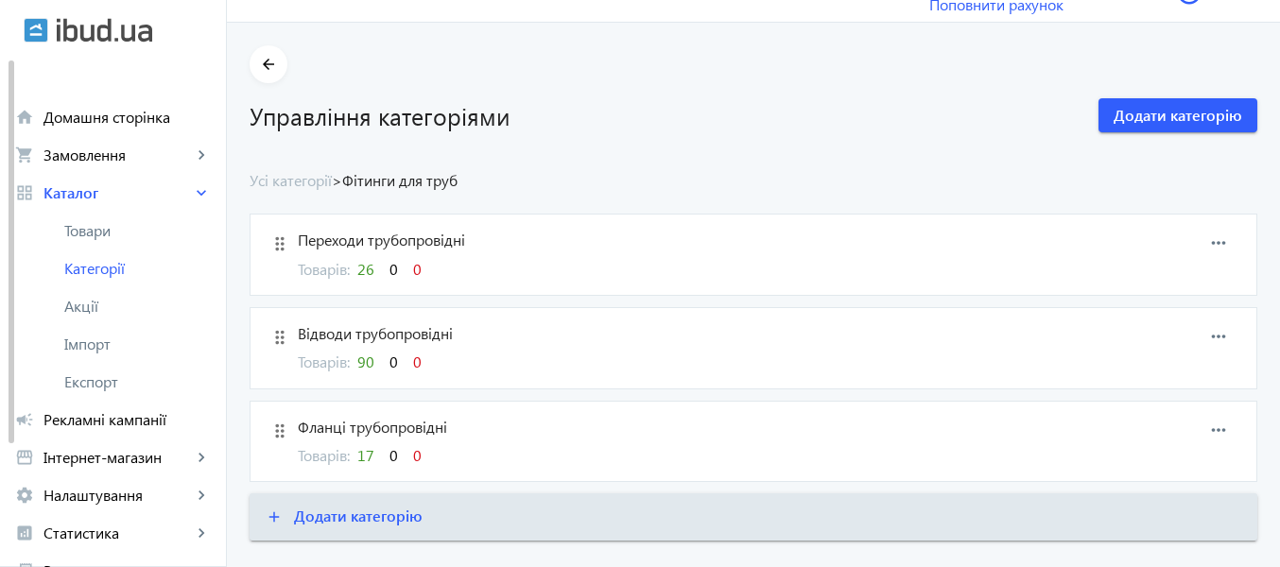
scroll to position [76, 0]
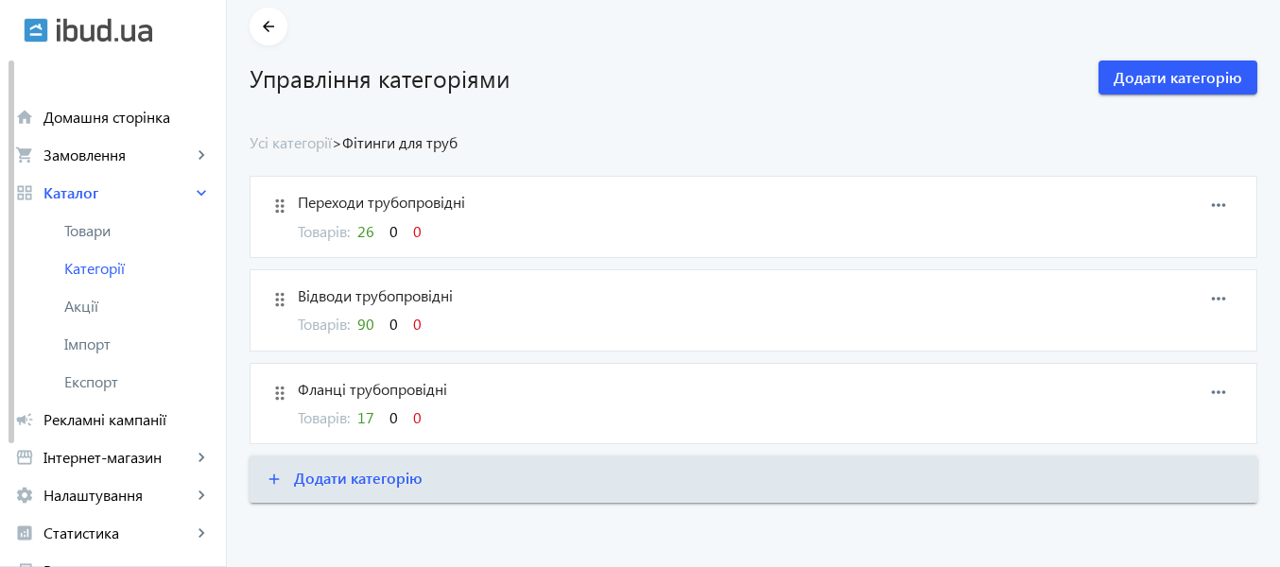
click at [384, 286] on span "Відводи трубопровідні" at bounding box center [686, 296] width 777 height 21
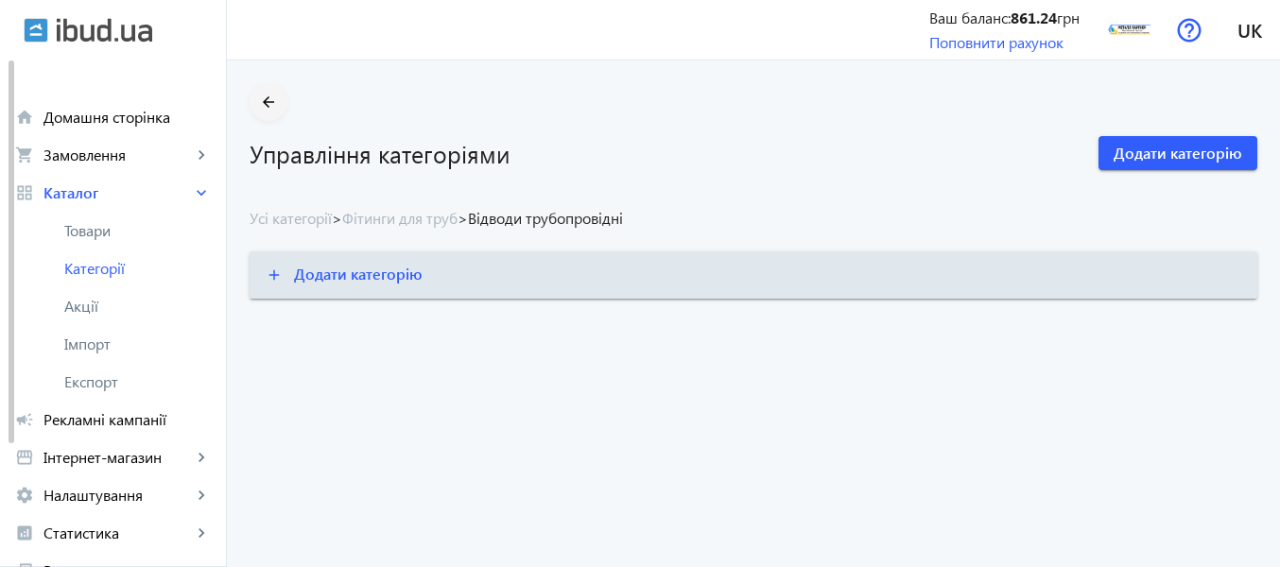
click at [258, 100] on mat-icon "arrow_back" at bounding box center [269, 103] width 24 height 24
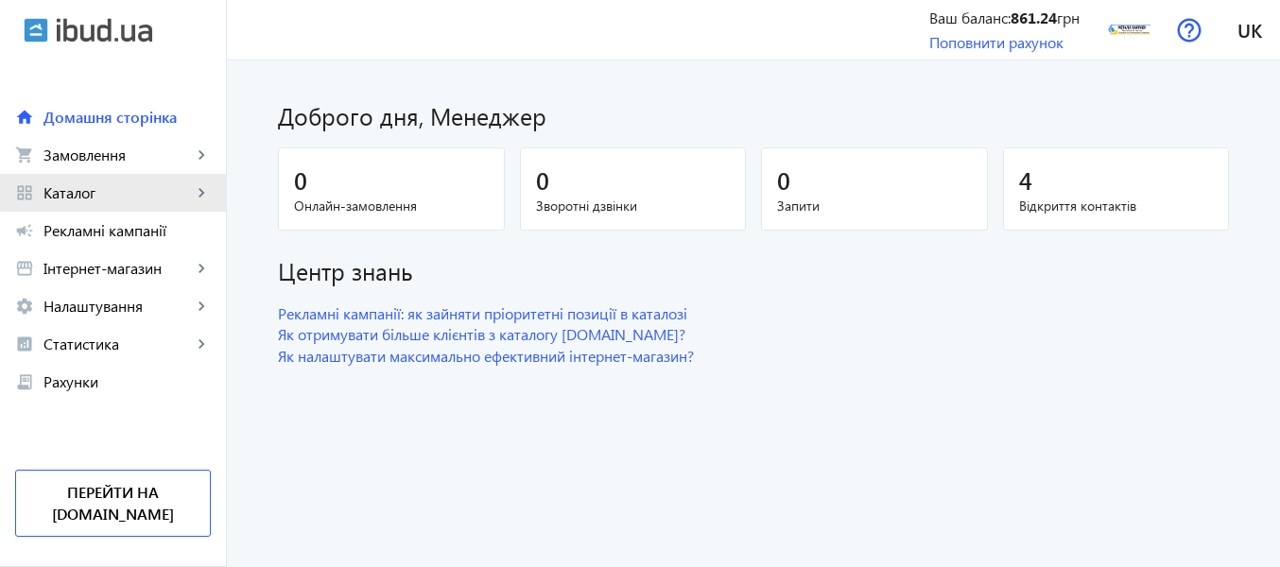
click at [134, 182] on link "grid_view Каталог keyboard_arrow_right" at bounding box center [113, 193] width 226 height 38
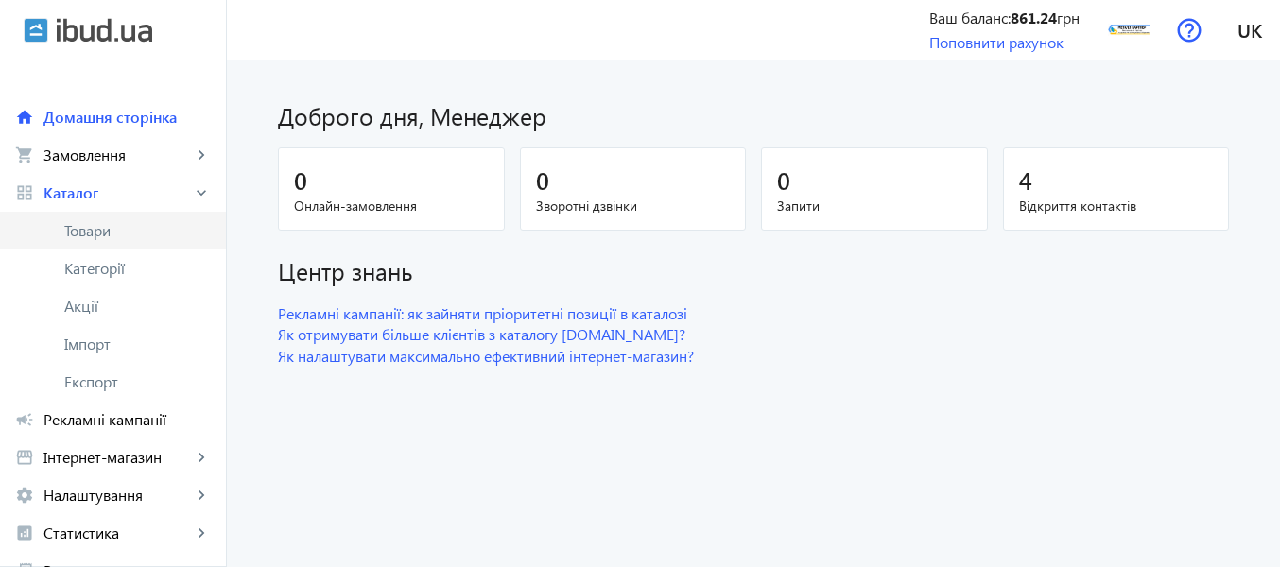
click at [136, 230] on span "Товари" at bounding box center [137, 230] width 147 height 19
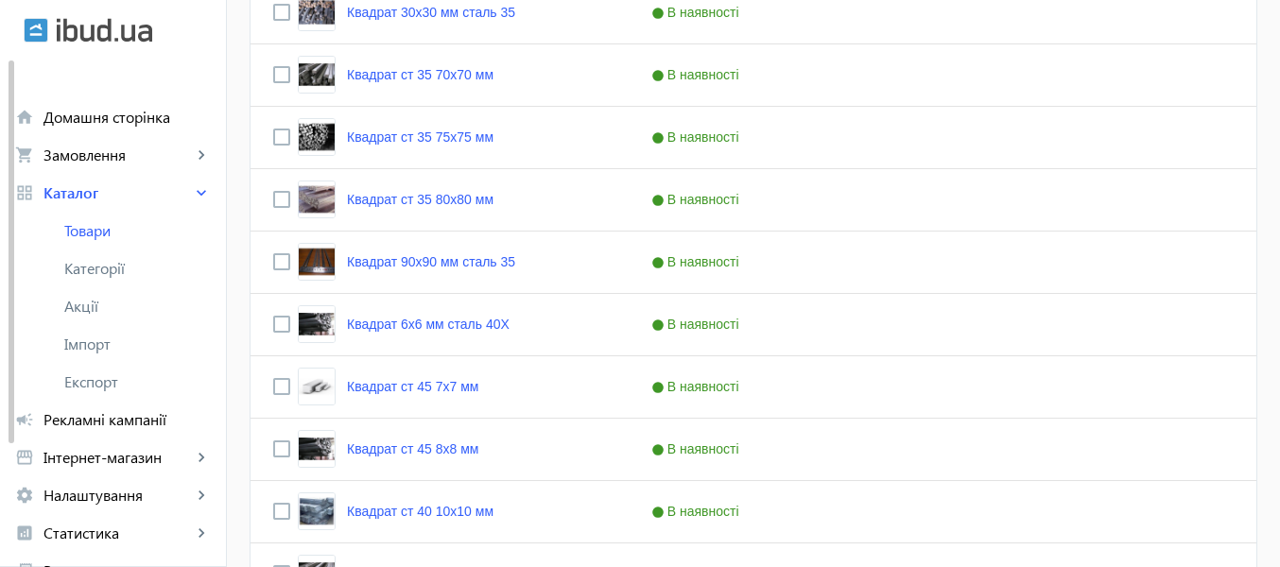
scroll to position [7594, 0]
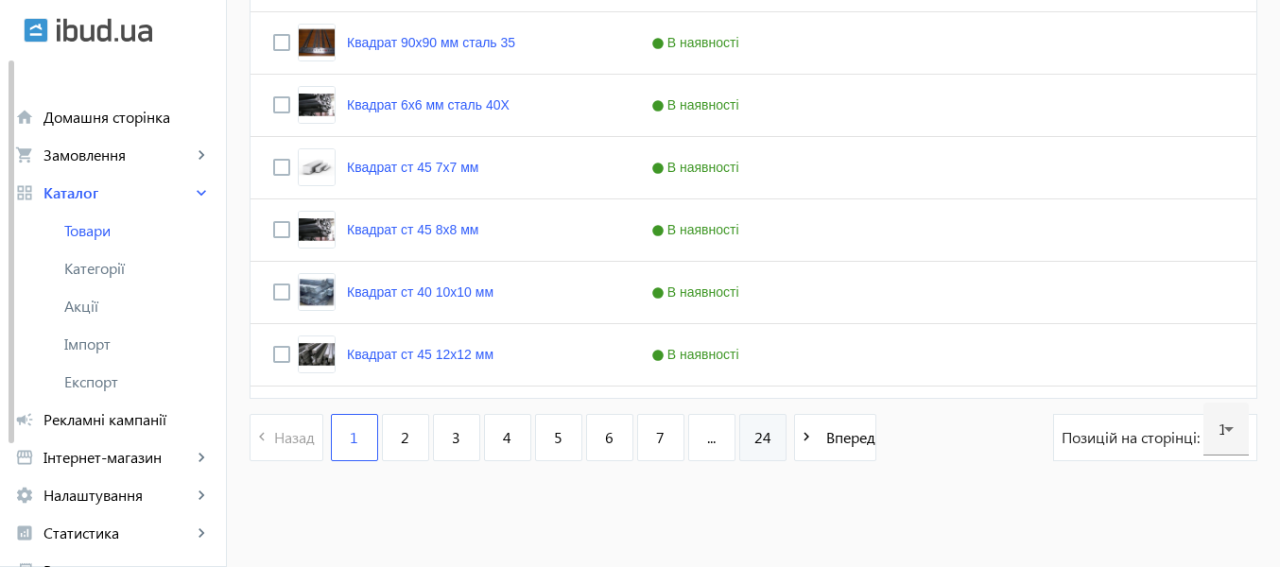
click at [755, 430] on span "24" at bounding box center [762, 437] width 17 height 21
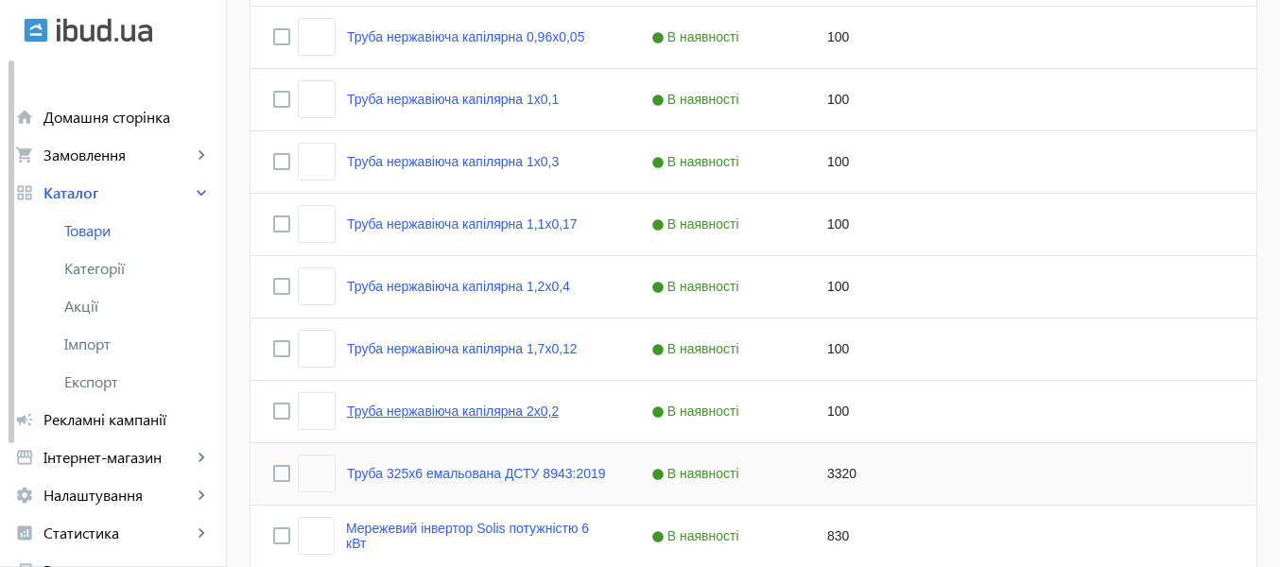
scroll to position [5098, 0]
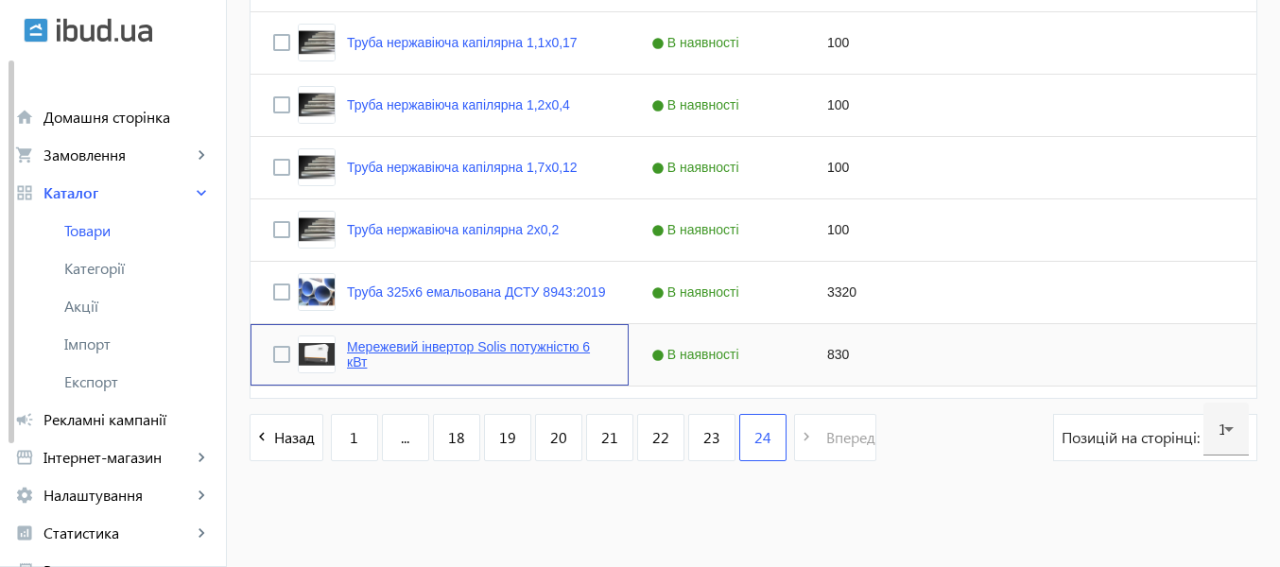
drag, startPoint x: 514, startPoint y: 338, endPoint x: 439, endPoint y: 358, distance: 78.2
click at [439, 358] on link "Мережевий інвертор Solis потужністю 6 кВт" at bounding box center [476, 354] width 259 height 30
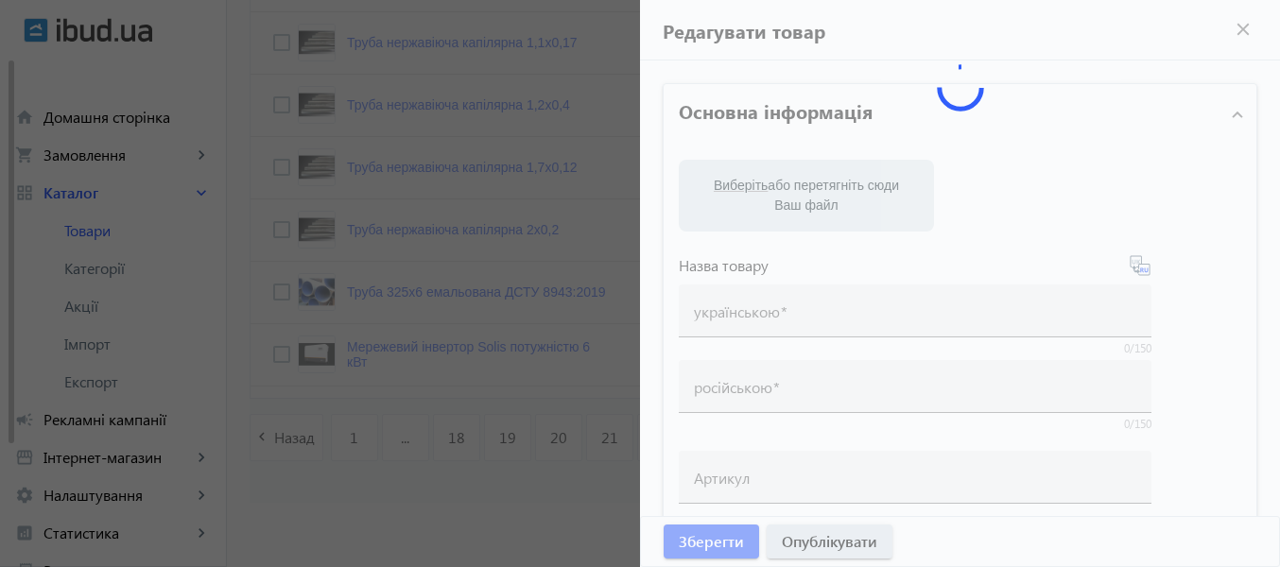
type input "Мережевий інвертор Solis потужністю 6 кВт"
type input "Сетевой инвертор Solis мощностью 6 кВт"
type input "830"
type input "1"
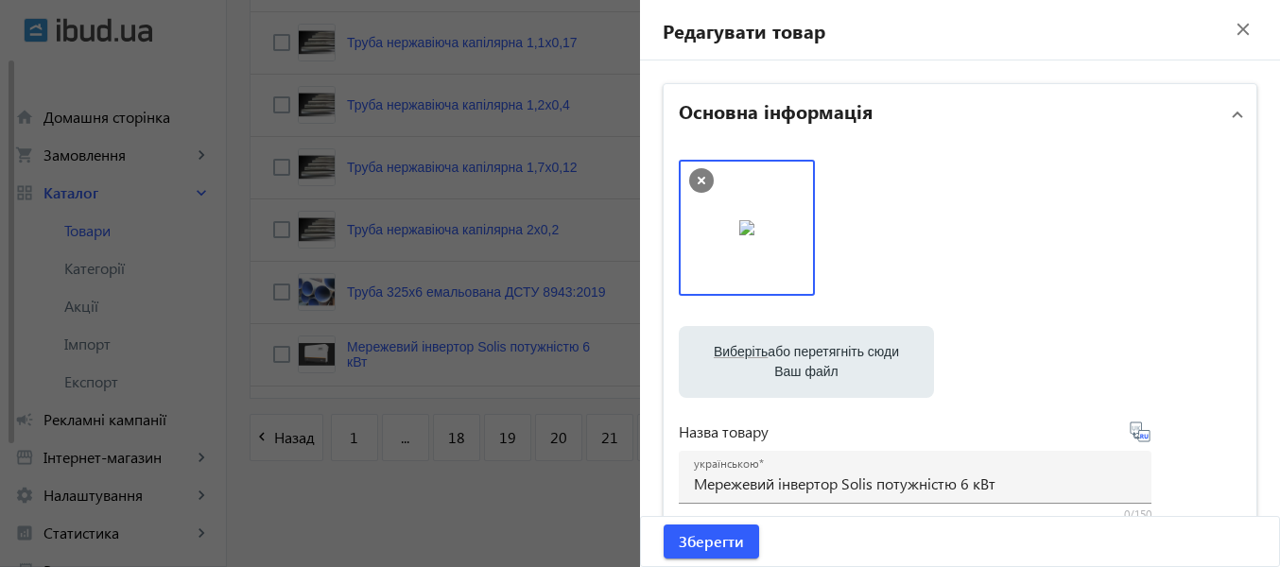
click at [372, 330] on div at bounding box center [640, 283] width 1280 height 567
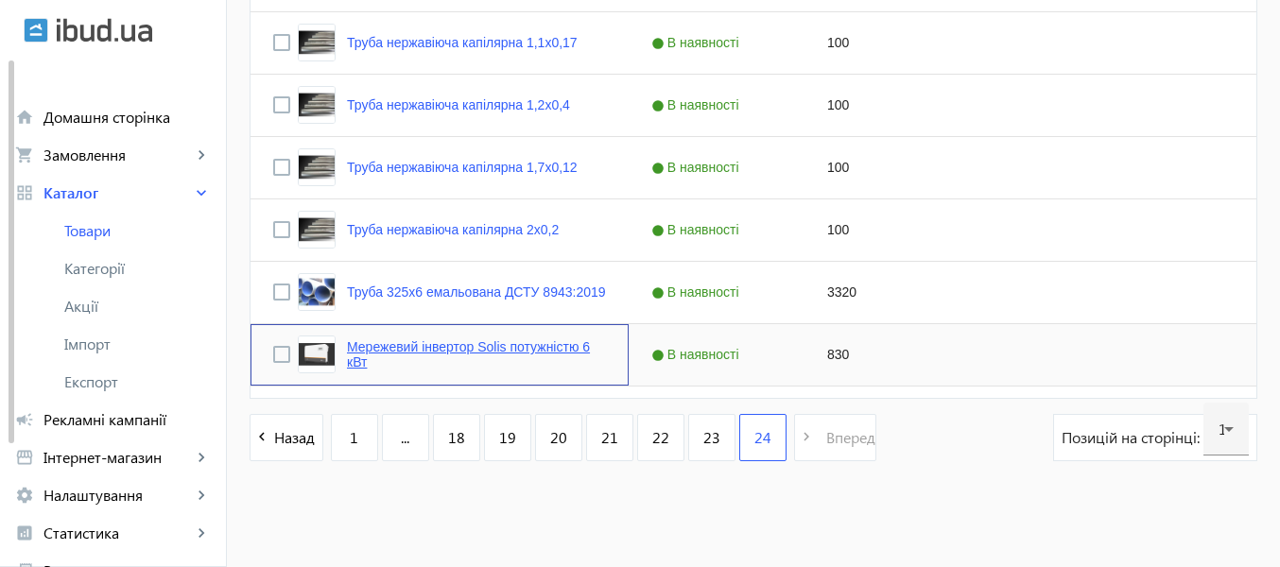
drag, startPoint x: 460, startPoint y: 348, endPoint x: 345, endPoint y: 344, distance: 115.4
drag, startPoint x: 345, startPoint y: 344, endPoint x: 353, endPoint y: 366, distance: 23.0
click at [354, 367] on link "Мережевий інвертор Solis потужністю 6 кВт" at bounding box center [476, 354] width 259 height 30
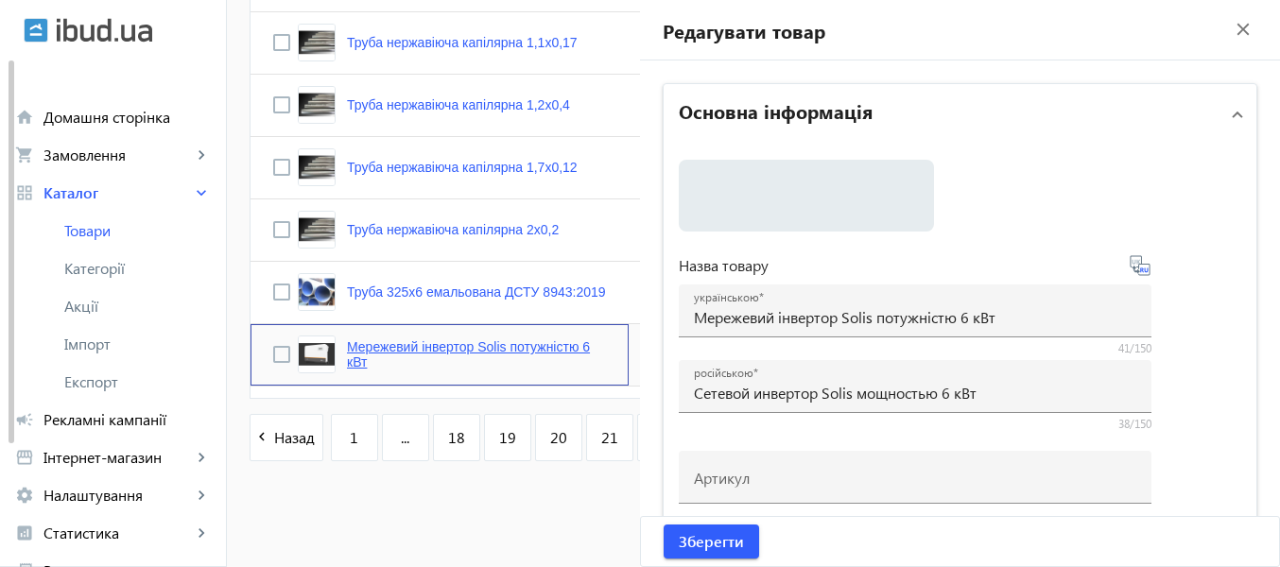
click at [349, 350] on link "Мережевий інвертор Solis потужністю 6 кВт" at bounding box center [476, 354] width 259 height 30
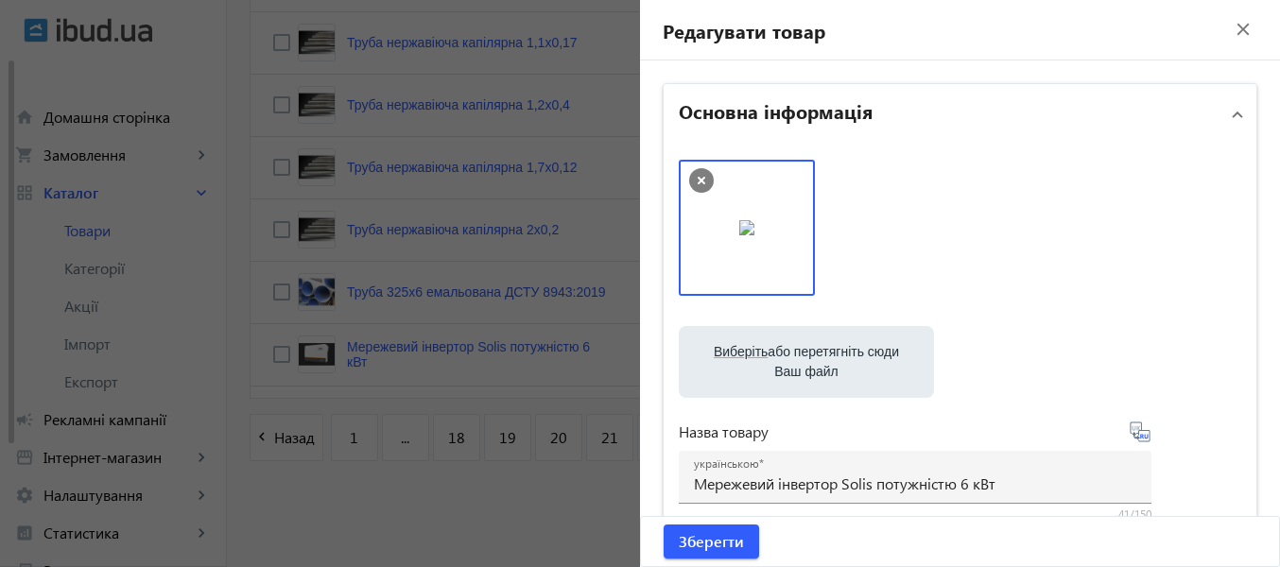
click at [530, 266] on div at bounding box center [640, 283] width 1280 height 567
